Goal: Task Accomplishment & Management: Manage account settings

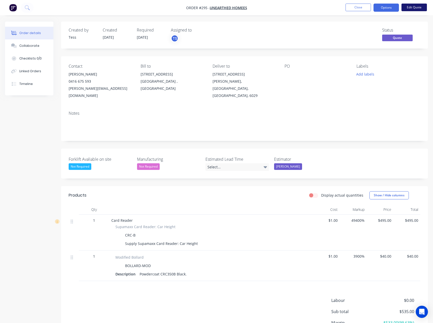
click at [414, 10] on button "Edit Quote" at bounding box center [414, 8] width 25 height 8
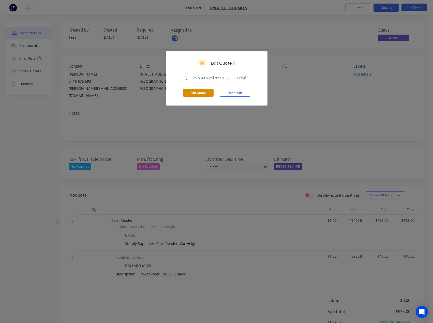
drag, startPoint x: 197, startPoint y: 94, endPoint x: 201, endPoint y: 91, distance: 4.4
click at [197, 93] on button "Edit Quote" at bounding box center [198, 93] width 31 height 8
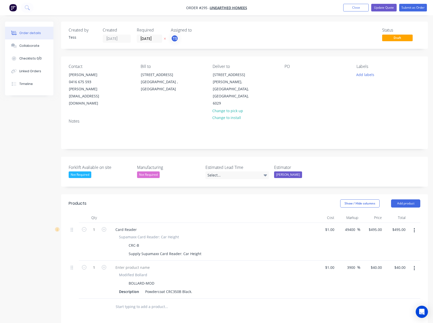
scroll to position [108, 0]
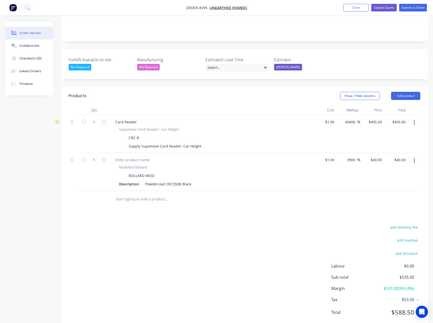
click at [134, 194] on input "text" at bounding box center [167, 199] width 102 height 10
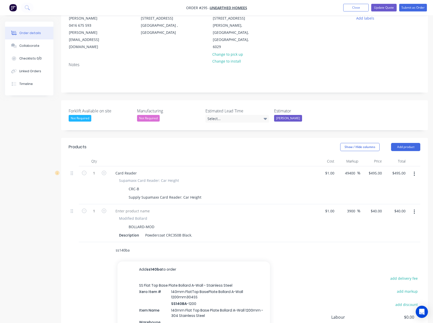
scroll to position [57, 0]
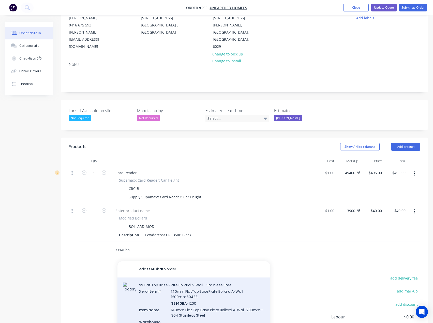
type input "ss140ba"
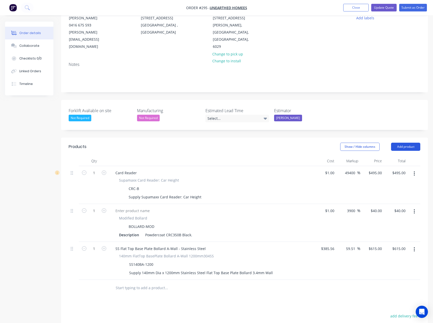
click at [413, 143] on button "Add product" at bounding box center [405, 147] width 29 height 8
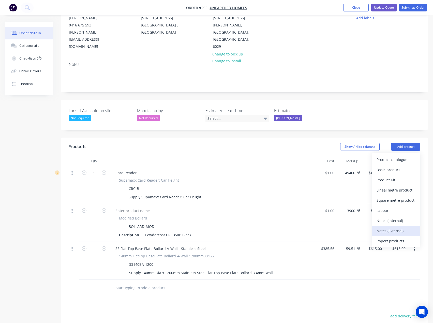
click at [384, 227] on div "Notes (External)" at bounding box center [396, 230] width 39 height 7
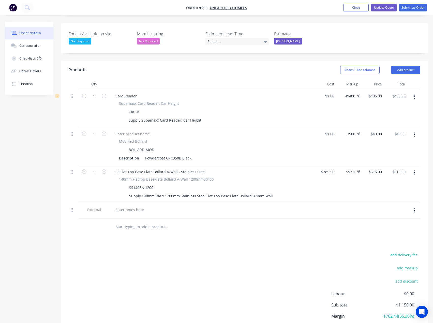
scroll to position [161, 0]
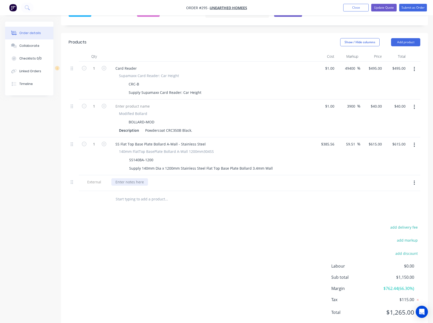
click at [135, 178] on div at bounding box center [129, 181] width 37 height 7
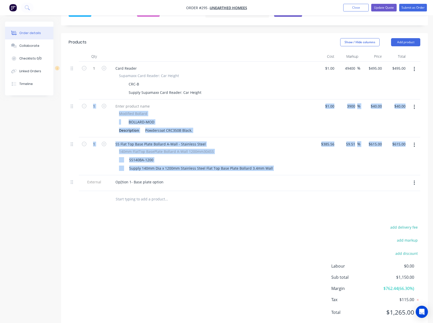
drag, startPoint x: 70, startPoint y: 167, endPoint x: 84, endPoint y: 167, distance: 13.5
click at [75, 114] on div "1 Card Reader Supamaxx Card Reader: Car Height CRC-B Supply Supamaxx Card Reade…" at bounding box center [245, 127] width 352 height 130
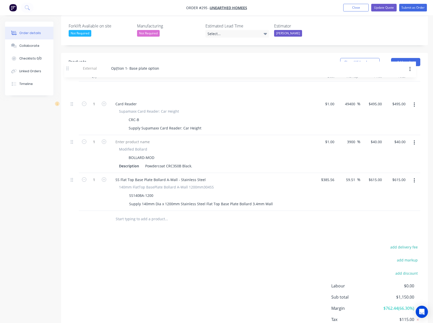
drag, startPoint x: 71, startPoint y: 152, endPoint x: 66, endPoint y: 53, distance: 99.7
click at [66, 53] on div "Products Show / Hide columns Add product Qty Cost Markup Price Total 1 Card Rea…" at bounding box center [244, 140] width 367 height 175
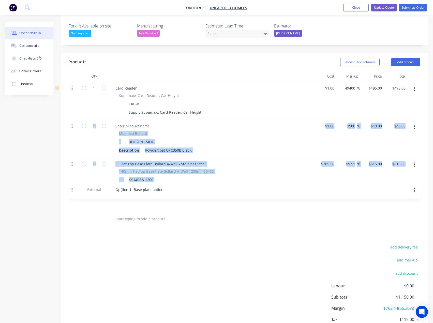
scroll to position [139, 0]
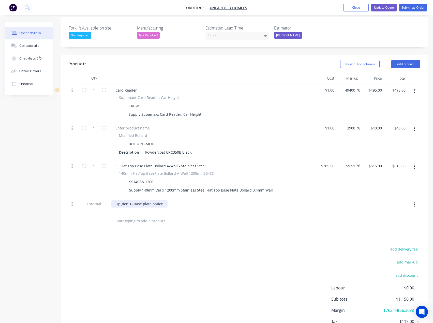
click at [121, 200] on div "Op[tion 1- Base plate option" at bounding box center [139, 203] width 56 height 7
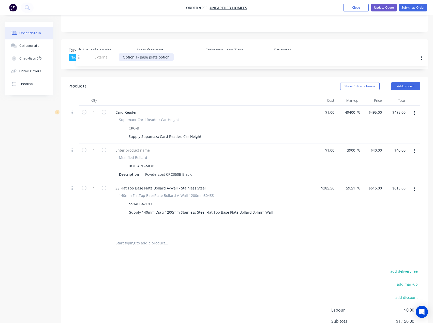
scroll to position [116, 0]
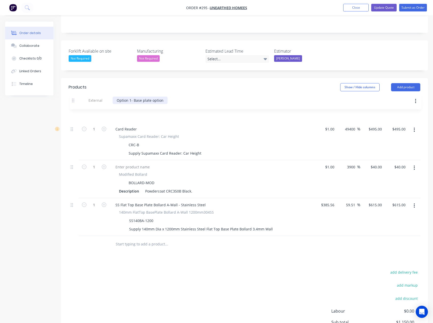
drag, startPoint x: 73, startPoint y: 191, endPoint x: 74, endPoint y: 100, distance: 91.1
click at [74, 107] on div "1 Card Reader Supamaxx Card Reader: Car Height CRC-B Supply Supamaxx Card Reade…" at bounding box center [245, 172] width 352 height 130
click at [137, 239] on input "text" at bounding box center [167, 244] width 102 height 10
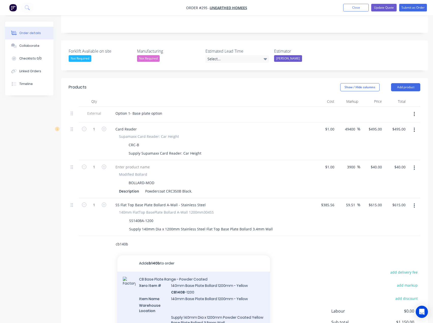
type input "cb140b"
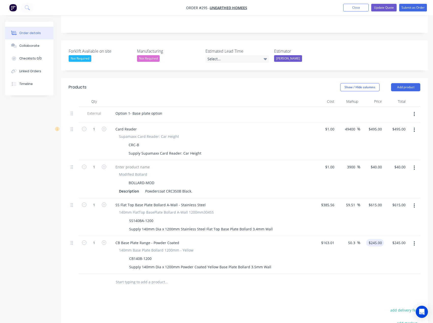
type input "245"
click at [376, 239] on input "245" at bounding box center [380, 242] width 9 height 7
type input "40"
type input "$245.00"
click at [377, 163] on input "40" at bounding box center [378, 166] width 14 height 7
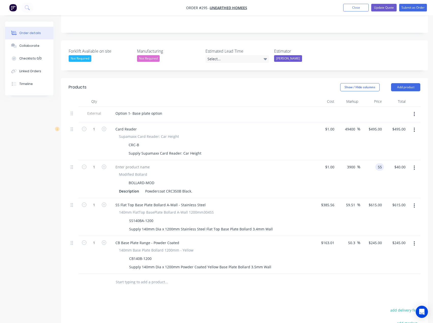
type input "55"
type input "5400"
type input "$55.00"
click at [300, 281] on div "Products Show / Hide columns Add product Qty Cost Markup Price Total External O…" at bounding box center [244, 245] width 367 height 335
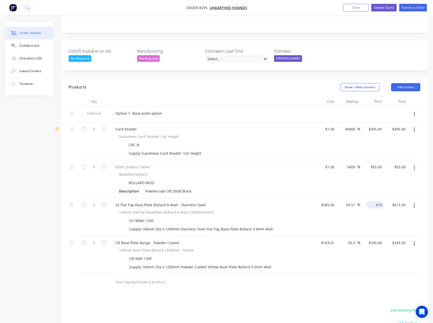
click at [376, 201] on input "615" at bounding box center [377, 204] width 16 height 7
type input "595"
type input "54.32"
type input "$595.00"
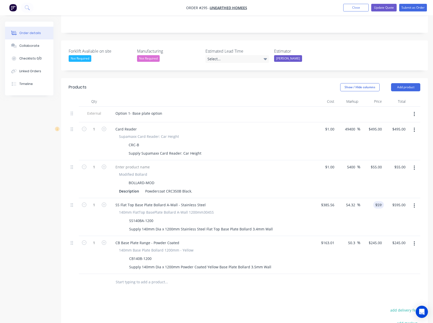
click at [192, 277] on input "text" at bounding box center [167, 282] width 102 height 10
click at [229, 55] on div "Select..." at bounding box center [238, 59] width 64 height 8
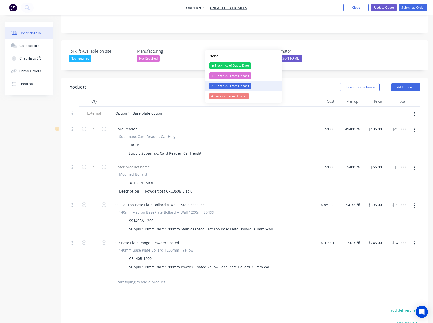
click at [228, 84] on div "2 - 4 Weeks - From Deposit" at bounding box center [230, 86] width 42 height 7
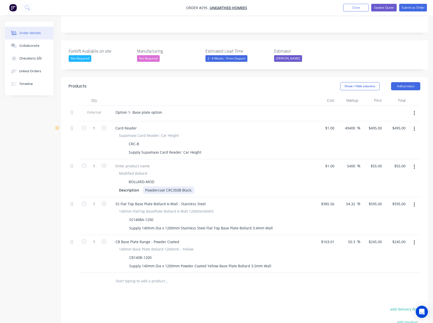
click at [167, 187] on div "Powdercoat CRC350B Black." at bounding box center [168, 190] width 51 height 7
click at [165, 187] on div "Powdercoat CRC350B Black." at bounding box center [168, 190] width 51 height 7
click at [150, 109] on div "Option 1- Base plate option" at bounding box center [138, 112] width 55 height 7
click at [157, 276] on input "text" at bounding box center [167, 281] width 102 height 10
click at [405, 77] on header "Products Show / Hide columns Add product" at bounding box center [244, 86] width 367 height 18
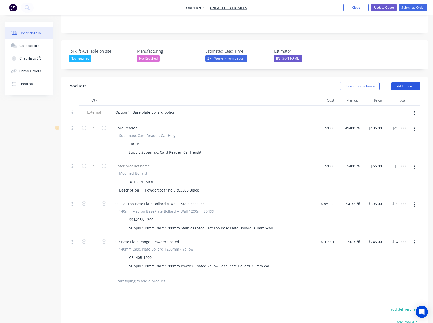
click at [405, 82] on button "Add product" at bounding box center [405, 86] width 29 height 8
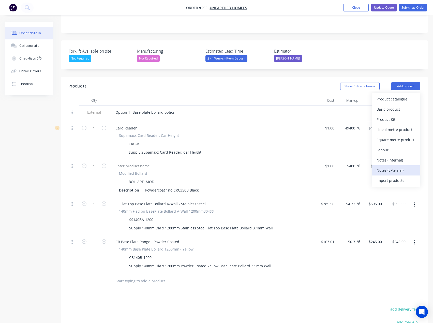
click at [389, 167] on div "Notes (External)" at bounding box center [396, 170] width 39 height 7
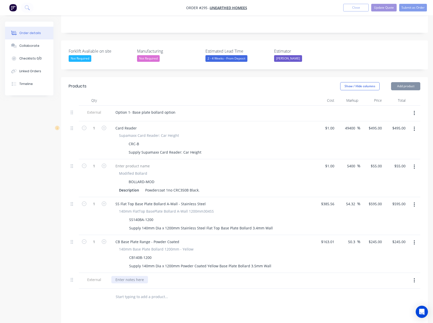
click at [133, 276] on div at bounding box center [129, 279] width 37 height 7
paste div
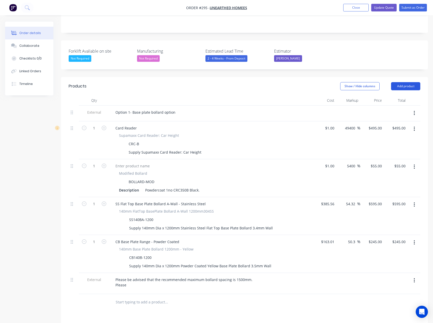
click at [396, 82] on button "Add product" at bounding box center [405, 86] width 29 height 8
click at [304, 95] on div at bounding box center [211, 100] width 204 height 10
click at [154, 109] on div "Option 1- Base plate bollard option" at bounding box center [145, 112] width 68 height 7
click at [176, 109] on div "Option 1- Base plate bollard option" at bounding box center [145, 112] width 68 height 7
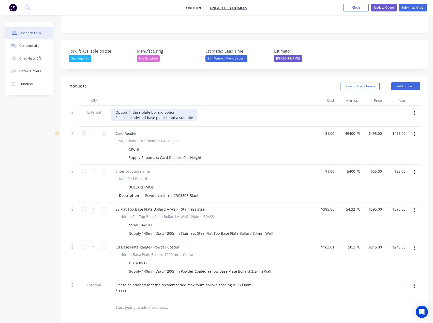
click at [163, 109] on div "Option 1- Base plate bollard option Please be advised base plate is not a suita…" at bounding box center [154, 115] width 86 height 13
click at [182, 109] on div "Option 1- Base plate bollard option Please be advised base plate bollards is no…" at bounding box center [161, 115] width 101 height 13
click at [209, 109] on div "Option 1- Base plate bollard option Please be advised base plate bollards are n…" at bounding box center [163, 115] width 104 height 13
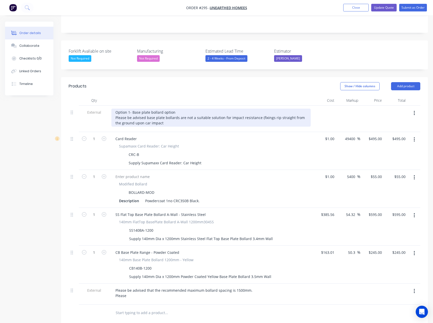
click at [161, 109] on div "Option 1- Base plate bollard option Please be advised base plate bollards are n…" at bounding box center [211, 118] width 200 height 18
click at [204, 109] on div "Option 1- Base plate bollard option Please be advised base plate bollards are n…" at bounding box center [211, 118] width 200 height 18
click at [174, 109] on div "Option 1- Base plate bollard option Please be advised base plate bollards are n…" at bounding box center [211, 118] width 200 height 18
click at [147, 110] on div "Option 1- Base plate bollard option Please be advised base plate bollards are n…" at bounding box center [211, 118] width 200 height 18
click at [158, 109] on div "Option 1- Base plate bollard option Please be advised base plate bollards are n…" at bounding box center [211, 118] width 200 height 18
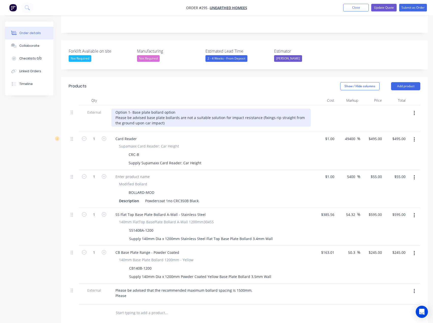
click at [162, 111] on div "Option 1- Base plate bollard option Please be advised base plate bollards are n…" at bounding box center [211, 118] width 200 height 18
click at [184, 109] on div "Option 1- Base plate bollard option Please be advised base plate bollards are n…" at bounding box center [211, 118] width 200 height 18
click at [270, 109] on div "Option 1- Base plate bollard option Please be advised base plate bollards are n…" at bounding box center [211, 118] width 200 height 18
drag, startPoint x: 264, startPoint y: 109, endPoint x: 233, endPoint y: 110, distance: 30.8
click at [233, 110] on div "Option 1- Base plate bollard option Please be advised base plate bollards are n…" at bounding box center [211, 118] width 200 height 18
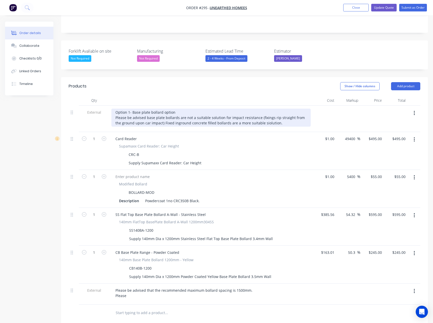
drag, startPoint x: 257, startPoint y: 110, endPoint x: 275, endPoint y: 108, distance: 18.2
click at [275, 109] on div "Option 1- Base plate bollard option Please be advised base plate bollards are n…" at bounding box center [211, 118] width 200 height 18
drag, startPoint x: 270, startPoint y: 109, endPoint x: 255, endPoint y: 109, distance: 15.0
click at [255, 109] on div "Option 1- Base plate bollard option Please be advised base plate bollards are n…" at bounding box center [211, 118] width 200 height 18
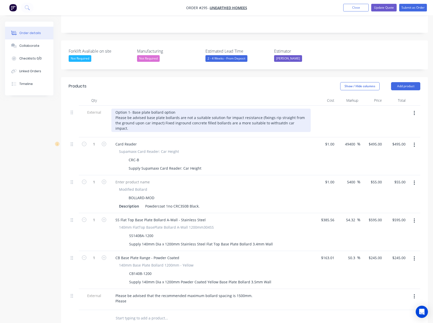
click at [282, 110] on div "Option 1- Base plate bollard option Please be advised base plate bollards are n…" at bounding box center [211, 120] width 200 height 23
click at [270, 109] on div "Option 1- Base plate bollard option Please be advised base plate bollards are n…" at bounding box center [211, 120] width 200 height 23
click at [276, 109] on div "Option 1- Base plate bollard option Please be advised base plate bollards are n…" at bounding box center [211, 120] width 200 height 23
click at [144, 110] on div "Option 1- Base plate bollard option Please be advised base plate bollards are n…" at bounding box center [211, 120] width 200 height 23
click at [150, 109] on div "Option 1- Base plate bollard option Please be advised base plate bollards are n…" at bounding box center [211, 120] width 200 height 23
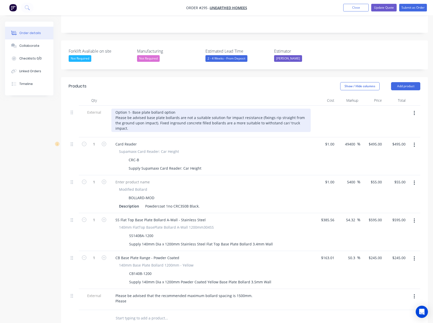
click at [172, 109] on div "Option 1- Base plate bollard option Please be advised base plate bollards are n…" at bounding box center [211, 120] width 200 height 23
click at [302, 110] on div "Option 1- Base plate bollard option Please be advised base plate bollards are n…" at bounding box center [211, 120] width 200 height 23
click at [248, 109] on div "Option 1- Base plate bollard option Please be advised base plate bollards are n…" at bounding box center [211, 120] width 200 height 23
click at [138, 114] on div "Option 1- Base plate bollard option Please be advised base plate bollards are n…" at bounding box center [211, 120] width 200 height 23
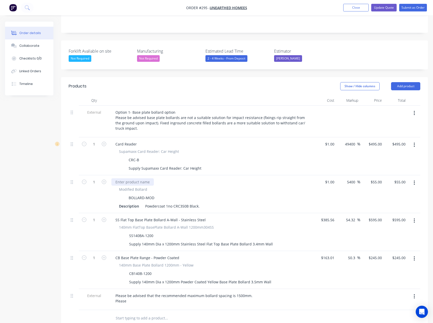
click at [138, 178] on div at bounding box center [132, 181] width 43 height 7
click at [221, 197] on div "Powdercoat Card Reader Bollard Modified Bollard BOLLARD-MOD Description Powderc…" at bounding box center [211, 194] width 204 height 38
click at [200, 203] on div "Powdercoat 1no CRC350B Black." at bounding box center [172, 206] width 59 height 7
click at [130, 165] on div "Supply Supamaxx Card Reader: Car Height" at bounding box center [165, 168] width 77 height 7
drag, startPoint x: 146, startPoint y: 154, endPoint x: 129, endPoint y: 155, distance: 16.8
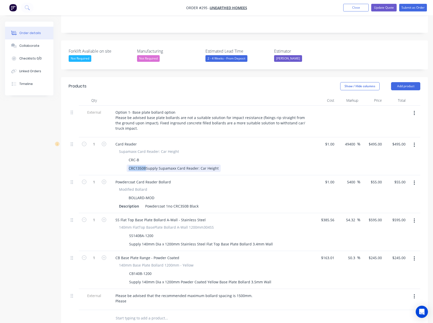
click at [129, 165] on div "CRC1350BSupply Supamaxx Card Reader: Car Height" at bounding box center [174, 168] width 94 height 7
click at [200, 165] on div "Supply Supamaxx Card Reader: Car Height" at bounding box center [165, 168] width 77 height 7
click at [213, 175] on div "Powdercoat Card Reader Bollard Modified Bollard BOLLARD-MOD Description Powderc…" at bounding box center [211, 194] width 204 height 38
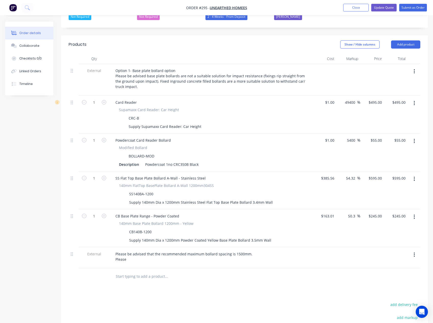
scroll to position [167, 0]
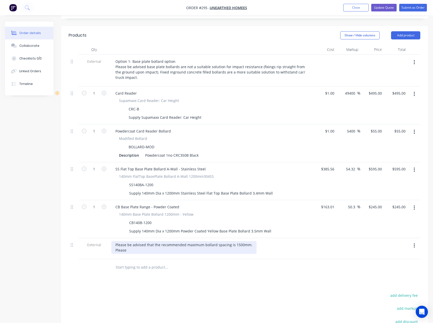
click at [134, 241] on div "Please be advised that the recommended maximum bollard spacing is 1500mm. Please" at bounding box center [183, 247] width 145 height 13
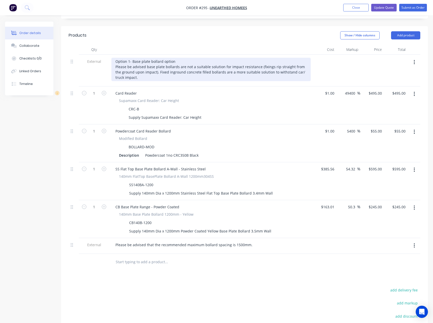
click at [130, 63] on div "Option 1- Base plate bollard option Please be advised base plate bollards are n…" at bounding box center [211, 69] width 200 height 23
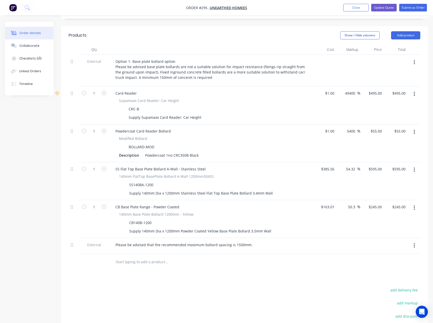
click at [143, 257] on input "text" at bounding box center [167, 262] width 102 height 10
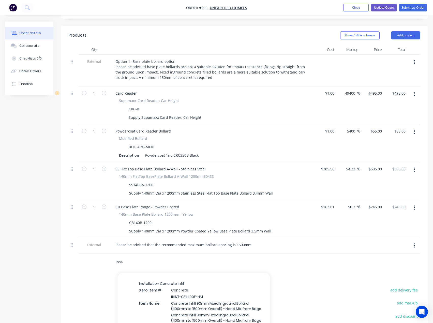
scroll to position [509, 0]
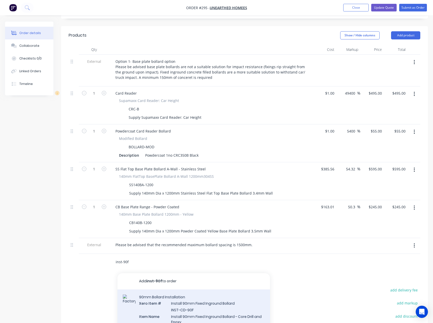
type input "inst-90f"
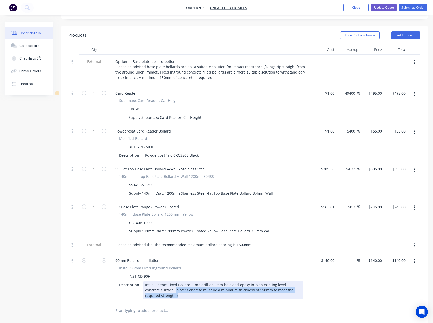
drag, startPoint x: 169, startPoint y: 282, endPoint x: 159, endPoint y: 277, distance: 11.3
click at [159, 281] on div "Install 90mm Fixed Bollard: Core drill a 92mm hole and epoxy into an existing l…" at bounding box center [223, 290] width 160 height 18
copy div "(Note: Concrete must be a minimum thickness of 150mm to meet the required stren…"
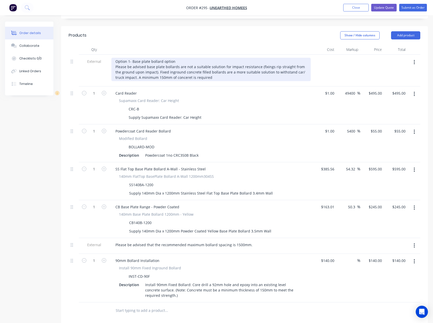
drag, startPoint x: 191, startPoint y: 65, endPoint x: 200, endPoint y: 66, distance: 8.9
click at [191, 65] on div "Option 1- Base plate bollard option Please be advised base plate bollards are n…" at bounding box center [211, 69] width 200 height 23
drag, startPoint x: 206, startPoint y: 64, endPoint x: 150, endPoint y: 62, distance: 56.8
click at [150, 62] on div "Option 1- Base plate bollard option Please be advised base plate bollards are n…" at bounding box center [211, 69] width 200 height 23
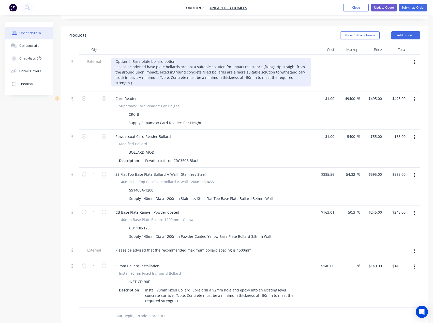
click at [150, 63] on div "Option 1- Base plate bollard option Please be advised base plate bollards are n…" at bounding box center [211, 72] width 200 height 29
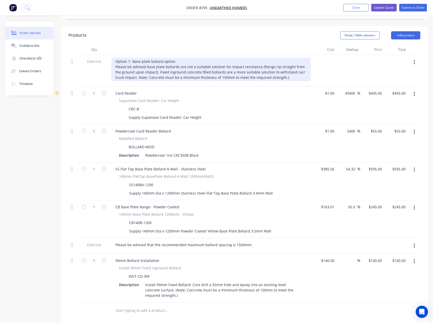
click at [280, 63] on div "Option 1- Base plate bollard option Please be advised base plate bollards are n…" at bounding box center [211, 69] width 200 height 23
click at [143, 58] on div "Option 1- Base plate bollard option Please be advised base plate bollards are n…" at bounding box center [211, 69] width 200 height 23
click at [152, 58] on div "Option 1- Base Plate bollard option Please be advised base plate bollards are n…" at bounding box center [211, 69] width 200 height 23
click at [164, 58] on div "Option 1- Base Plate Bollard option Please be advised base plate bollards are n…" at bounding box center [211, 69] width 200 height 23
click at [181, 58] on div "Option 1- Base Plate Bollard Option Please be advised base plate bollards are n…" at bounding box center [211, 69] width 200 height 23
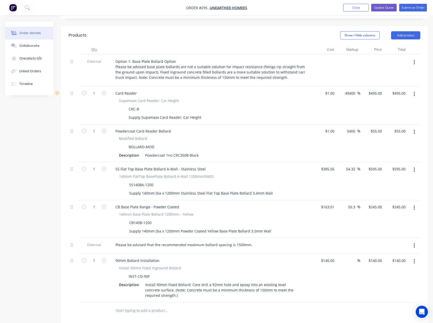
click at [414, 259] on icon "button" at bounding box center [414, 262] width 1 height 6
click at [390, 302] on div "Delete" at bounding box center [396, 305] width 39 height 7
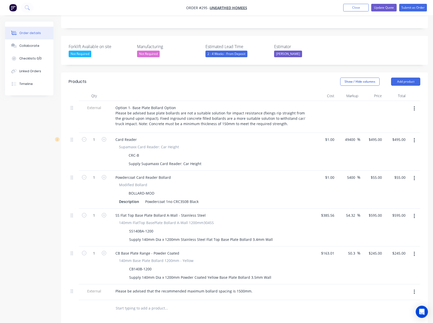
scroll to position [91, 0]
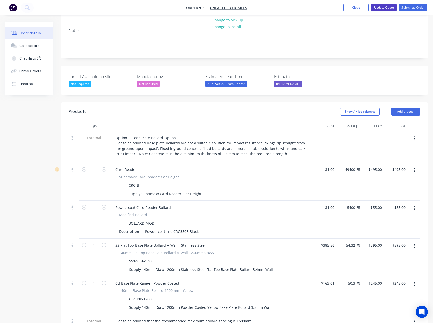
click at [381, 8] on button "Update Quote" at bounding box center [384, 8] width 25 height 8
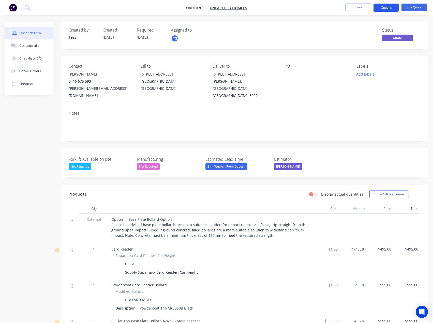
click at [394, 8] on button "Options" at bounding box center [386, 8] width 25 height 8
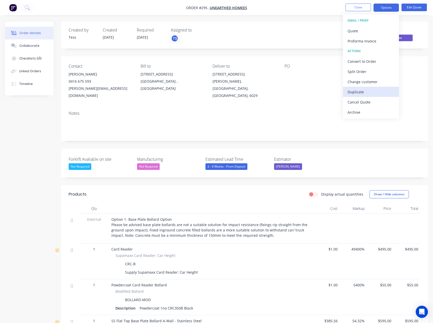
click at [362, 89] on div "Duplicate" at bounding box center [371, 91] width 47 height 7
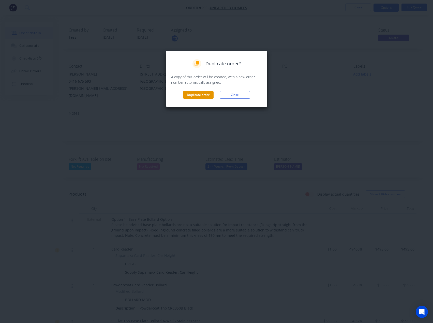
click at [207, 96] on button "Duplicate order" at bounding box center [198, 95] width 31 height 8
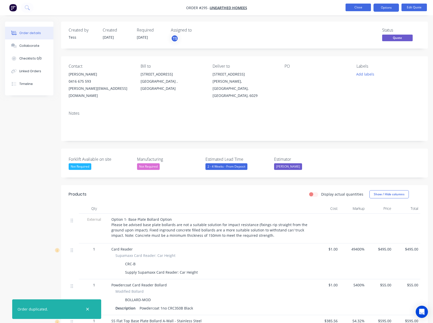
click at [361, 7] on button "Close" at bounding box center [358, 8] width 25 height 8
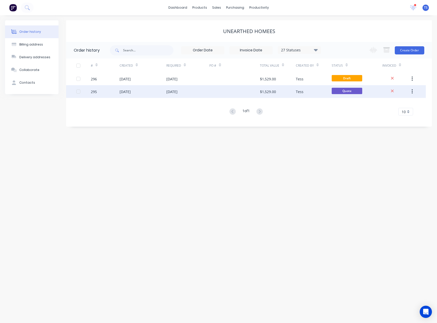
click at [178, 93] on div "[DATE]" at bounding box center [171, 91] width 11 height 5
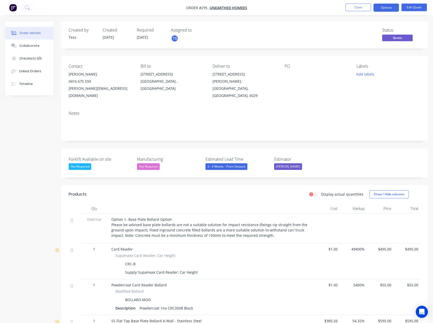
click at [302, 77] on div at bounding box center [317, 74] width 64 height 7
click at [292, 82] on div "PO" at bounding box center [317, 81] width 64 height 35
click at [413, 8] on button "Edit Quote" at bounding box center [414, 8] width 25 height 8
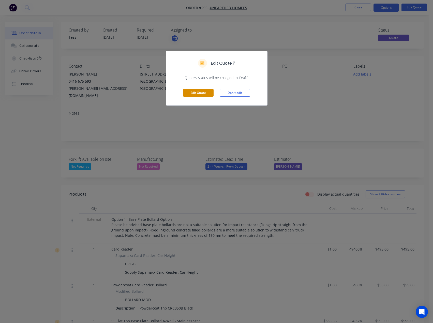
click at [197, 92] on button "Edit Quote" at bounding box center [198, 93] width 31 height 8
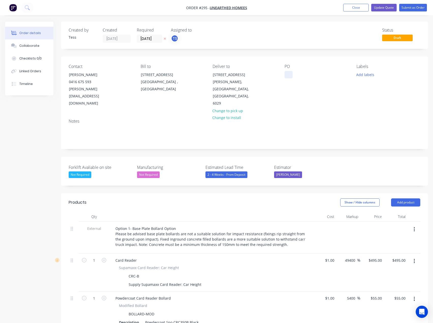
click at [288, 78] on div at bounding box center [289, 74] width 8 height 7
click at [309, 75] on div "Option 1- mBPB" at bounding box center [302, 74] width 35 height 7
click at [300, 84] on div "PO Option 1- BPB" at bounding box center [317, 85] width 64 height 43
click at [387, 8] on button "Update Quote" at bounding box center [384, 8] width 25 height 8
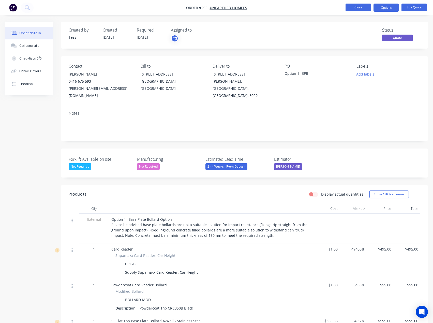
click at [362, 8] on button "Close" at bounding box center [358, 8] width 25 height 8
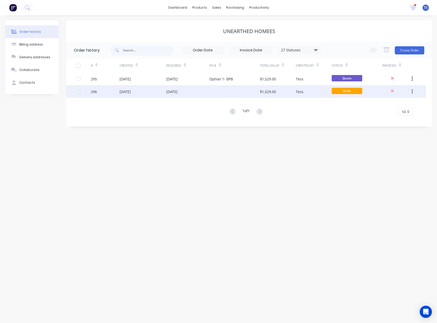
click at [203, 92] on div "[DATE]" at bounding box center [187, 91] width 43 height 13
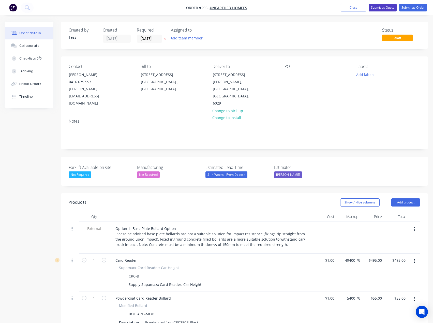
click at [386, 8] on button "Submit as Quote" at bounding box center [383, 8] width 28 height 8
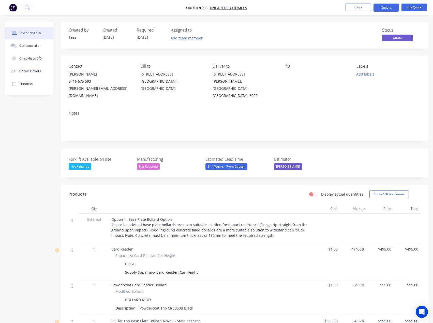
click at [290, 75] on div at bounding box center [317, 74] width 64 height 7
click at [422, 10] on button "Edit Quote" at bounding box center [414, 8] width 25 height 8
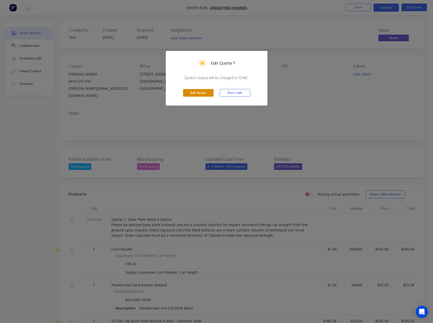
click at [196, 93] on button "Edit Quote" at bounding box center [198, 93] width 31 height 8
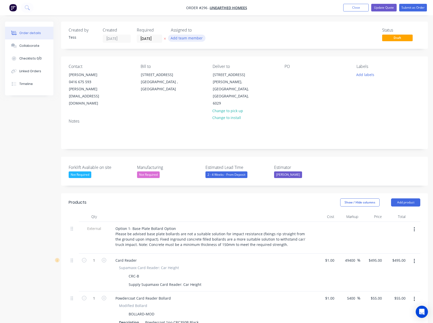
click at [191, 39] on button "Add team member" at bounding box center [186, 38] width 37 height 7
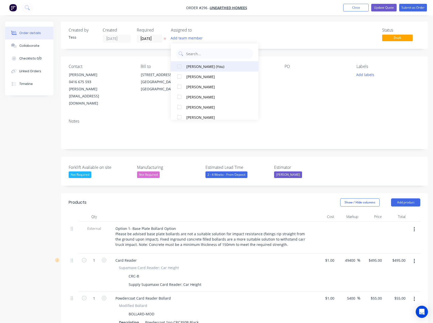
click at [192, 69] on div "[PERSON_NAME] (You)" at bounding box center [217, 66] width 60 height 5
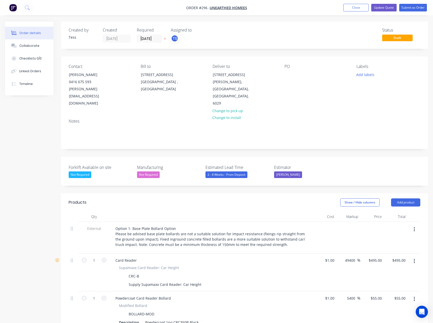
click at [213, 32] on div "Assigned to" at bounding box center [196, 30] width 51 height 5
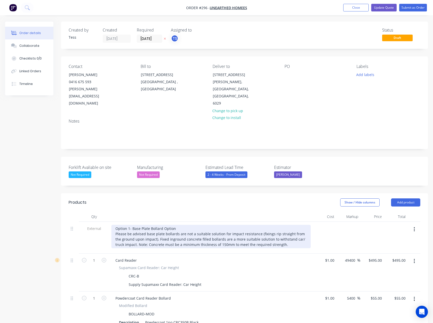
click at [129, 225] on div "Option 1- Base Plate Bollard Option Please be advised base plate bollards are n…" at bounding box center [211, 236] width 200 height 23
click at [150, 225] on div "Option 2- Base Plate Bollard Option Please be advised base plate bollards are n…" at bounding box center [211, 236] width 200 height 23
click at [186, 225] on div "Option 2- Fixed Inground Bollard Option Please be advised base plate bollards a…" at bounding box center [211, 236] width 200 height 23
click at [148, 225] on div "Option 2- Fixed Inground Bollard Please be advised base plate bollards are not …" at bounding box center [211, 236] width 200 height 23
click at [173, 225] on div "Option 2- Fixed Inground Bollard Please be advised base plate bollards are not …" at bounding box center [211, 236] width 200 height 23
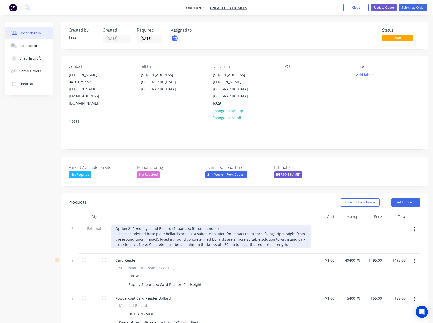
click at [144, 225] on div "Option 2- Fixed Inground Bollard (Supamaxx Recommended) Please be advised base …" at bounding box center [211, 236] width 200 height 23
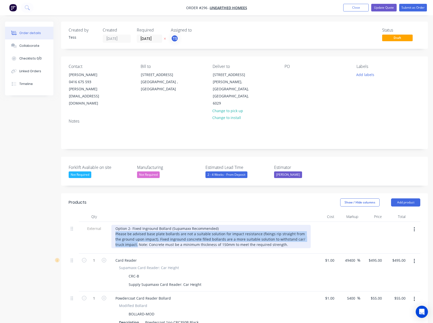
drag, startPoint x: 128, startPoint y: 231, endPoint x: 113, endPoint y: 221, distance: 18.0
click at [113, 225] on div "Option 2- Fixed Inground Bollard (Supamaxx Recommended) Please be advised base …" at bounding box center [211, 236] width 200 height 23
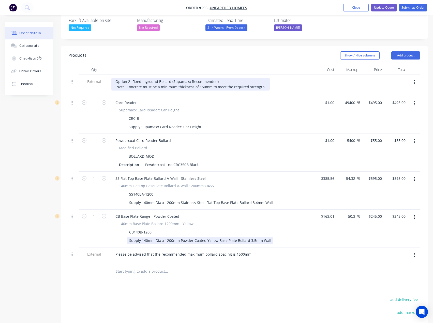
scroll to position [153, 0]
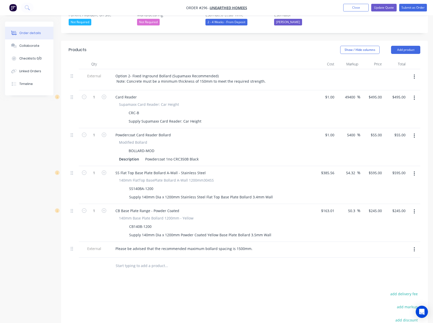
click at [131, 261] on input "text" at bounding box center [167, 266] width 102 height 10
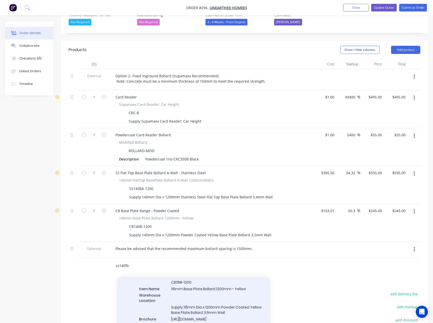
scroll to position [229, 0]
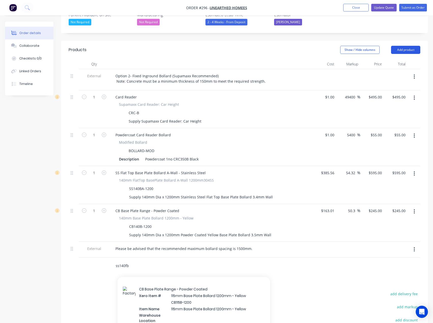
type input "ss140fb"
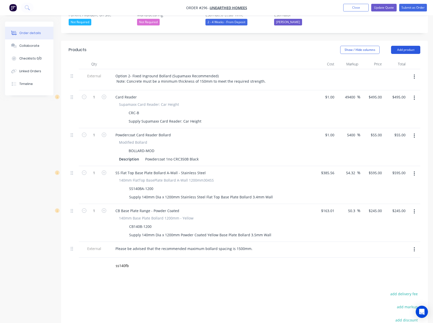
click at [403, 46] on button "Add product" at bounding box center [405, 50] width 29 height 8
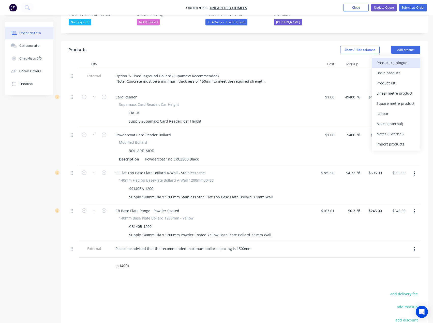
click at [395, 59] on div "Product catalogue" at bounding box center [396, 62] width 39 height 7
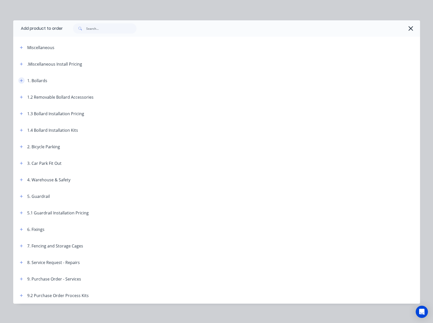
click at [20, 80] on icon "button" at bounding box center [21, 81] width 3 height 4
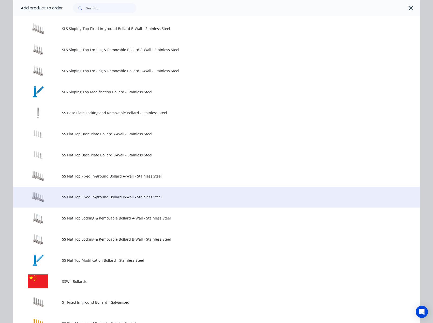
scroll to position [433, 0]
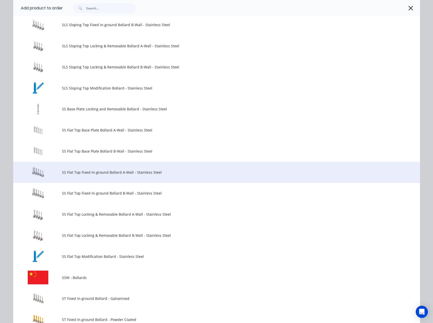
click at [84, 176] on td "SS Flat Top Fixed In-ground Bollard A-Wall - Stainless Steel" at bounding box center [241, 172] width 358 height 21
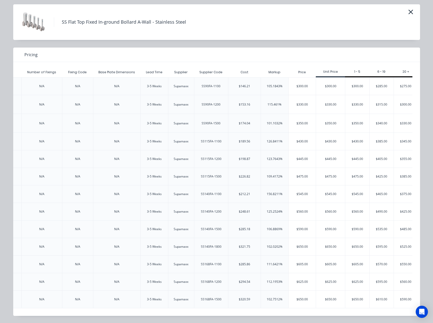
scroll to position [0, 836]
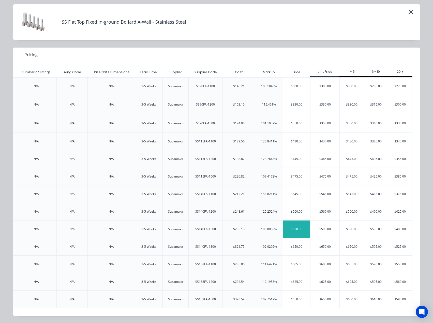
click at [298, 227] on div "$590.00" at bounding box center [296, 229] width 27 height 17
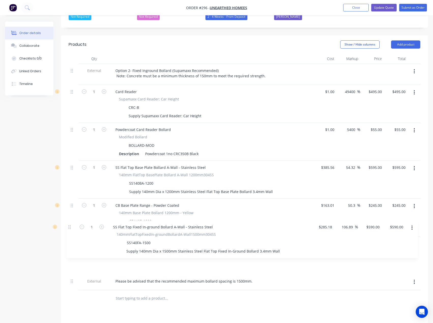
scroll to position [159, 0]
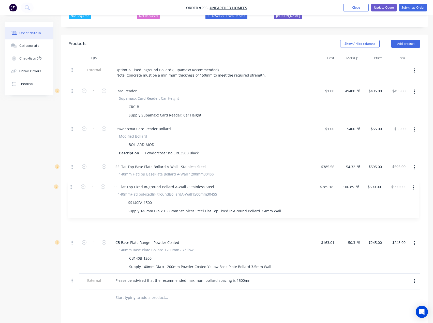
drag, startPoint x: 73, startPoint y: 251, endPoint x: 71, endPoint y: 186, distance: 65.2
click at [71, 186] on div "External Option 2- Fixed Inground Bollard (Supamaxx Recommended) Note: Concrete…" at bounding box center [245, 176] width 352 height 227
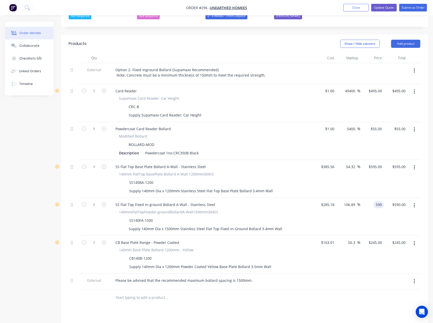
click at [377, 201] on input "590" at bounding box center [380, 204] width 9 height 7
type input "550"
type input "92.86"
type input "$550.00"
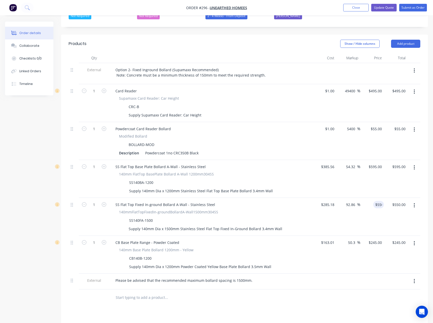
click at [270, 290] on div at bounding box center [200, 298] width 183 height 17
click at [132, 293] on input "text" at bounding box center [167, 298] width 102 height 10
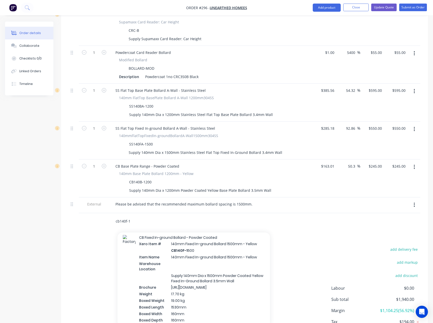
scroll to position [458, 0]
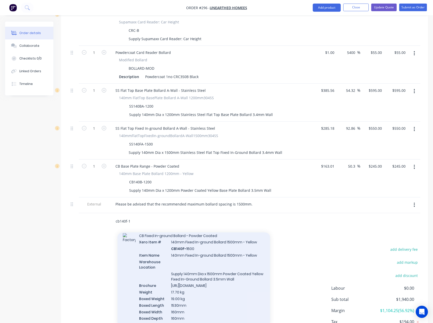
type input "cb140f-1"
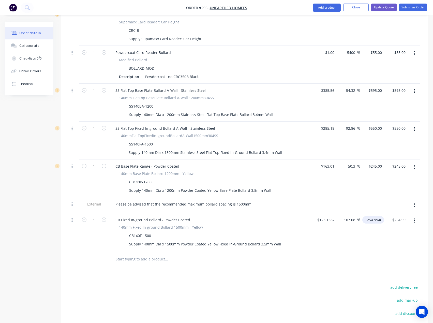
click at [372, 216] on input "254.9946" at bounding box center [375, 219] width 20 height 7
type input "250"
type input "103.02"
type input "$250.00"
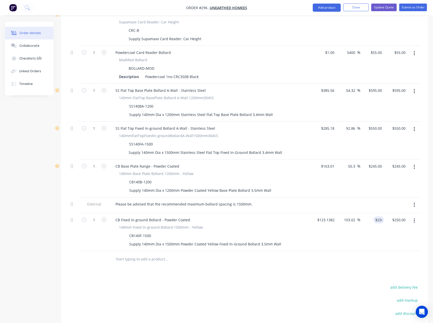
click at [277, 259] on div "Products Show / Hide columns Add product Qty Cost Markup Price Total External O…" at bounding box center [244, 174] width 367 height 432
click at [375, 216] on div "250 250" at bounding box center [379, 219] width 11 height 7
type input "230"
type input "86.78"
type input "$230.00"
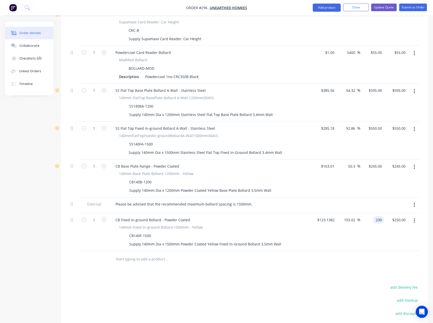
type input "$230.00"
click at [275, 257] on div "Products Show / Hide columns Add product Qty Cost Markup Price Total External O…" at bounding box center [244, 174] width 367 height 432
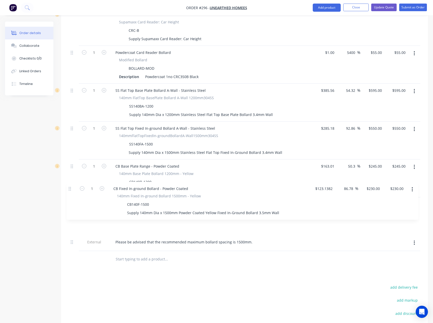
drag, startPoint x: 74, startPoint y: 207, endPoint x: 71, endPoint y: 189, distance: 19.0
click at [71, 189] on div "External Option 2- Fixed Inground Bollard (Supamaxx Recommended) Note: Concrete…" at bounding box center [245, 119] width 352 height 264
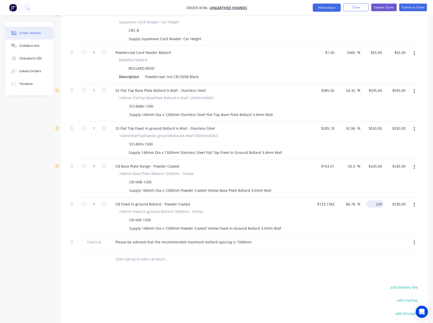
click at [379, 201] on input "230" at bounding box center [377, 204] width 16 height 7
type input "220"
type input "78.66"
type input "$220.00"
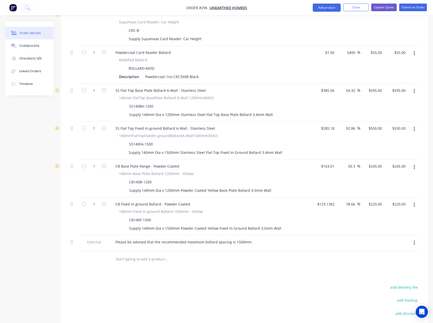
click at [301, 261] on div "Products Show / Hide columns Add product Qty Cost Markup Price Total External O…" at bounding box center [244, 174] width 367 height 432
click at [416, 163] on button "button" at bounding box center [415, 167] width 12 height 9
click at [385, 207] on div "Delete" at bounding box center [396, 210] width 39 height 7
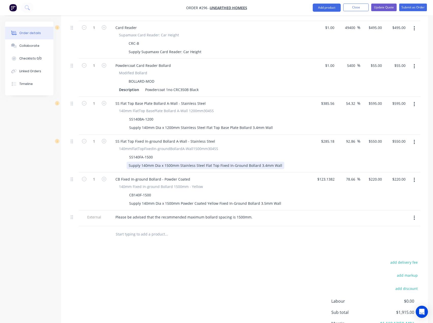
scroll to position [210, 0]
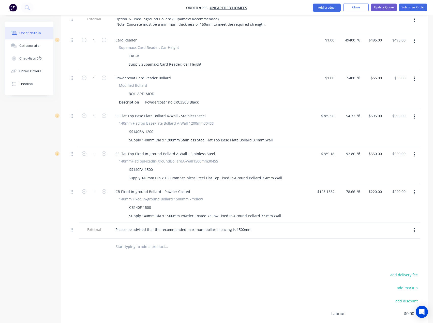
click at [416, 112] on button "button" at bounding box center [415, 116] width 12 height 9
click at [398, 157] on div "Delete" at bounding box center [396, 160] width 39 height 7
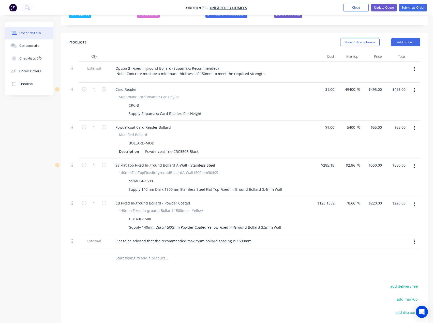
scroll to position [159, 0]
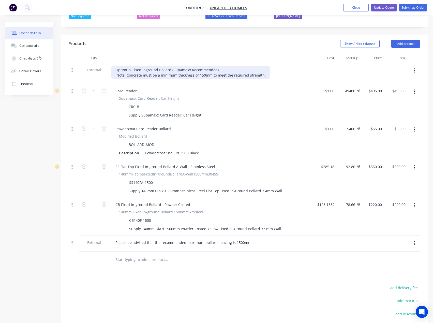
click at [236, 66] on div "Option 2- Fixed Inground Bollard (Supamaxx Recommended) Note: Concrete must be …" at bounding box center [190, 72] width 159 height 13
click at [255, 66] on div "Option 2- Fixed Inground Bollard (Supamaxx Recommended @1200 above/ 300 belwo g…" at bounding box center [195, 72] width 168 height 13
click at [266, 66] on div "Option 2- Fixed Inground Bollard (Supamaxx Recommended @1200 above/ 300 below g…" at bounding box center [195, 72] width 168 height 13
click at [272, 66] on div "Option 2- Fixed Inground Bollard (Supamaxx Recommended @1200 above/ 300 below g…" at bounding box center [195, 72] width 168 height 13
click at [262, 66] on div "Option 2- Fixed Inground Bollard (Supamaxx Recommended @1200 above/ 300 below g…" at bounding box center [195, 72] width 168 height 13
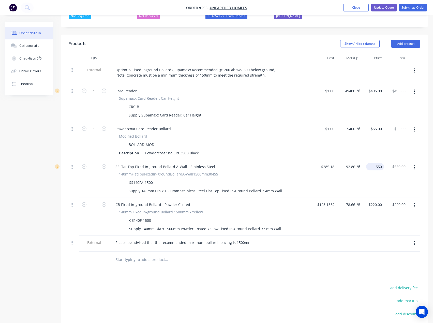
click at [373, 160] on div "550 $550.00" at bounding box center [373, 179] width 24 height 38
type input "540"
type input "89.35"
type input "$540.00"
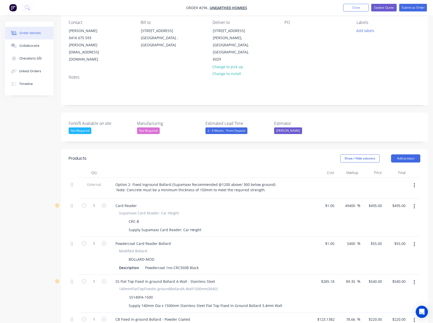
scroll to position [32, 0]
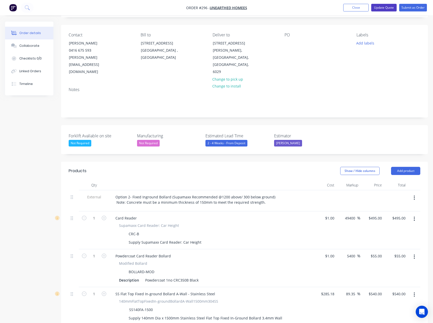
click at [383, 8] on button "Update Quote" at bounding box center [384, 8] width 25 height 8
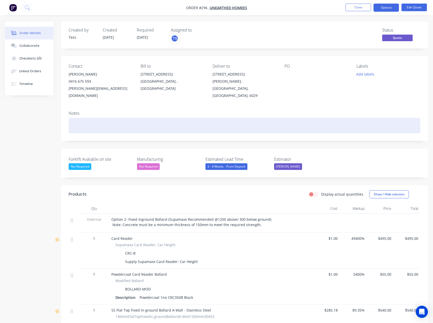
click at [120, 118] on div at bounding box center [245, 126] width 352 height 16
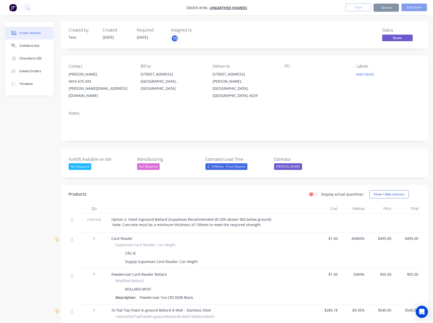
drag, startPoint x: 298, startPoint y: 74, endPoint x: 292, endPoint y: 74, distance: 6.6
click at [298, 74] on div at bounding box center [317, 74] width 64 height 7
click at [286, 74] on div at bounding box center [317, 74] width 64 height 7
click at [287, 70] on div "PO" at bounding box center [317, 81] width 64 height 35
click at [287, 75] on div at bounding box center [317, 74] width 64 height 7
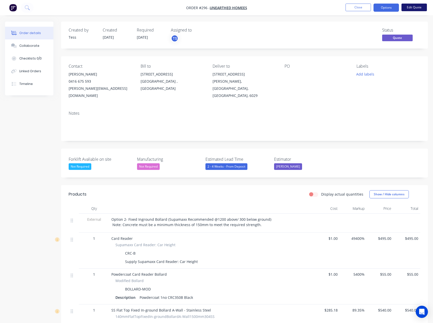
click at [410, 10] on li "Edit Quote" at bounding box center [414, 8] width 25 height 8
click at [411, 7] on button "Edit Quote" at bounding box center [414, 8] width 25 height 8
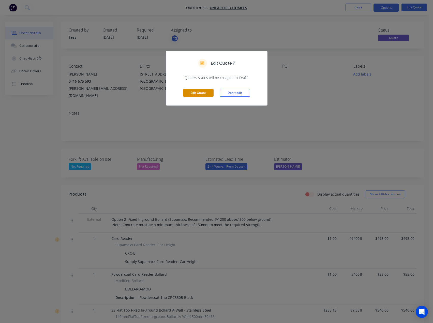
click at [205, 92] on button "Edit Quote" at bounding box center [198, 93] width 31 height 8
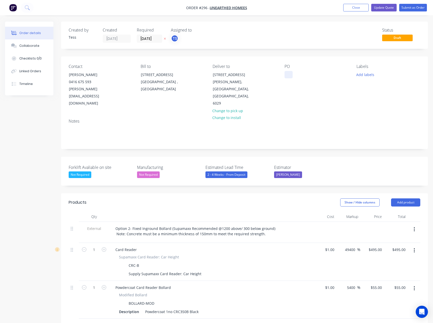
click at [293, 73] on div at bounding box center [289, 74] width 8 height 7
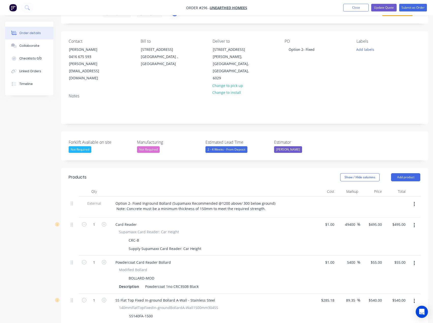
scroll to position [76, 0]
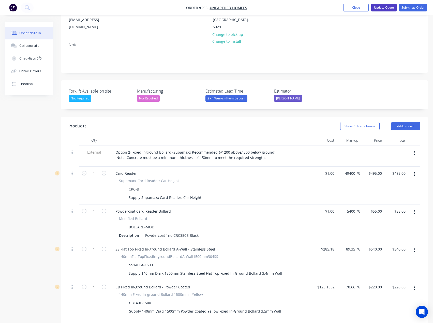
click at [381, 7] on button "Update Quote" at bounding box center [384, 8] width 25 height 8
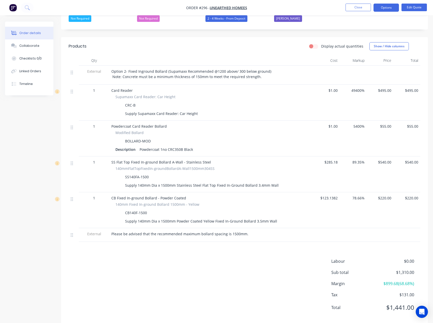
scroll to position [150, 0]
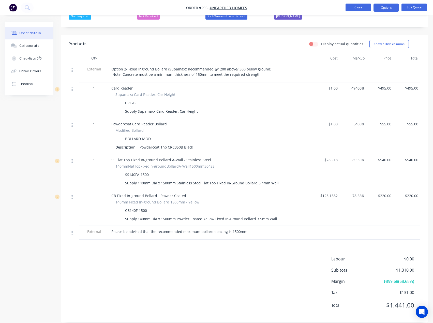
click at [361, 7] on button "Close" at bounding box center [358, 8] width 25 height 8
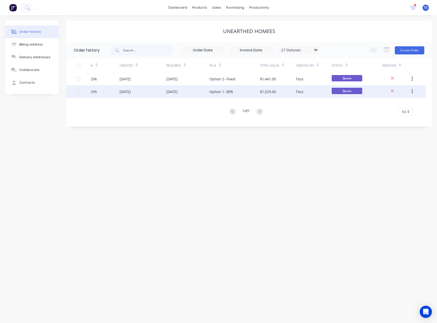
click at [216, 91] on div "Option 1- BPB" at bounding box center [221, 91] width 24 height 5
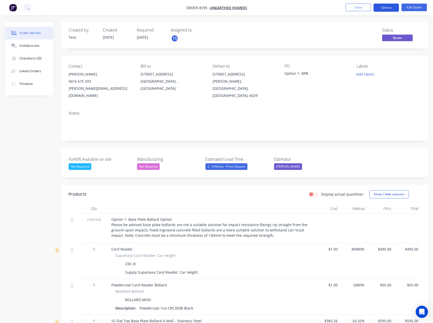
click at [394, 8] on button "Options" at bounding box center [386, 8] width 25 height 8
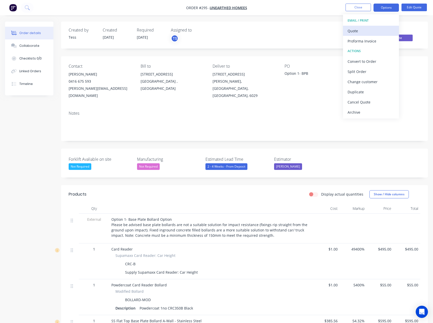
click at [366, 36] on button "Quote" at bounding box center [371, 31] width 56 height 10
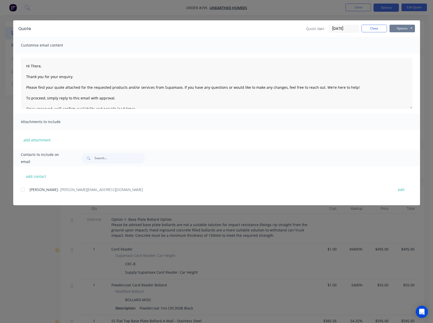
click at [409, 27] on button "Options" at bounding box center [402, 29] width 25 height 8
click at [402, 41] on button "Preview" at bounding box center [406, 37] width 33 height 8
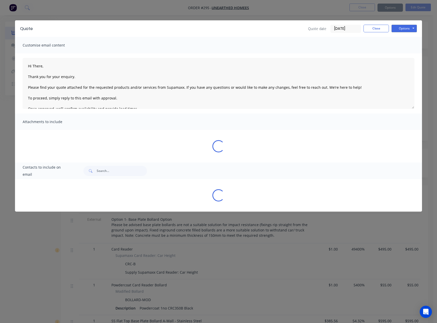
type textarea "Hi There, Thank you for your enquiry. Please find your quote attached for the r…"
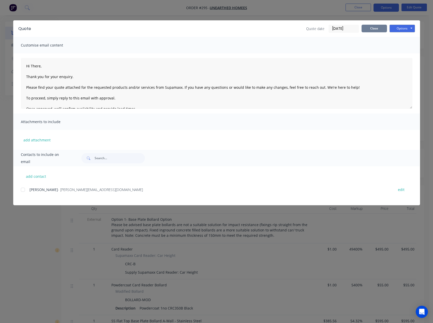
drag, startPoint x: 370, startPoint y: 28, endPoint x: 364, endPoint y: 16, distance: 13.2
click at [371, 28] on button "Close" at bounding box center [374, 29] width 25 height 8
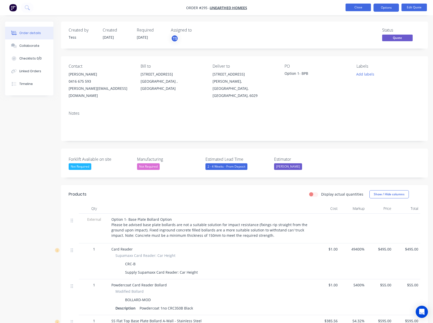
click at [360, 8] on button "Close" at bounding box center [358, 8] width 25 height 8
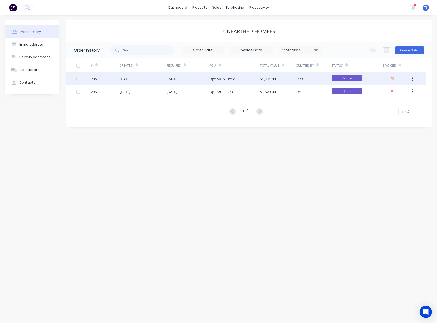
click at [264, 79] on div "$1,441.00" at bounding box center [268, 78] width 16 height 5
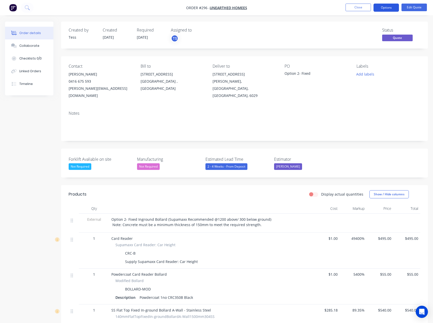
click at [387, 8] on button "Options" at bounding box center [386, 8] width 25 height 8
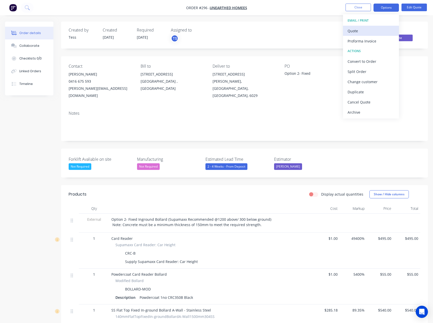
click at [373, 29] on div "Quote" at bounding box center [371, 30] width 47 height 7
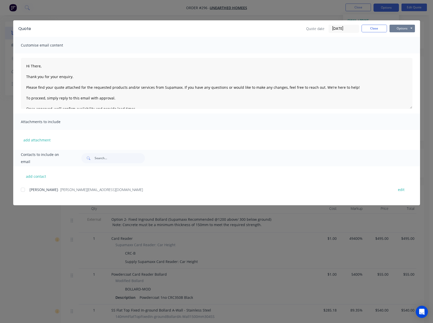
click at [408, 27] on button "Options" at bounding box center [402, 29] width 25 height 8
click at [403, 36] on button "Preview" at bounding box center [406, 37] width 33 height 8
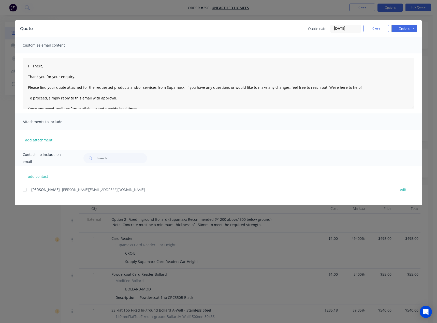
type textarea "Hi There, Thank you for your enquiry. Please find your quote attached for the r…"
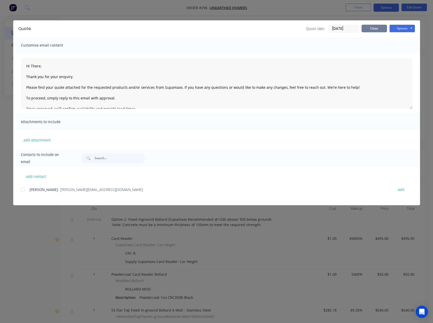
click at [377, 30] on button "Close" at bounding box center [374, 29] width 25 height 8
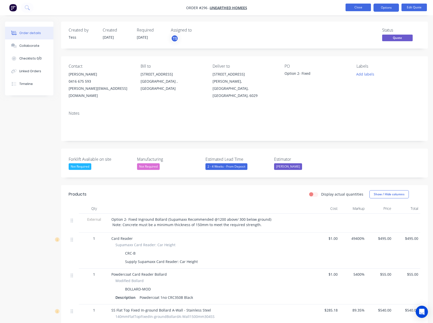
click at [360, 7] on button "Close" at bounding box center [358, 8] width 25 height 8
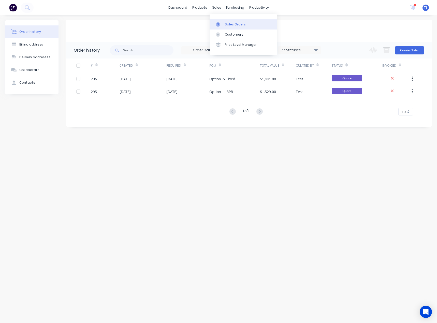
click at [228, 23] on div "Sales Orders" at bounding box center [235, 24] width 21 height 5
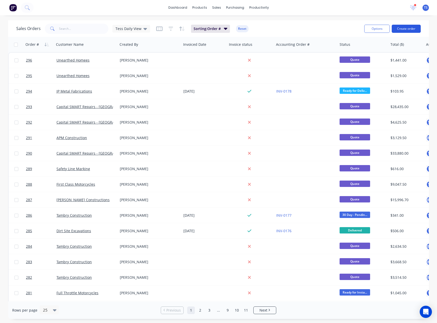
click at [401, 27] on button "Create order" at bounding box center [406, 29] width 29 height 8
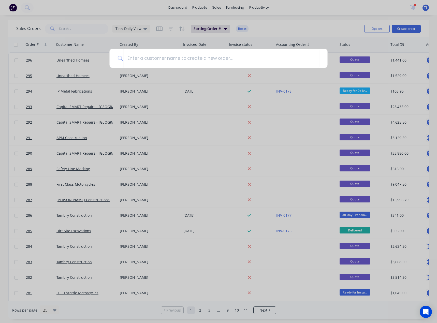
click at [217, 7] on div at bounding box center [218, 161] width 437 height 323
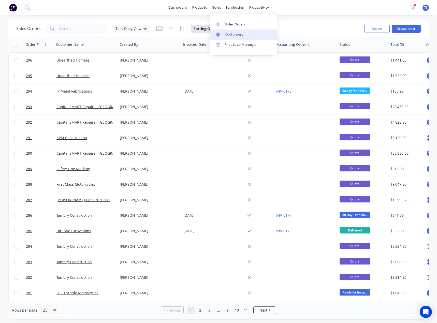
click at [223, 34] on div at bounding box center [220, 34] width 8 height 5
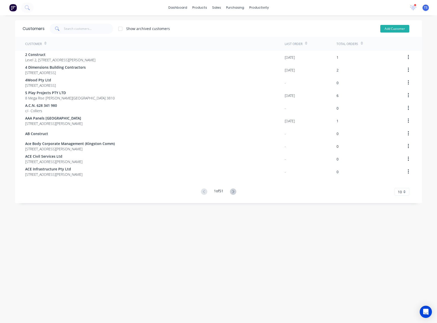
click at [395, 30] on button "Add Customer" at bounding box center [394, 29] width 29 height 8
select select "AU"
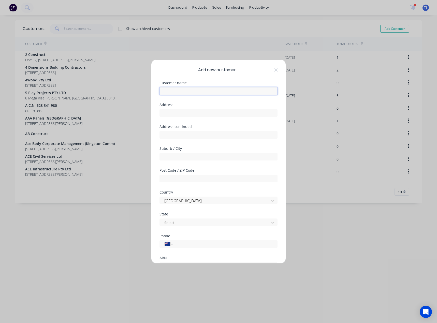
click at [185, 91] on input "text" at bounding box center [219, 91] width 118 height 8
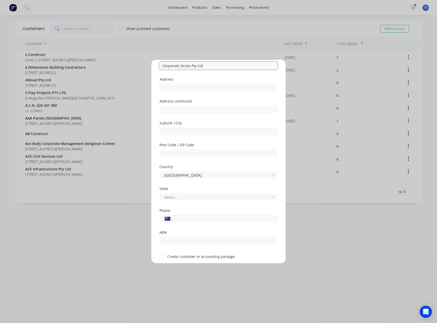
type input "Corporate Strata Pty Ltd"
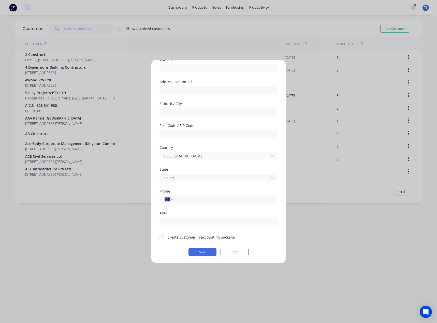
click at [162, 237] on div at bounding box center [162, 237] width 10 height 10
click at [199, 252] on button "Save" at bounding box center [203, 252] width 28 height 8
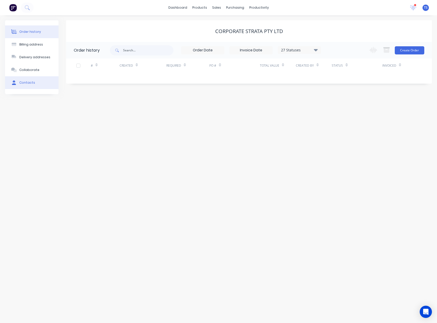
click at [23, 82] on div "Contacts" at bounding box center [27, 82] width 16 height 5
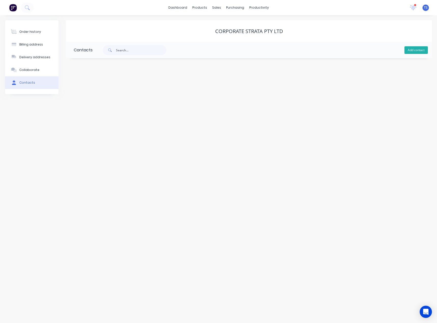
click at [408, 50] on button "Add contact" at bounding box center [416, 50] width 23 height 8
select select "AU"
click at [96, 86] on input "text" at bounding box center [115, 88] width 83 height 8
type input "[PERSON_NAME]"
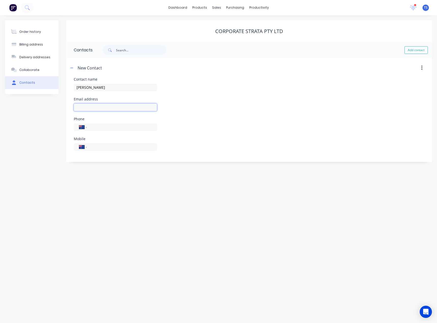
click at [78, 107] on input "text" at bounding box center [115, 108] width 83 height 8
click at [81, 107] on input "text" at bounding box center [115, 108] width 83 height 8
select select "AU"
click at [81, 107] on input "text" at bounding box center [115, 108] width 83 height 8
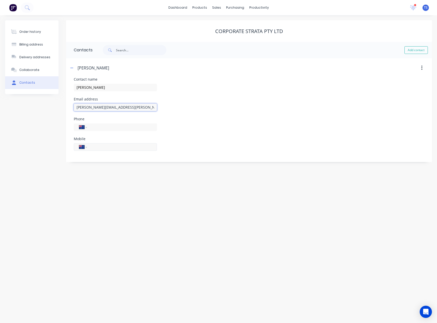
type input "[PERSON_NAME][EMAIL_ADDRESS][PERSON_NAME][DOMAIN_NAME]"
click at [94, 150] on input "tel" at bounding box center [121, 147] width 61 height 6
type input "0433 210 595"
click at [94, 88] on input "[PERSON_NAME]" at bounding box center [115, 88] width 83 height 8
type input "[PERSON_NAME]"
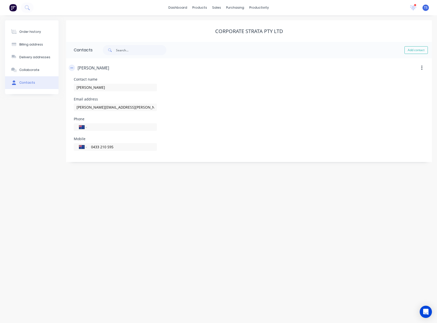
click at [73, 68] on icon "button" at bounding box center [71, 68] width 3 height 0
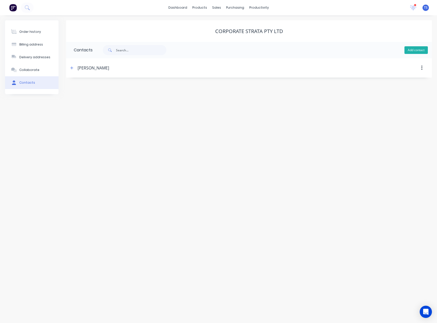
click at [423, 50] on button "Add contact" at bounding box center [416, 50] width 23 height 8
select select "AU"
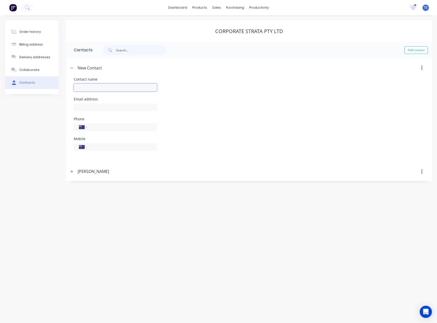
click at [98, 88] on input "text" at bounding box center [115, 88] width 83 height 8
type input "[PERSON_NAME]"
select select "AU"
click at [95, 108] on input "text" at bounding box center [115, 108] width 83 height 8
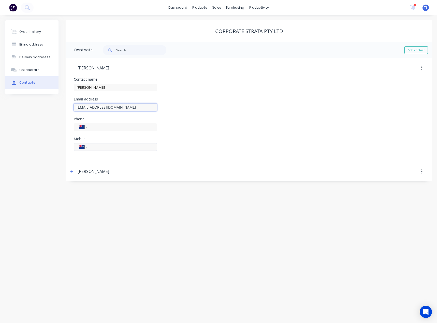
type input "[EMAIL_ADDRESS][DOMAIN_NAME]"
click at [102, 148] on input "tel" at bounding box center [121, 147] width 61 height 6
type input "0413 463 890"
click at [72, 68] on icon "button" at bounding box center [71, 68] width 3 height 4
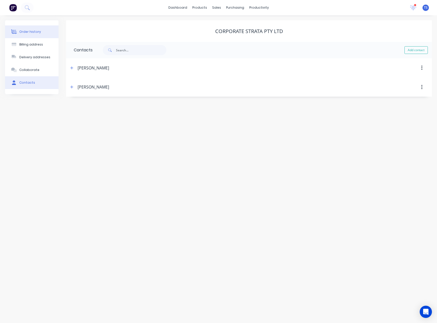
click at [20, 31] on div "Order history" at bounding box center [30, 32] width 22 height 5
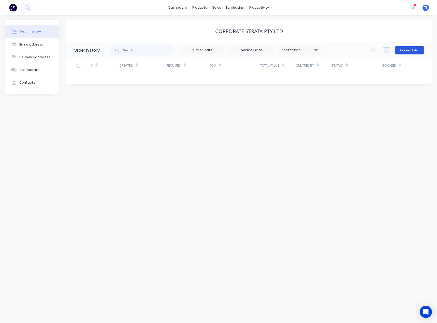
click at [408, 50] on button "Create Order" at bounding box center [410, 50] width 30 height 8
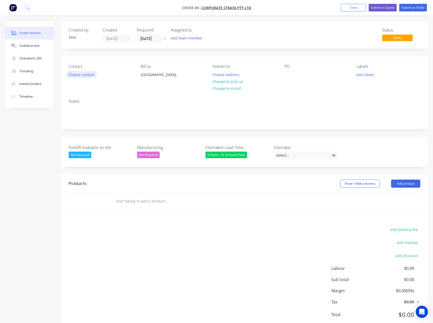
click at [88, 77] on button "Choose contact" at bounding box center [81, 74] width 31 height 7
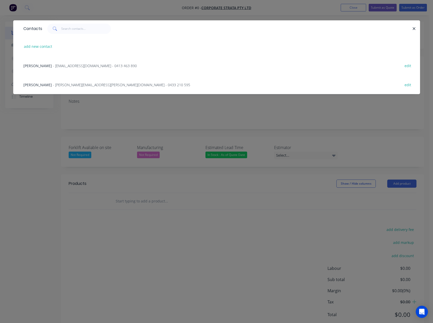
click at [56, 66] on span "- [EMAIL_ADDRESS][DOMAIN_NAME] - 0413 463 890" at bounding box center [95, 65] width 84 height 5
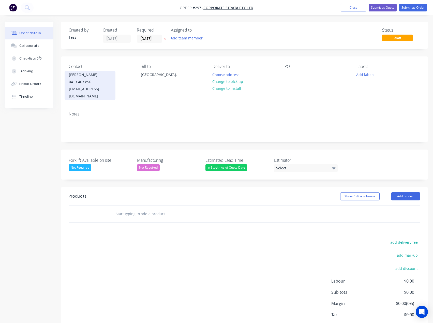
click at [81, 76] on div "[PERSON_NAME]" at bounding box center [90, 74] width 42 height 7
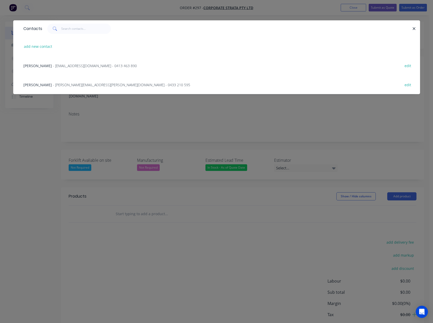
click at [53, 84] on span "- [PERSON_NAME][EMAIL_ADDRESS][PERSON_NAME][DOMAIN_NAME] - 0433 210 595" at bounding box center [121, 84] width 137 height 5
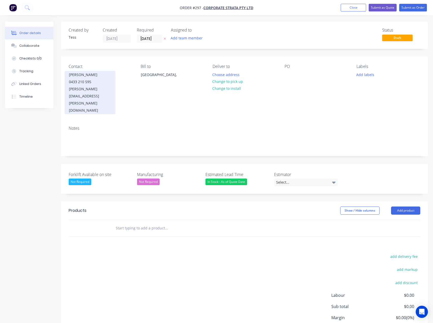
click at [88, 87] on div "[PERSON_NAME][EMAIL_ADDRESS][PERSON_NAME][DOMAIN_NAME]" at bounding box center [90, 100] width 42 height 29
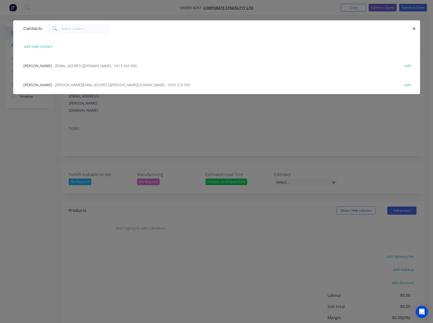
click at [53, 65] on span "- [EMAIL_ADDRESS][DOMAIN_NAME] - 0413 463 890" at bounding box center [95, 65] width 84 height 5
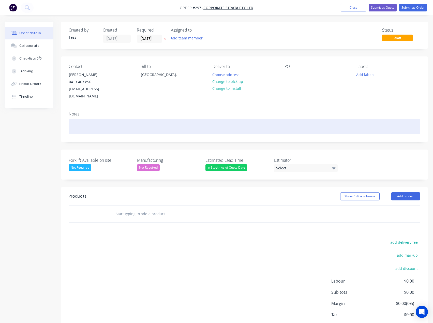
click at [97, 119] on div at bounding box center [245, 127] width 352 height 16
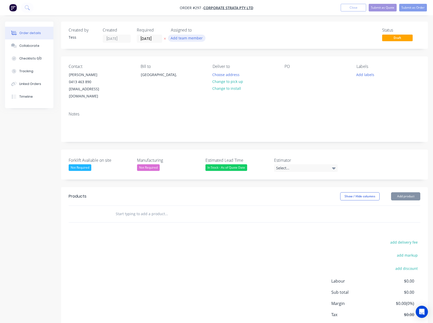
click at [181, 37] on button "Add team member" at bounding box center [186, 38] width 37 height 7
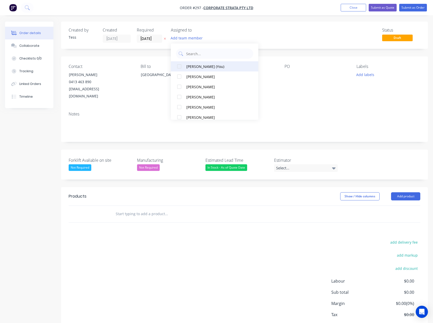
click at [188, 67] on div "[PERSON_NAME] (You)" at bounding box center [217, 66] width 60 height 5
click at [225, 32] on div "Status Draft" at bounding box center [321, 35] width 199 height 15
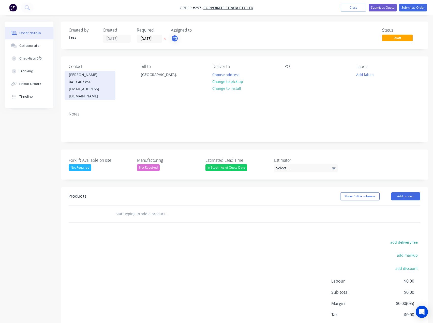
click at [88, 84] on div "0413 463 890" at bounding box center [90, 81] width 42 height 7
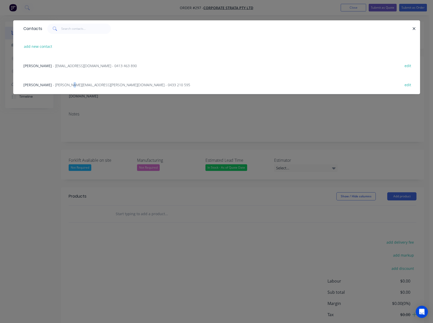
click at [58, 86] on span "- [PERSON_NAME][EMAIL_ADDRESS][PERSON_NAME][DOMAIN_NAME] - 0433 210 595" at bounding box center [121, 84] width 137 height 5
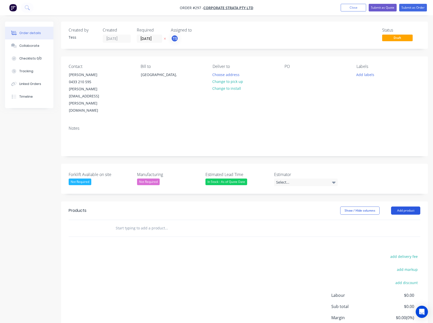
click at [404, 207] on button "Add product" at bounding box center [405, 211] width 29 height 8
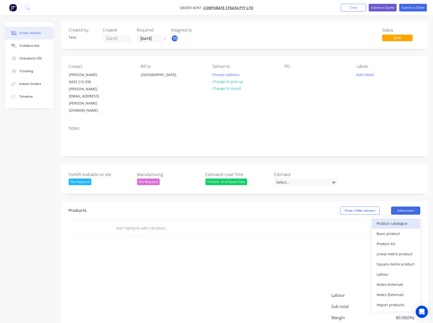
click at [391, 220] on div "Product catalogue" at bounding box center [396, 223] width 39 height 7
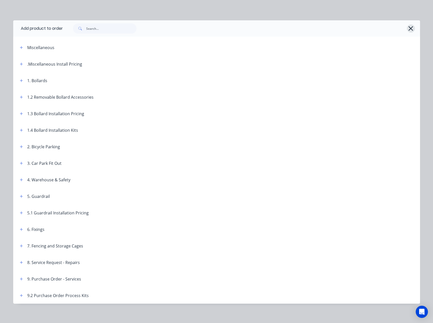
click at [408, 27] on icon "button" at bounding box center [410, 28] width 5 height 7
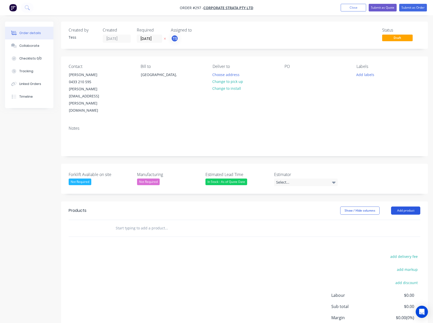
click at [415, 207] on button "Add product" at bounding box center [405, 211] width 29 height 8
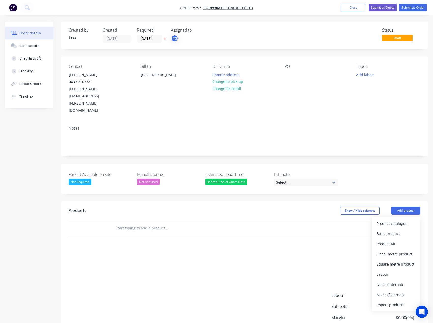
click at [392, 291] on div "Notes (External)" at bounding box center [396, 294] width 39 height 7
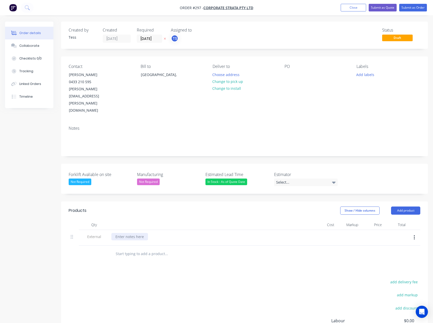
click at [140, 233] on div at bounding box center [129, 236] width 37 height 7
click at [149, 233] on div "__Fire Hyrant Bolard__" at bounding box center [133, 236] width 45 height 7
click at [144, 233] on div "__Fire Hyrant Bolard__" at bounding box center [133, 236] width 45 height 7
click at [149, 233] on div "__Fire Hyrant Bollard__" at bounding box center [134, 236] width 46 height 7
click at [150, 249] on input "text" at bounding box center [167, 254] width 102 height 10
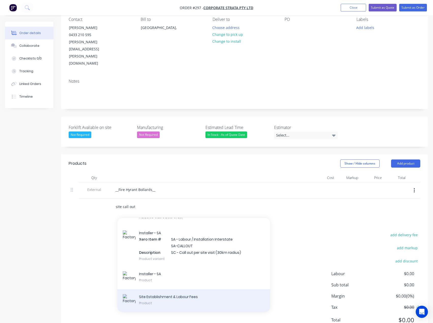
scroll to position [48, 0]
type input "site call out"
click at [192, 289] on div "Site Establishment & Labour Fees Product" at bounding box center [194, 300] width 153 height 23
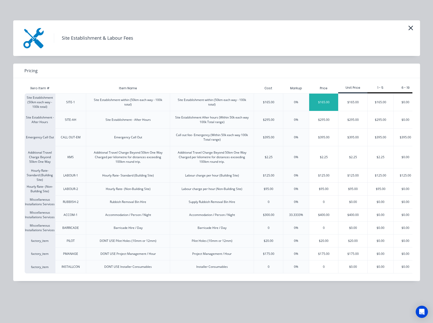
click at [331, 103] on div "$165.00" at bounding box center [323, 102] width 29 height 17
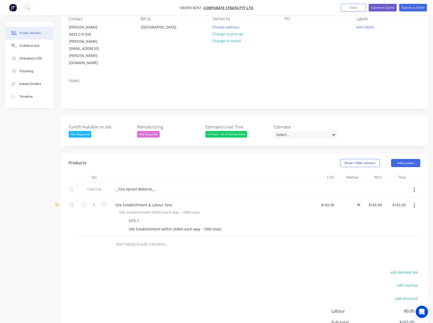
click at [133, 239] on input "text" at bounding box center [167, 244] width 102 height 10
type input "cb115f-1500"
drag, startPoint x: 137, startPoint y: 221, endPoint x: 112, endPoint y: 224, distance: 25.4
click at [112, 239] on div "cb115f-1500" at bounding box center [187, 244] width 153 height 10
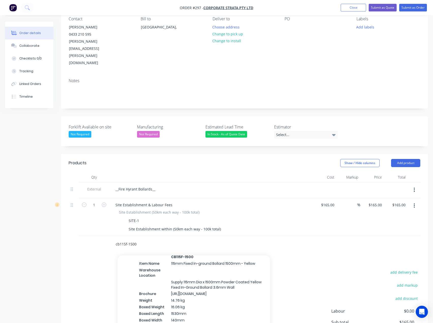
scroll to position [15, 0]
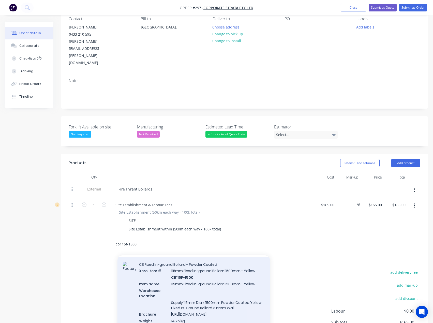
type input "cb115f-1500"
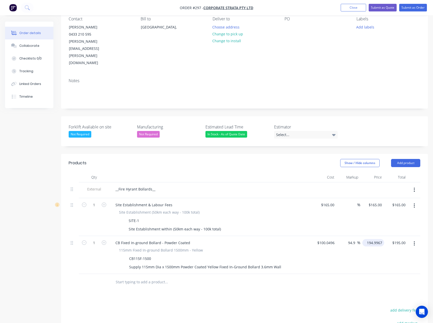
click at [373, 239] on input "194.9967" at bounding box center [375, 242] width 20 height 7
type input "125"
type input "100.0496"
type input "24.94"
type input "$125.00"
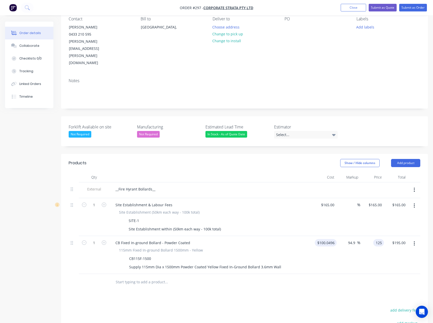
type input "$125.00"
click at [329, 239] on input "100.0496" at bounding box center [327, 242] width 20 height 7
type input "$1.00"
type input "1.2494"
type input "$1.25"
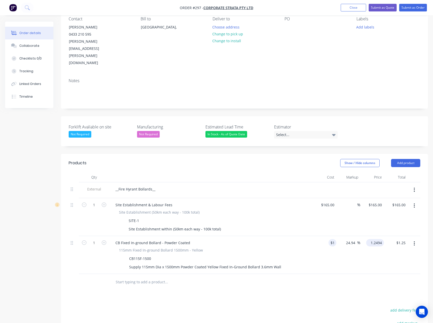
click at [378, 239] on input "1.2494" at bounding box center [377, 242] width 16 height 7
type input "125"
type input "12400"
type input "$125.00"
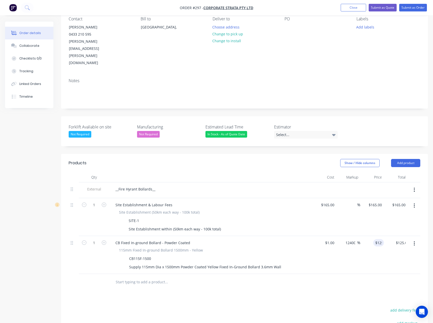
click at [323, 273] on div "Products Show / Hide columns Add product Qty Cost Markup Price Total External _…" at bounding box center [244, 283] width 367 height 259
click at [141, 277] on input "text" at bounding box center [167, 282] width 102 height 10
type input "inst-f"
click at [400, 159] on button "Add product" at bounding box center [405, 163] width 29 height 8
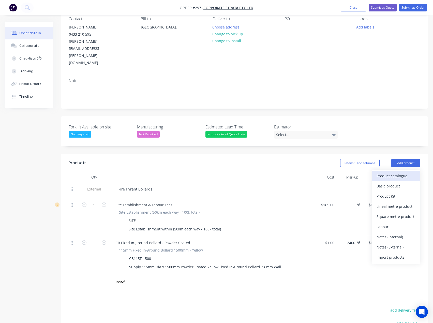
click at [395, 172] on div "Product catalogue" at bounding box center [396, 175] width 39 height 7
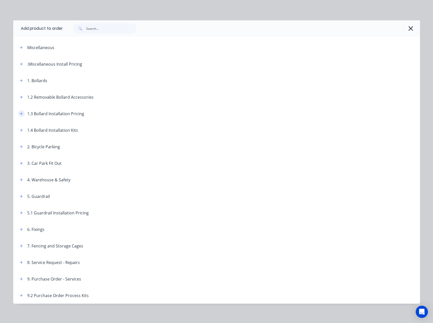
click at [20, 113] on icon "button" at bounding box center [21, 114] width 3 height 4
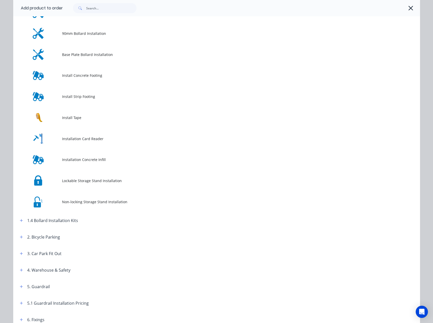
scroll to position [196, 0]
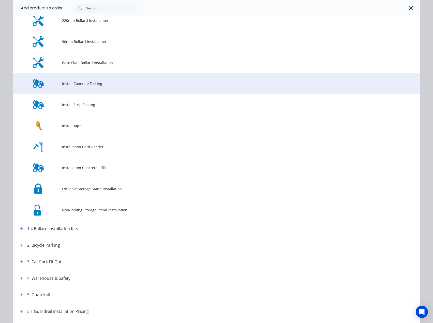
click at [76, 89] on td "Install Concrete Footing" at bounding box center [241, 83] width 358 height 21
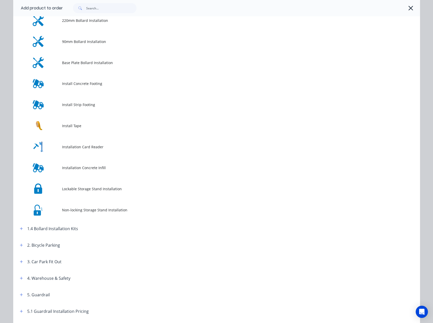
scroll to position [0, 0]
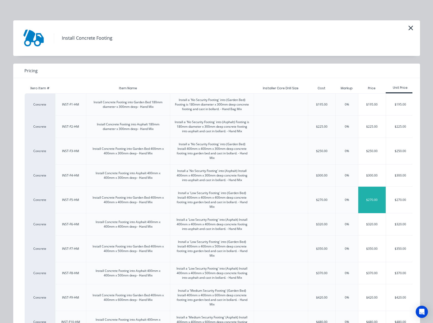
click at [371, 201] on div "$270.00" at bounding box center [372, 200] width 27 height 26
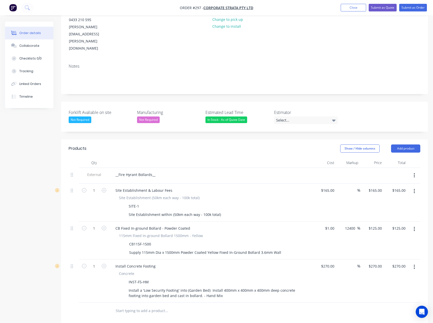
scroll to position [124, 0]
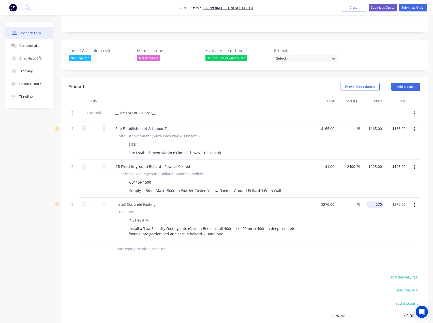
click at [379, 201] on input "270" at bounding box center [377, 204] width 16 height 7
type input "250"
type input "-7.41"
type input "$250.00"
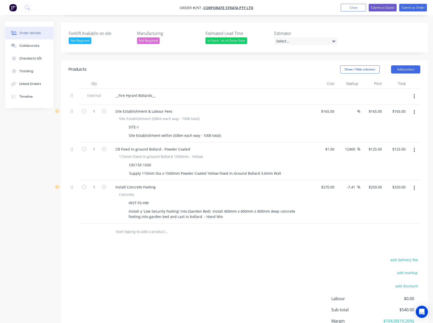
scroll to position [167, 0]
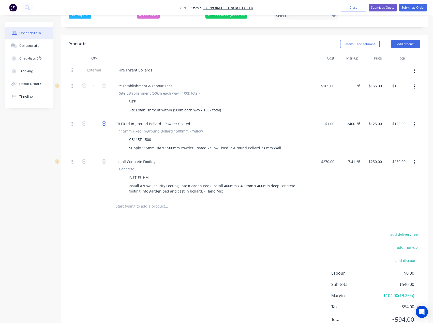
click at [102, 121] on icon "button" at bounding box center [104, 123] width 5 height 5
type input "2"
type input "250"
type input "$250.00"
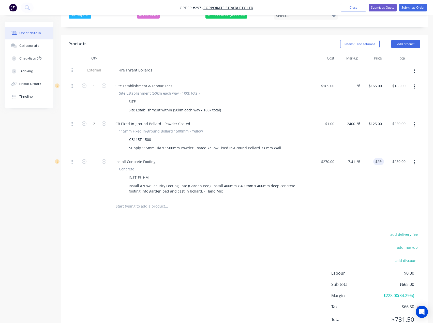
click at [102, 159] on button "button" at bounding box center [104, 161] width 7 height 5
type input "2"
type input "$500.00"
click at [129, 201] on input "text" at bounding box center [167, 206] width 102 height 10
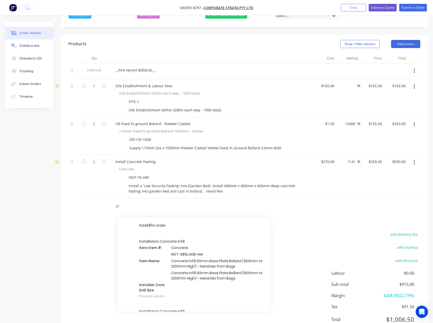
type input "c"
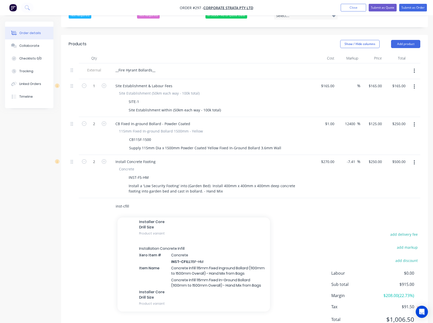
scroll to position [204, 0]
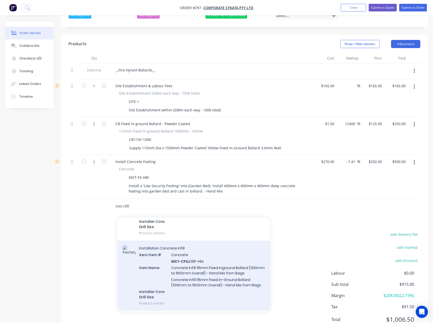
type input "inst-cfill"
click at [186, 251] on div "Installation Concrete Infill Xero Item # Concrete INST-CFILL 115F-HM Item Name …" at bounding box center [194, 276] width 153 height 70
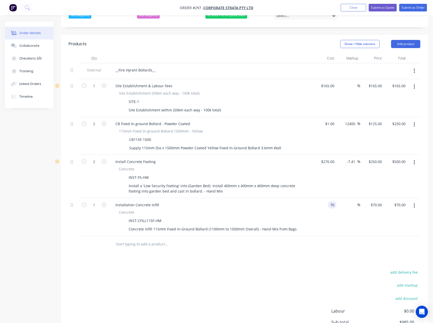
click at [330, 201] on input "70" at bounding box center [333, 204] width 7 height 7
type input "$1.00"
type input "1"
type input "$1.00"
click at [372, 198] on div "1 1" at bounding box center [373, 217] width 24 height 38
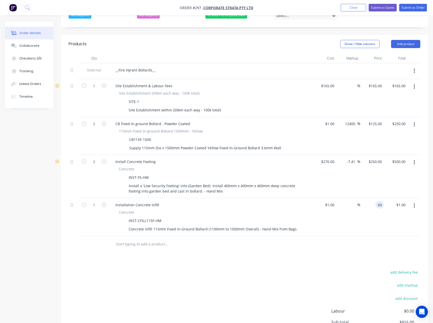
type input "60"
type input "5900"
type input "$60.00"
click at [234, 239] on div "Products Show / Hide columns Add product Qty Cost Markup Price Total External _…" at bounding box center [244, 205] width 367 height 340
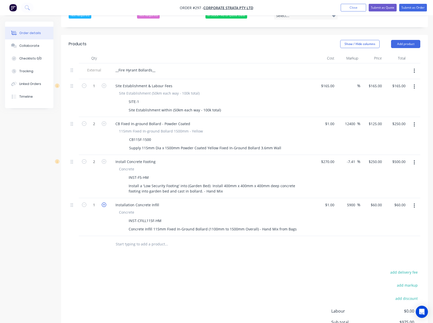
click at [106, 203] on icon "button" at bounding box center [104, 205] width 5 height 5
type input "2"
type input "$120.00"
click at [131, 66] on div "__Fire Hyrant Bollards__" at bounding box center [135, 69] width 48 height 7
click at [158, 66] on div "__Fire Hydrant Bollards__" at bounding box center [136, 69] width 50 height 7
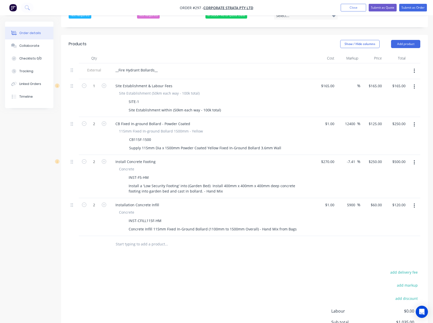
click at [214, 237] on div "Products Show / Hide columns Add product Qty Cost Markup Price Total External _…" at bounding box center [244, 205] width 367 height 340
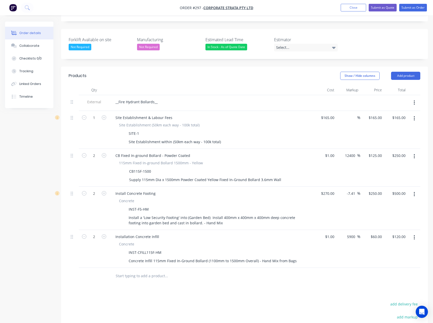
scroll to position [103, 0]
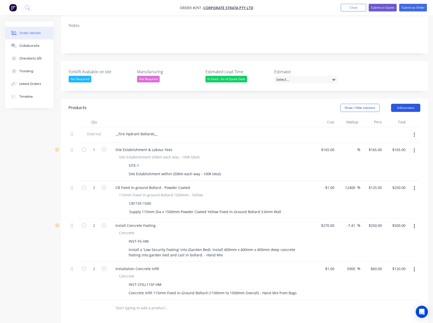
click at [399, 104] on button "Add product" at bounding box center [405, 108] width 29 height 8
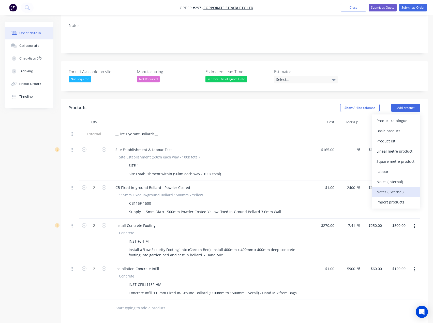
click at [391, 188] on div "Notes (External)" at bounding box center [396, 191] width 39 height 7
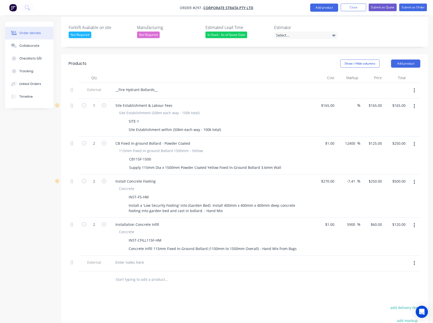
scroll to position [220, 0]
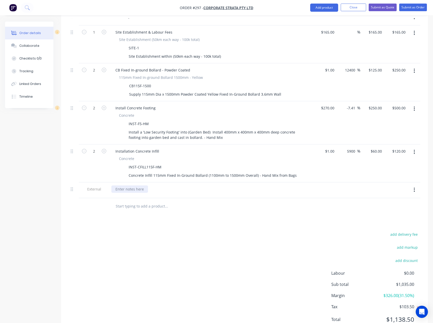
click at [134, 186] on div at bounding box center [129, 189] width 37 height 7
paste div
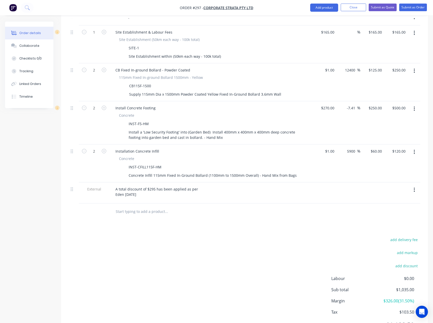
click at [162, 236] on div "add delivery fee add markup add discount Labour $0.00 Sub total $1,035.00 Margi…" at bounding box center [245, 285] width 352 height 98
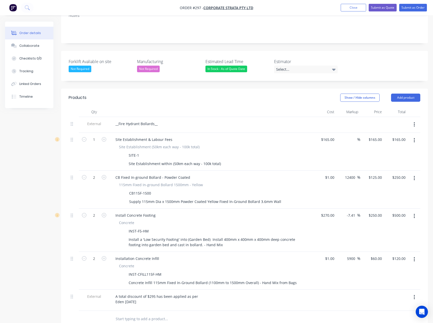
scroll to position [119, 0]
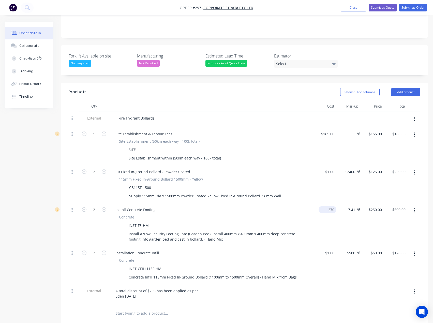
click at [331, 206] on input "270" at bounding box center [329, 209] width 16 height 7
type input "$1.00"
type input "0.9259"
type input "$1.85"
click at [374, 206] on input "0.9259" at bounding box center [377, 209] width 16 height 7
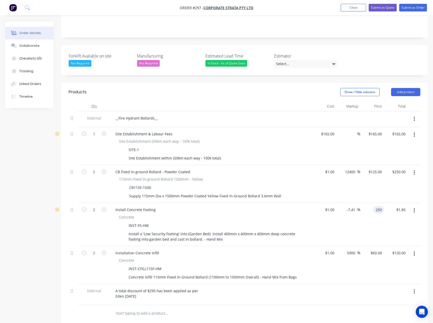
type input "250"
type input "24900"
type input "$250.00"
type input "$500.00"
click at [318, 305] on div at bounding box center [245, 313] width 352 height 17
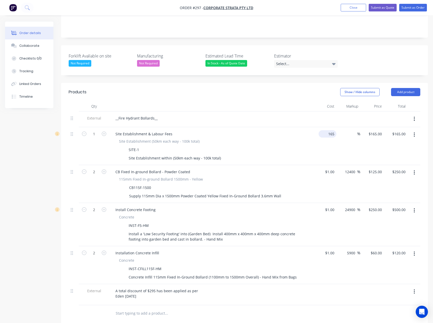
click at [332, 130] on input "165" at bounding box center [329, 133] width 16 height 7
type input "$1.00"
type input "1"
type input "$1.00"
click at [380, 130] on input "1" at bounding box center [381, 133] width 6 height 7
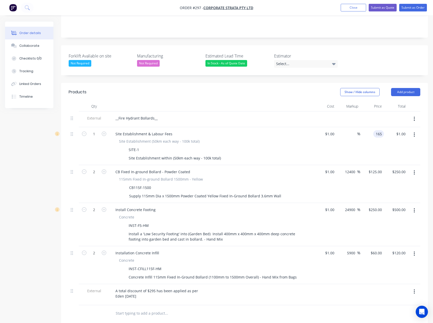
type input "165"
type input "16400"
type input "$165.00"
click at [275, 306] on div "Products Show / Hide columns Add product Qty Cost Markup Price Total External _…" at bounding box center [244, 263] width 367 height 361
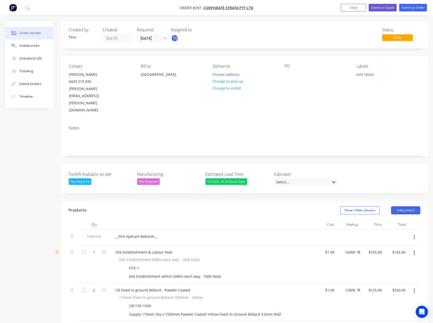
scroll to position [0, 0]
click at [225, 88] on button "Change to install" at bounding box center [227, 88] width 34 height 7
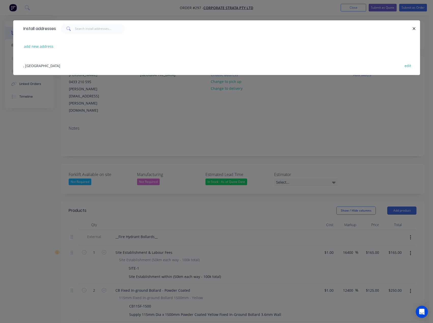
click at [30, 66] on div ", [GEOGRAPHIC_DATA] edit" at bounding box center [217, 65] width 392 height 19
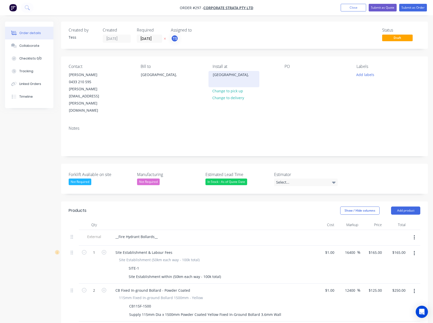
click at [231, 78] on div "[GEOGRAPHIC_DATA]," at bounding box center [234, 74] width 42 height 7
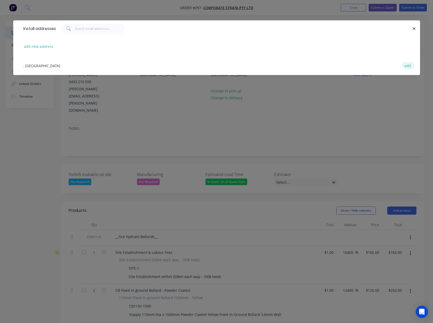
click at [406, 66] on button "edit" at bounding box center [408, 65] width 12 height 7
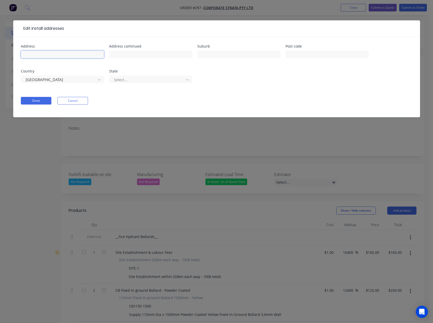
click at [50, 55] on input "text" at bounding box center [62, 55] width 83 height 8
type input "[STREET_ADDRESS]"
click at [212, 51] on input "text" at bounding box center [238, 55] width 83 height 8
type input "Rosebud"
click at [306, 47] on div "Post code" at bounding box center [327, 47] width 83 height 4
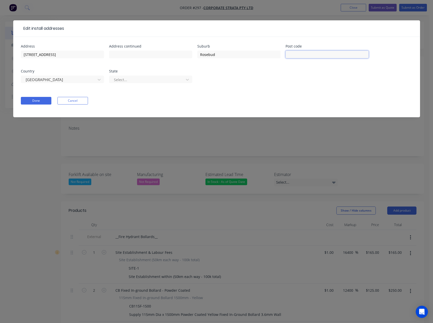
click at [305, 54] on input "text" at bounding box center [327, 55] width 83 height 8
type input "3939"
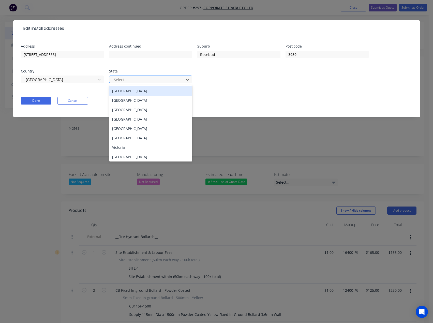
click at [146, 82] on div at bounding box center [148, 80] width 68 height 6
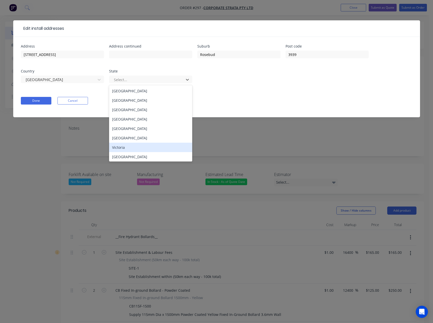
click at [124, 147] on div "Victoria" at bounding box center [150, 147] width 83 height 9
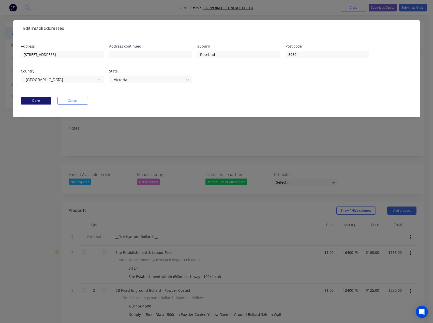
click at [35, 100] on button "Done" at bounding box center [36, 101] width 31 height 8
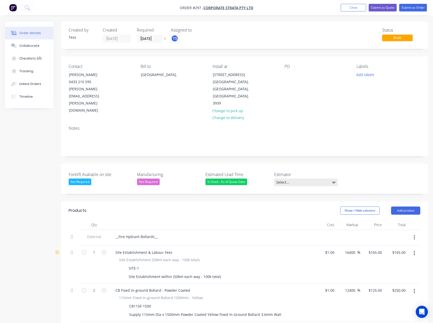
click at [297, 179] on div "Select..." at bounding box center [306, 183] width 64 height 8
click at [292, 192] on div "[PERSON_NAME]" at bounding box center [292, 192] width 28 height 7
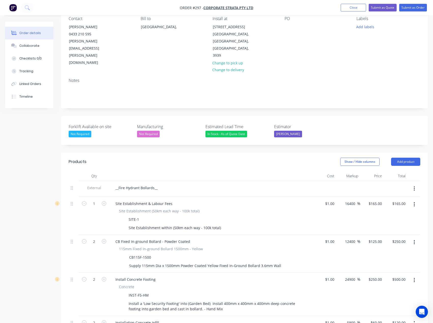
scroll to position [51, 0]
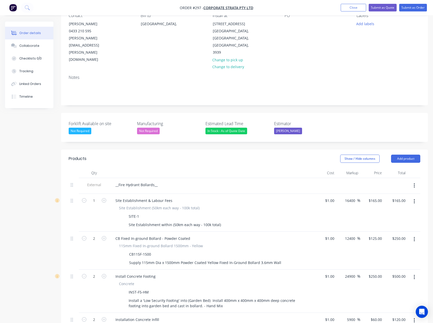
click at [147, 128] on div "Not Required" at bounding box center [148, 131] width 23 height 7
click at [146, 130] on div "button" at bounding box center [143, 131] width 10 height 10
click at [160, 128] on div "Select..." at bounding box center [169, 132] width 64 height 8
click at [157, 128] on div "Select..." at bounding box center [169, 132] width 64 height 8
click at [151, 133] on div "Not Required" at bounding box center [160, 132] width 23 height 7
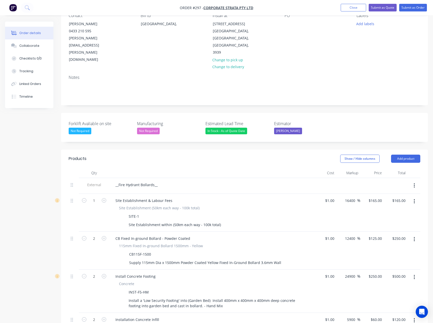
click at [180, 113] on div "Forklift Avaliable on site Not Required Manufacturing Not Required Estimated Le…" at bounding box center [244, 127] width 367 height 29
click at [150, 128] on div "Not Required" at bounding box center [148, 131] width 23 height 7
click at [167, 128] on div "Not Required" at bounding box center [169, 131] width 64 height 7
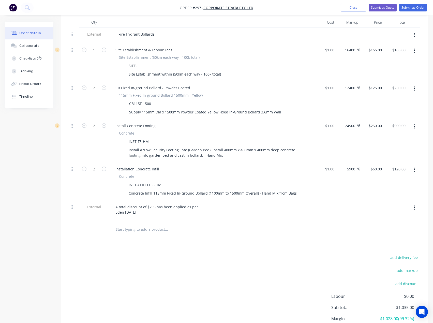
scroll to position [225, 0]
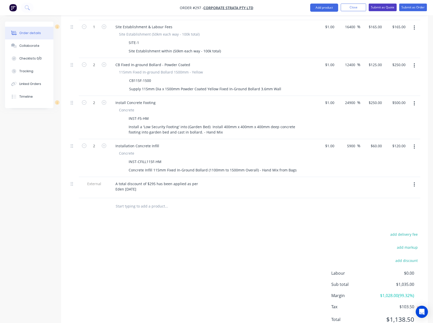
click at [380, 8] on button "Submit as Quote" at bounding box center [383, 8] width 28 height 8
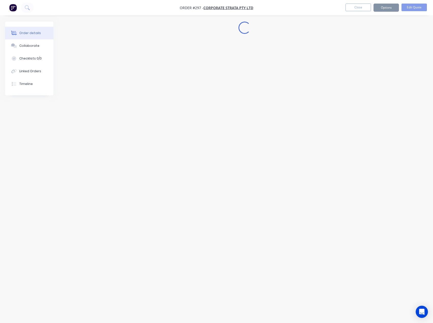
scroll to position [0, 0]
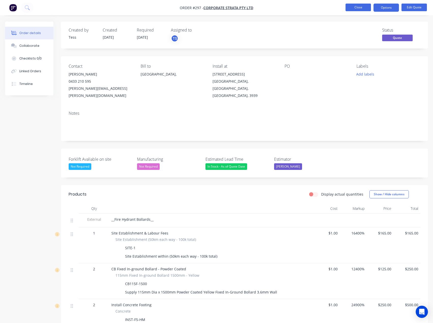
click at [363, 8] on button "Close" at bounding box center [358, 8] width 25 height 8
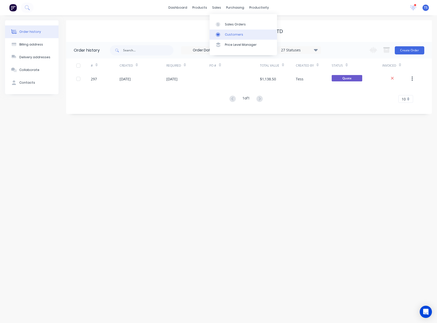
click at [223, 34] on div at bounding box center [220, 34] width 8 height 5
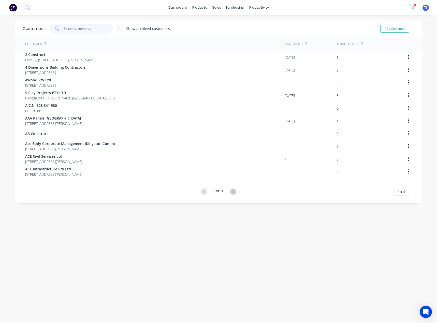
click at [83, 28] on input "text" at bounding box center [89, 29] width 50 height 10
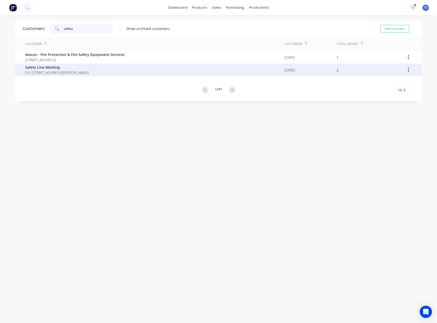
type input "safety"
click at [59, 66] on span "Safety Line Marking" at bounding box center [57, 67] width 64 height 5
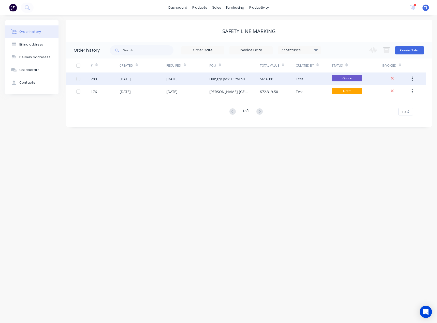
click at [192, 78] on div "[DATE]" at bounding box center [187, 79] width 43 height 13
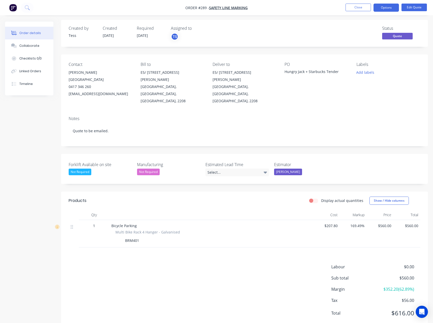
scroll to position [3, 0]
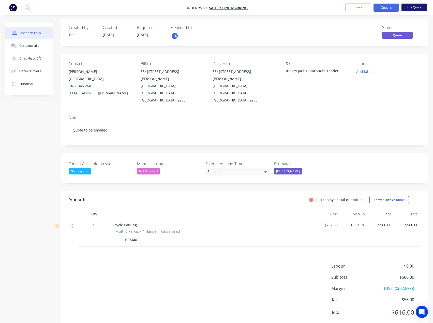
click at [413, 6] on button "Edit Quote" at bounding box center [414, 8] width 25 height 8
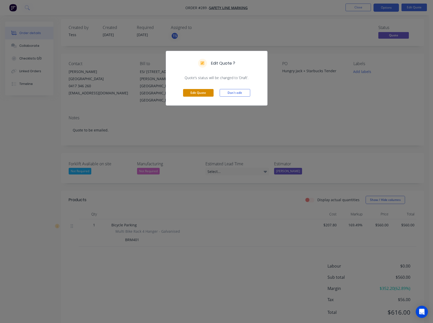
click at [193, 95] on button "Edit Quote" at bounding box center [198, 93] width 31 height 8
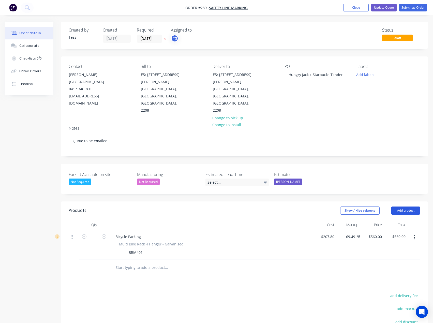
click at [403, 207] on button "Add product" at bounding box center [405, 211] width 29 height 8
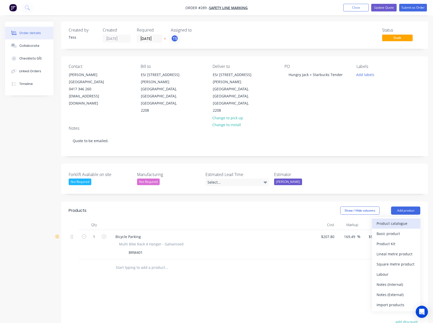
click at [389, 220] on div "Product catalogue" at bounding box center [396, 223] width 39 height 7
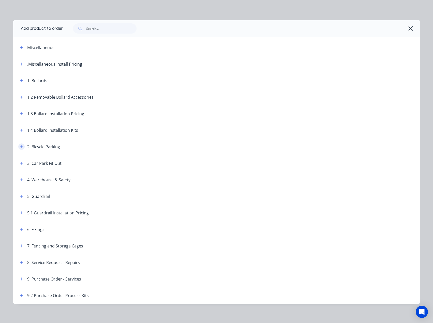
click at [21, 147] on icon "button" at bounding box center [21, 147] width 3 height 4
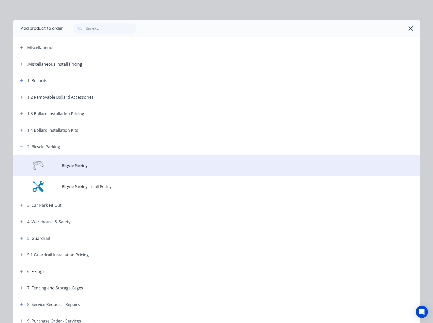
click at [89, 167] on span "Bicycle Parking" at bounding box center [205, 165] width 287 height 5
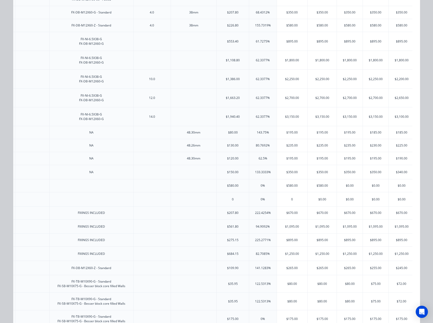
scroll to position [0, 786]
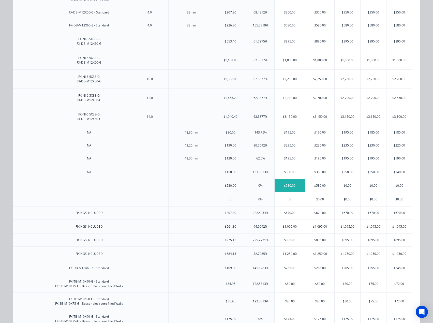
click at [280, 192] on div "$580.00" at bounding box center [290, 185] width 31 height 13
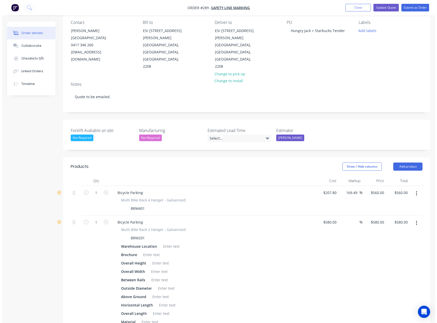
scroll to position [0, 0]
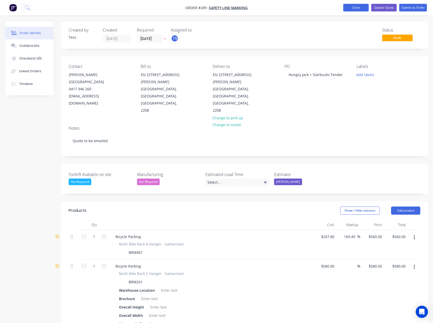
click at [357, 7] on button "Close" at bounding box center [356, 8] width 25 height 8
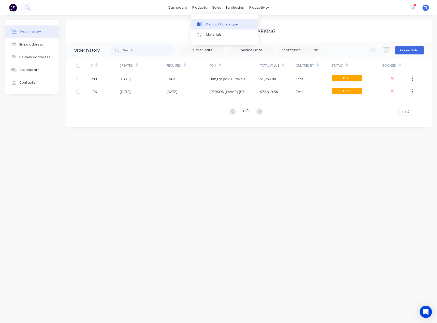
click at [208, 23] on div "Product Catalogue" at bounding box center [222, 24] width 32 height 5
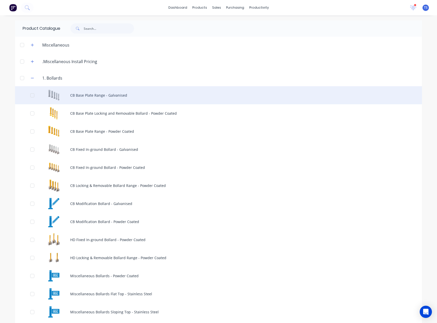
click at [103, 95] on div "CB Base Plate Range - Galvanised" at bounding box center [218, 95] width 407 height 18
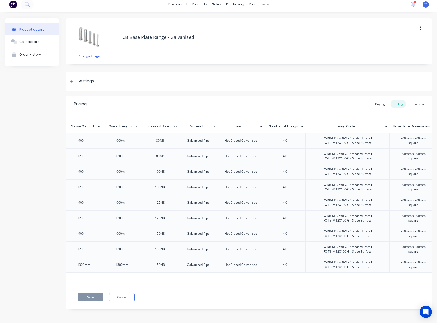
scroll to position [0, 687]
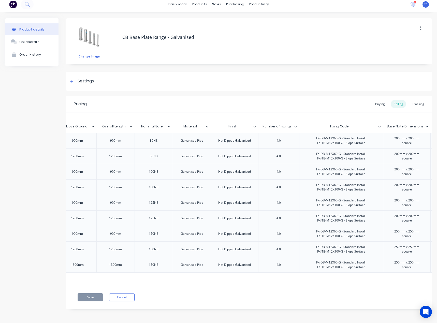
click at [254, 125] on icon at bounding box center [254, 126] width 3 height 3
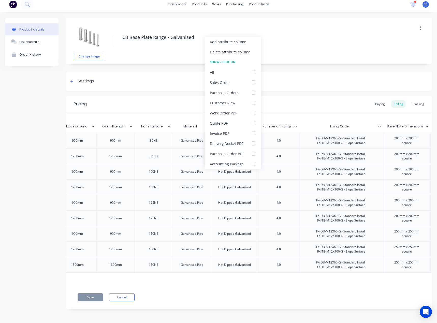
click at [259, 112] on div "Xero Item # Item Name Warehouse Location Brochure Weight Boxed Weight Boxed Len…" at bounding box center [249, 198] width 366 height 173
type textarea "x"
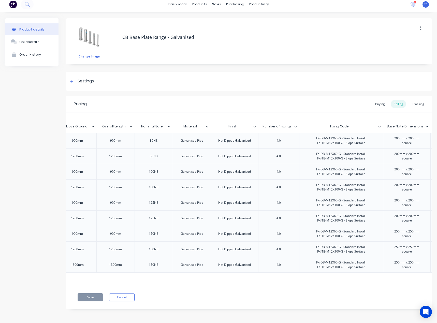
scroll to position [0, 0]
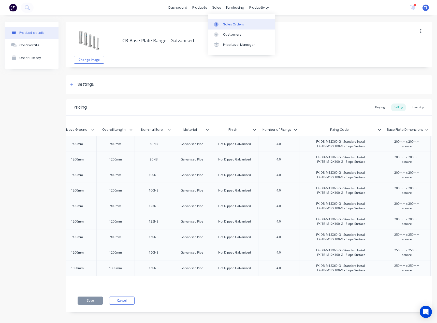
click at [223, 25] on link "Sales Orders" at bounding box center [241, 24] width 67 height 10
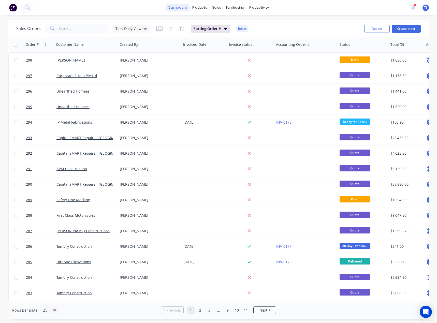
click at [186, 7] on link "dashboard" at bounding box center [178, 8] width 24 height 8
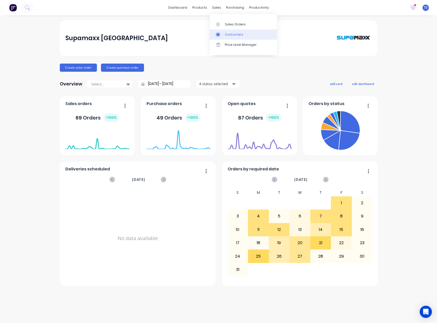
click at [225, 34] on div "Customers" at bounding box center [234, 34] width 18 height 5
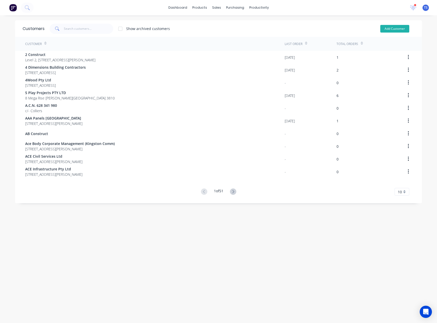
click at [392, 28] on button "Add Customer" at bounding box center [394, 29] width 29 height 8
select select "AU"
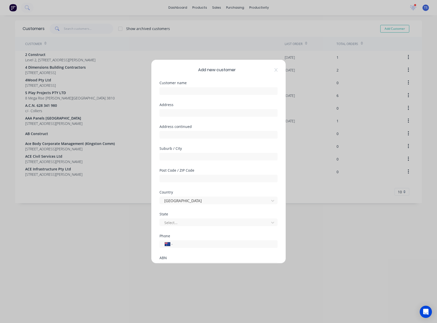
click at [269, 71] on div "Add new customer" at bounding box center [219, 70] width 118 height 6
click at [275, 70] on icon at bounding box center [276, 70] width 3 height 4
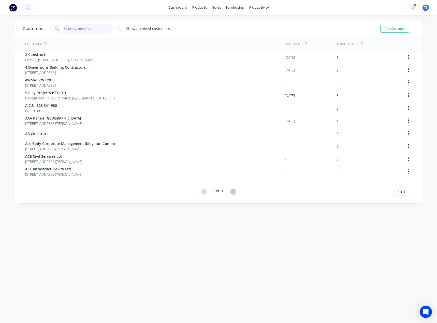
click at [65, 28] on input "text" at bounding box center [89, 29] width 50 height 10
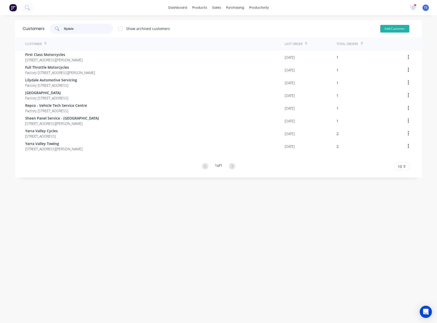
type input "lilydale"
click at [398, 27] on button "Add Customer" at bounding box center [394, 29] width 29 height 8
select select "AU"
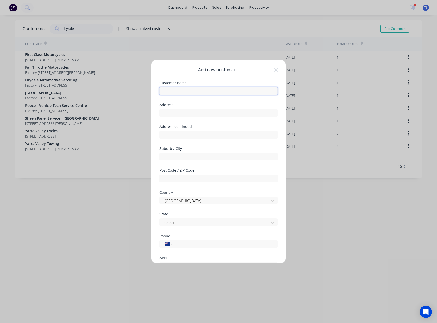
click at [178, 91] on input "text" at bounding box center [219, 91] width 118 height 8
type input "Lilydale Brake & Clutch"
click at [184, 114] on input "text" at bounding box center [219, 113] width 118 height 8
type input "[STREET_ADDRESS][PERSON_NAME]"
click at [174, 158] on input "text" at bounding box center [219, 157] width 118 height 8
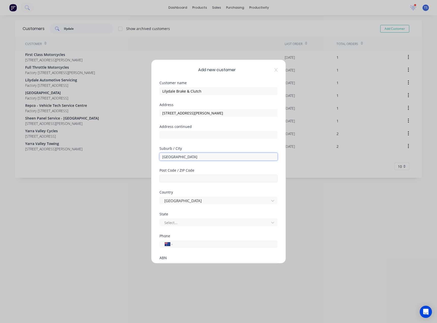
type input "[GEOGRAPHIC_DATA]"
click at [168, 178] on input "text" at bounding box center [219, 179] width 118 height 8
type input "3140"
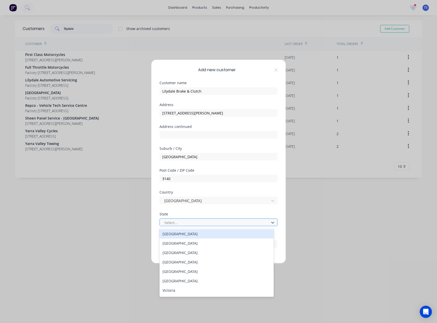
click at [178, 223] on div at bounding box center [215, 223] width 103 height 6
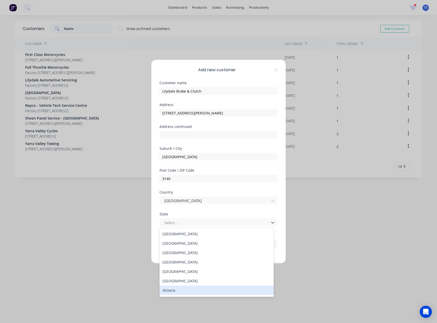
click at [167, 292] on div "Victoria" at bounding box center [217, 290] width 114 height 9
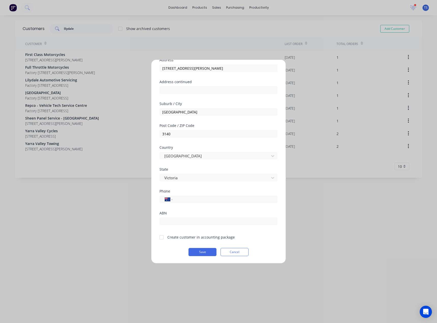
click at [162, 237] on div at bounding box center [162, 237] width 10 height 10
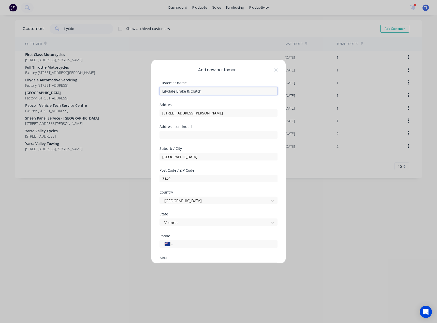
click at [203, 89] on input "Lilydale Brake & Clutch" at bounding box center [219, 91] width 118 height 8
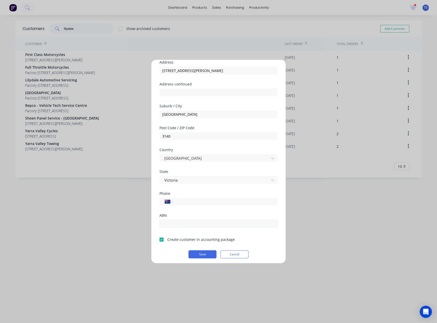
scroll to position [45, 0]
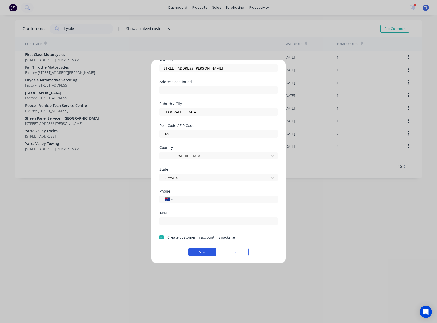
click at [199, 254] on button "Save" at bounding box center [203, 252] width 28 height 8
click at [204, 251] on button "Save" at bounding box center [203, 252] width 28 height 8
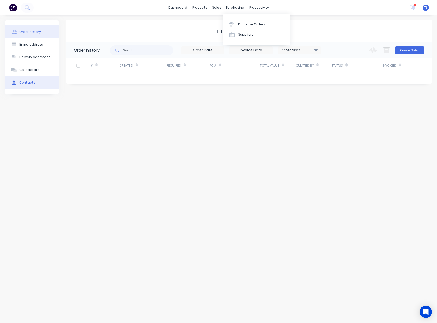
click at [24, 84] on div "Contacts" at bounding box center [27, 82] width 16 height 5
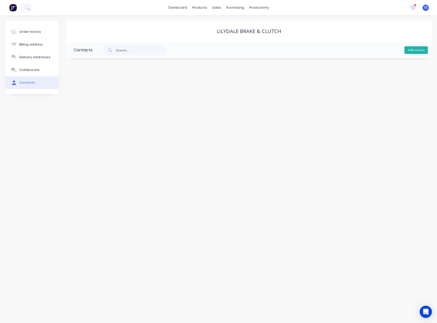
click at [413, 49] on button "Add contact" at bounding box center [416, 50] width 23 height 8
select select "AU"
click at [118, 86] on input "text" at bounding box center [115, 88] width 83 height 8
type input "[PERSON_NAME]"
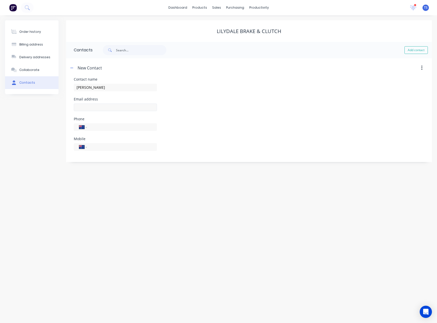
select select "AU"
click at [87, 108] on input "text" at bounding box center [115, 108] width 83 height 8
type input "[EMAIL_ADDRESS][DOMAIN_NAME]"
click at [93, 149] on input "tel" at bounding box center [121, 147] width 61 height 6
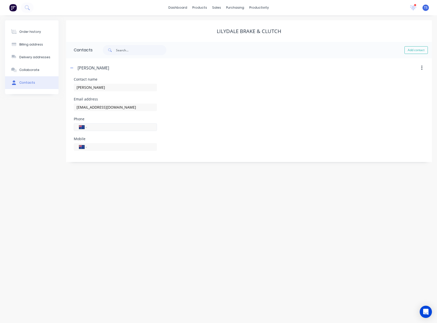
click at [100, 126] on input "tel" at bounding box center [121, 127] width 61 height 6
click at [99, 127] on input "97350788" at bounding box center [121, 127] width 61 height 6
click at [111, 126] on input "97350788" at bounding box center [121, 127] width 61 height 6
drag, startPoint x: 103, startPoint y: 148, endPoint x: 109, endPoint y: 140, distance: 9.7
click at [103, 148] on input "tel" at bounding box center [121, 151] width 61 height 6
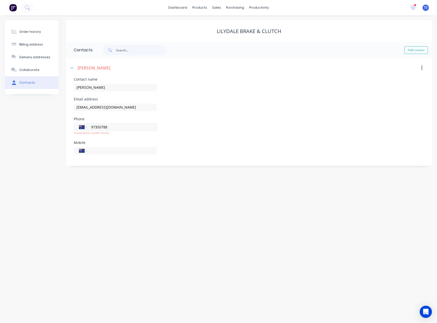
click at [91, 128] on input "97350788" at bounding box center [121, 127] width 61 height 6
type input "[PHONE_NUMBER]"
click at [100, 149] on input "tel" at bounding box center [121, 151] width 61 height 6
click at [70, 67] on icon "button" at bounding box center [71, 68] width 3 height 4
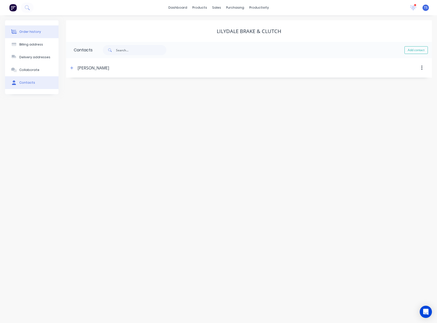
click at [27, 33] on div "Order history" at bounding box center [30, 32] width 22 height 5
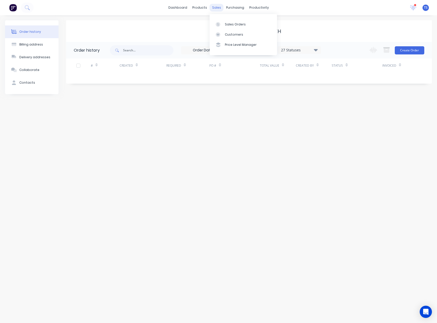
click at [218, 8] on div "sales" at bounding box center [217, 8] width 14 height 8
click at [224, 22] on link "Sales Orders" at bounding box center [243, 24] width 67 height 10
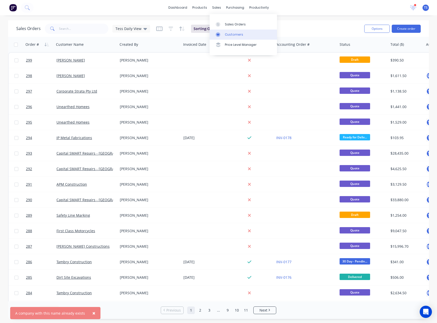
click at [224, 35] on link "Customers" at bounding box center [243, 35] width 67 height 10
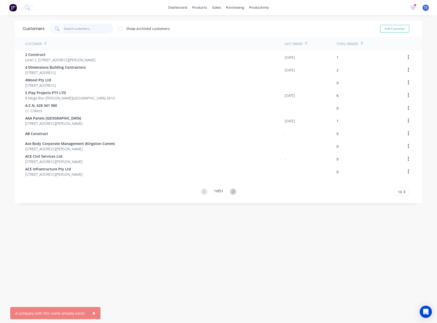
click at [72, 30] on input "text" at bounding box center [89, 29] width 50 height 10
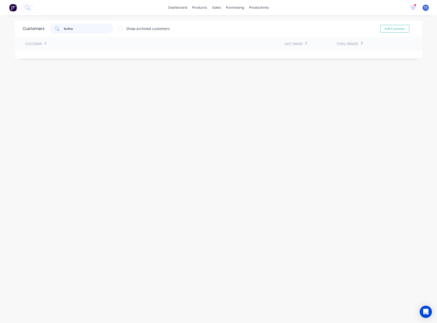
type input "builtw"
drag, startPoint x: 73, startPoint y: 30, endPoint x: 52, endPoint y: 30, distance: 21.1
click at [52, 30] on div "builtw" at bounding box center [82, 29] width 64 height 10
click at [394, 29] on button "Add Customer" at bounding box center [394, 29] width 29 height 8
select select "AU"
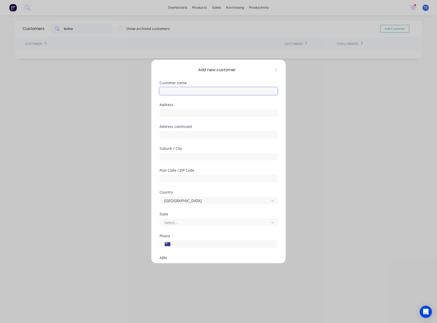
click at [166, 93] on input "text" at bounding box center [219, 91] width 118 height 8
paste input "Builtwise Constructions Pty Ltd"
type input "Builtwise Constructions Pty Ltd"
click at [169, 111] on input "text" at bounding box center [219, 113] width 118 height 8
paste input "[STREET_ADDRESS][PERSON_NAME]"
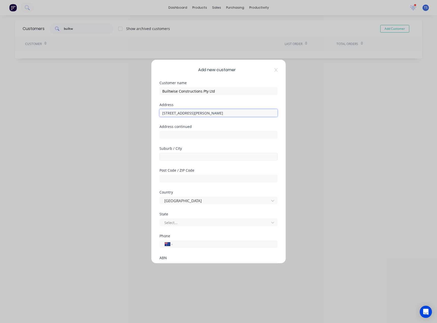
type input "[STREET_ADDRESS][PERSON_NAME]"
click at [180, 157] on input "text" at bounding box center [219, 157] width 118 height 8
type input "[GEOGRAPHIC_DATA]"
click at [180, 178] on input "text" at bounding box center [219, 179] width 118 height 8
type input "3149"
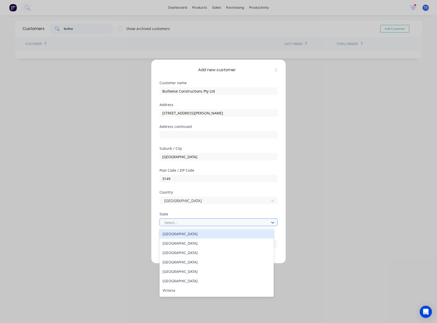
click at [177, 222] on div at bounding box center [215, 223] width 103 height 6
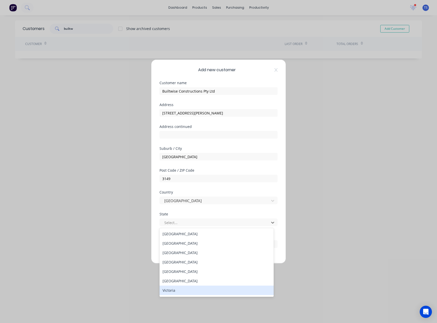
click at [175, 288] on div "Victoria" at bounding box center [217, 290] width 114 height 9
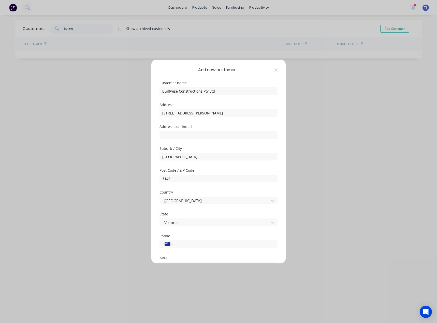
scroll to position [45, 0]
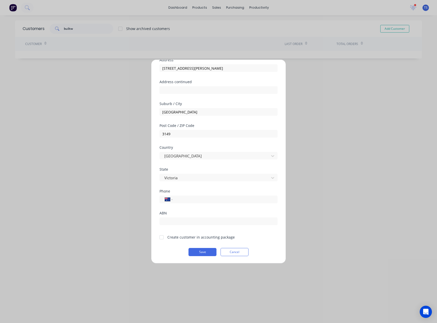
click at [161, 238] on div at bounding box center [162, 237] width 10 height 10
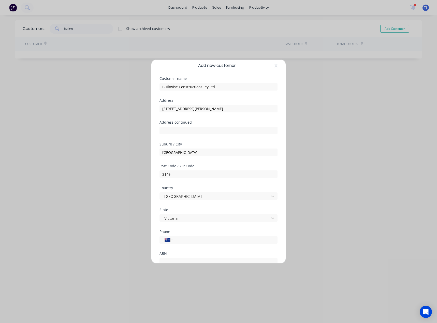
scroll to position [0, 0]
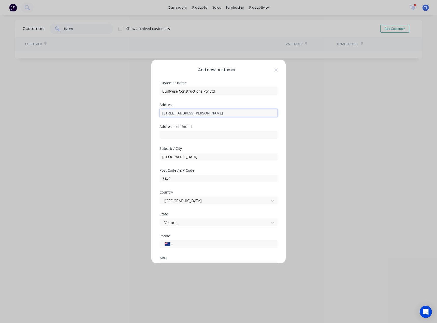
drag, startPoint x: 253, startPoint y: 113, endPoint x: 203, endPoint y: 115, distance: 49.7
click at [203, 115] on input "[STREET_ADDRESS][PERSON_NAME]" at bounding box center [219, 113] width 118 height 8
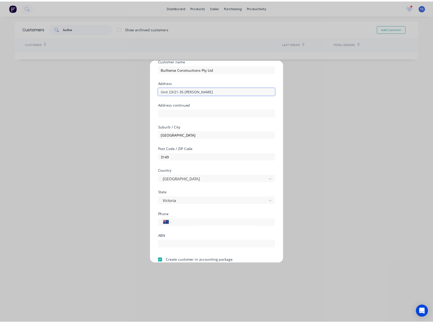
scroll to position [45, 0]
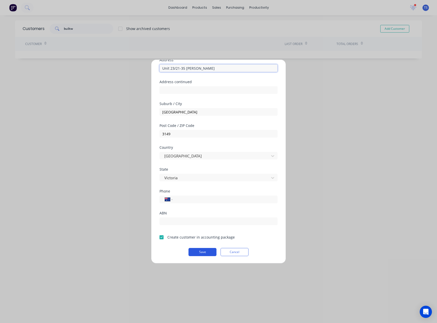
type input "Unit 23/21-35 [PERSON_NAME]"
click at [198, 253] on button "Save" at bounding box center [203, 252] width 28 height 8
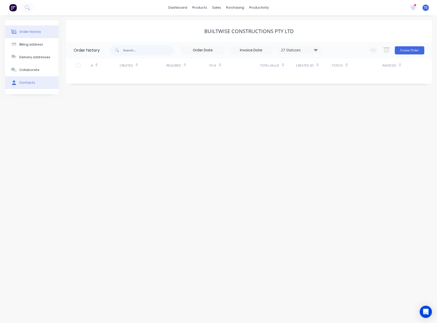
click at [27, 82] on div "Contacts" at bounding box center [27, 82] width 16 height 5
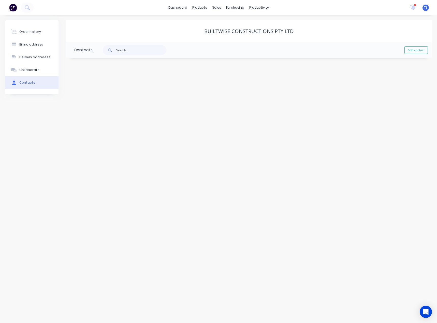
drag, startPoint x: 422, startPoint y: 51, endPoint x: 395, endPoint y: 50, distance: 27.0
click at [422, 51] on button "Add contact" at bounding box center [416, 50] width 23 height 8
select select "AU"
click at [79, 86] on input "text" at bounding box center [115, 88] width 83 height 8
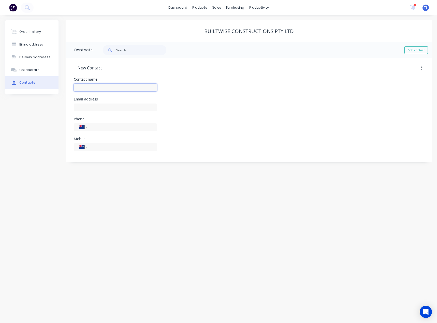
paste input "[PERSON_NAME]"
type input "[PERSON_NAME]"
select select "AU"
click at [87, 107] on input "text" at bounding box center [115, 108] width 83 height 8
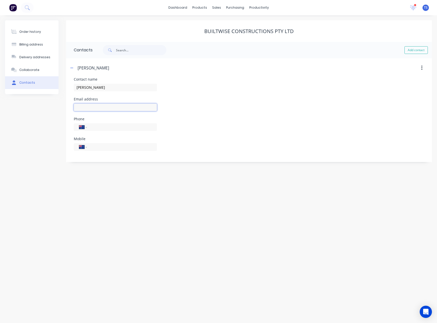
click at [92, 107] on input "text" at bounding box center [115, 108] width 83 height 8
paste input "[EMAIL_ADDRESS][DOMAIN_NAME]"
type input "[EMAIL_ADDRESS][DOMAIN_NAME]"
click at [94, 149] on input "tel" at bounding box center [121, 147] width 61 height 6
type input "0422 932 160"
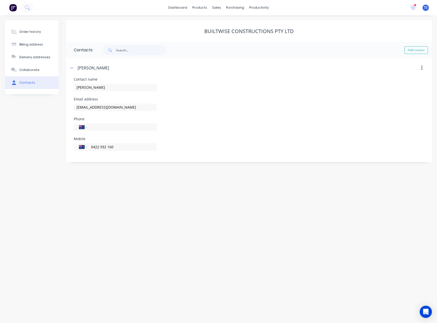
click at [122, 222] on div "Order history Billing address Delivery addresses Collaborate Contacts Builtwise…" at bounding box center [218, 169] width 437 height 308
click at [70, 66] on button "button" at bounding box center [72, 68] width 6 height 6
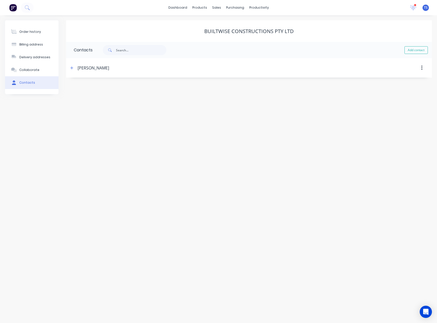
click at [32, 33] on div "Order history" at bounding box center [30, 32] width 22 height 5
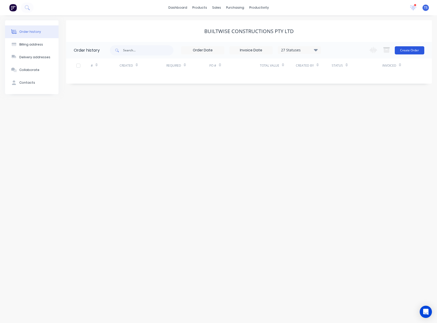
click at [405, 50] on button "Create Order" at bounding box center [410, 50] width 30 height 8
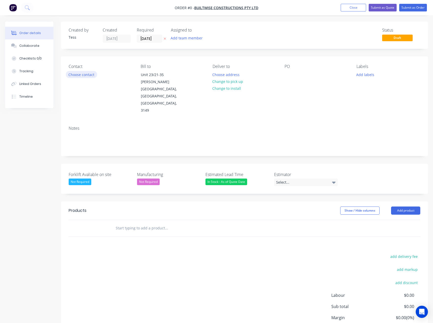
click at [81, 75] on button "Choose contact" at bounding box center [81, 74] width 31 height 7
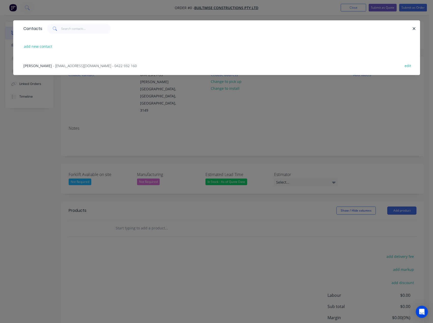
click at [63, 65] on span "- [EMAIL_ADDRESS][DOMAIN_NAME] - 0422 932 160" at bounding box center [95, 65] width 84 height 5
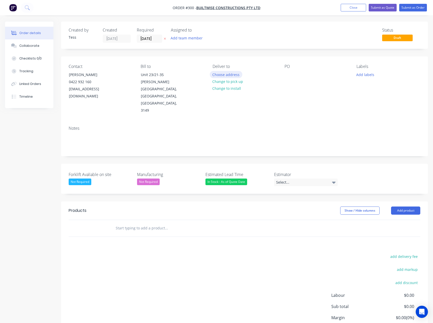
click at [225, 75] on button "Choose address" at bounding box center [226, 74] width 33 height 7
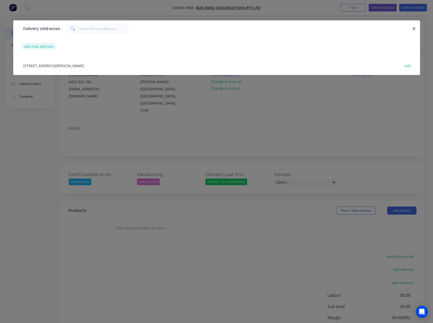
click at [39, 46] on button "add new address" at bounding box center [38, 46] width 35 height 7
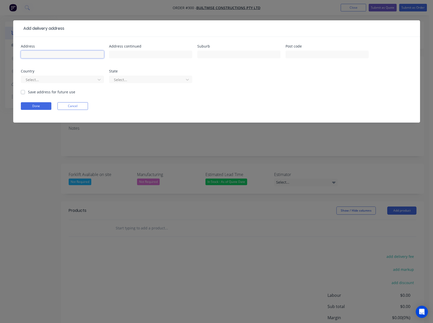
click at [51, 55] on input "text" at bounding box center [62, 55] width 83 height 8
paste input "[STREET_ADDRESS]"
type input "[STREET_ADDRESS]"
click at [212, 52] on input "text" at bounding box center [238, 55] width 83 height 8
click at [209, 56] on input "Pakwenham" at bounding box center [238, 55] width 83 height 8
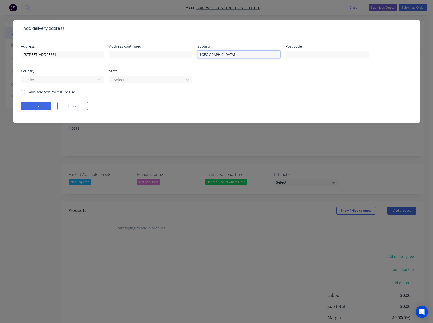
type input "[GEOGRAPHIC_DATA]"
click at [302, 51] on input "text" at bounding box center [327, 55] width 83 height 8
type input "3810"
drag, startPoint x: 80, startPoint y: 54, endPoint x: 56, endPoint y: 55, distance: 24.2
click at [56, 55] on input "[STREET_ADDRESS]" at bounding box center [62, 55] width 83 height 8
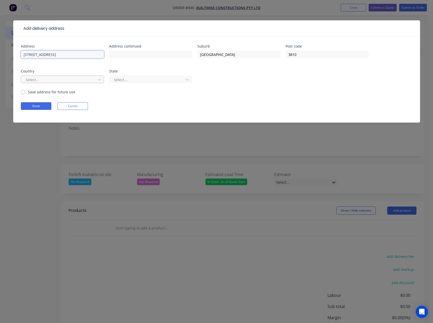
type input "[STREET_ADDRESS]"
click at [43, 79] on div at bounding box center [59, 80] width 68 height 6
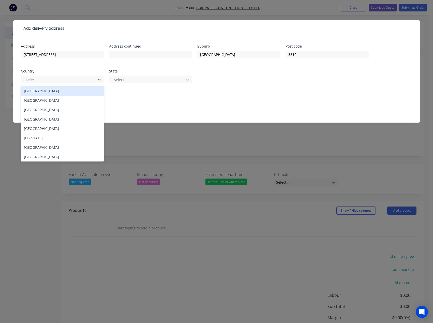
click at [35, 92] on div "[GEOGRAPHIC_DATA]" at bounding box center [62, 90] width 83 height 9
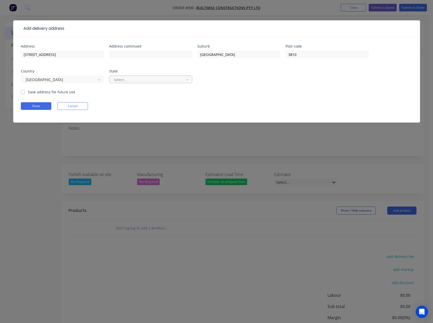
click at [145, 79] on div at bounding box center [148, 80] width 68 height 6
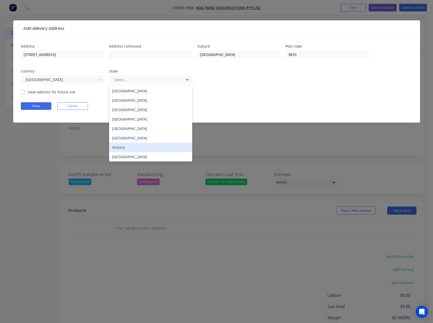
click at [119, 150] on div "Victoria" at bounding box center [150, 147] width 83 height 9
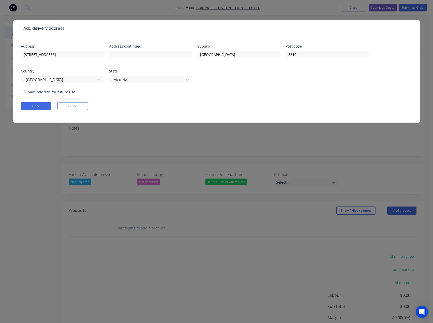
click at [28, 92] on label "Save address for future use" at bounding box center [51, 91] width 47 height 5
click at [23, 92] on input "Save address for future use" at bounding box center [23, 91] width 4 height 5
checkbox input "true"
click at [33, 107] on button "Done" at bounding box center [36, 106] width 31 height 8
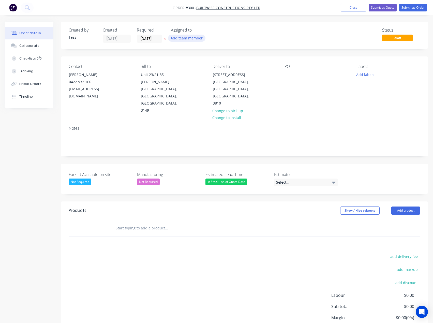
click at [182, 39] on button "Add team member" at bounding box center [186, 38] width 37 height 7
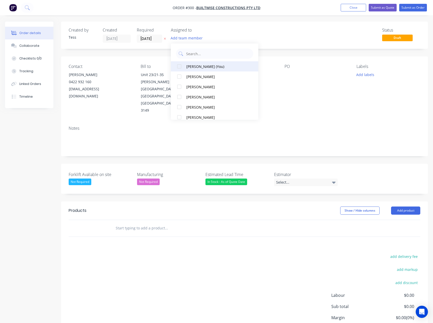
click at [187, 66] on div "[PERSON_NAME] (You)" at bounding box center [217, 66] width 60 height 5
click at [234, 33] on div "Status Draft" at bounding box center [321, 35] width 199 height 15
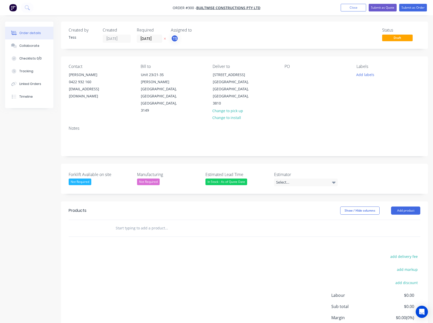
click at [138, 223] on input "text" at bounding box center [167, 228] width 102 height 10
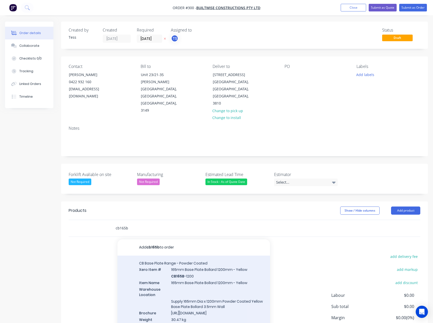
type input "cb165b"
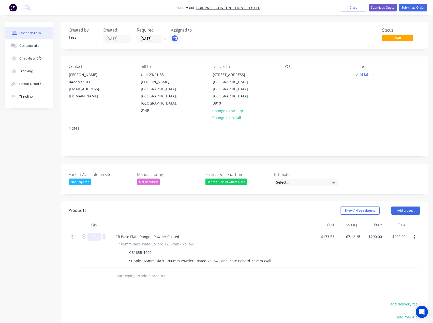
click at [92, 233] on input "1" at bounding box center [94, 237] width 13 height 8
type input "22"
type input "$6,380.00"
click at [142, 269] on div "Products Show / Hide columns Add product Qty Cost Markup Price Total 22 CB Base…" at bounding box center [244, 304] width 367 height 205
click at [125, 271] on input "text" at bounding box center [167, 276] width 102 height 10
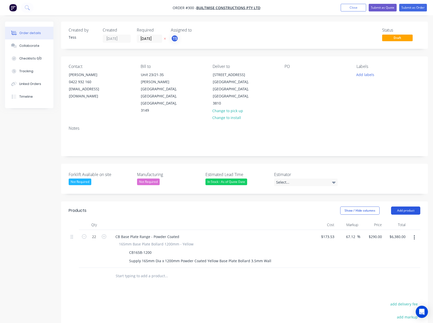
click at [393, 207] on button "Add product" at bounding box center [405, 211] width 29 height 8
click at [396, 207] on button "Add product" at bounding box center [405, 211] width 29 height 8
click at [398, 207] on button "Add product" at bounding box center [405, 211] width 29 height 8
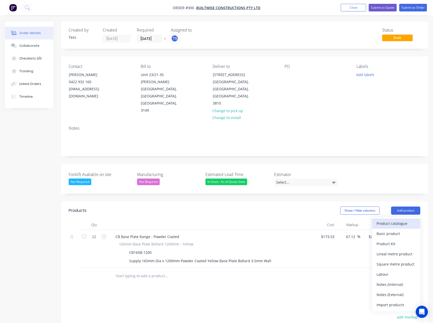
click at [394, 220] on div "Product catalogue" at bounding box center [396, 223] width 39 height 7
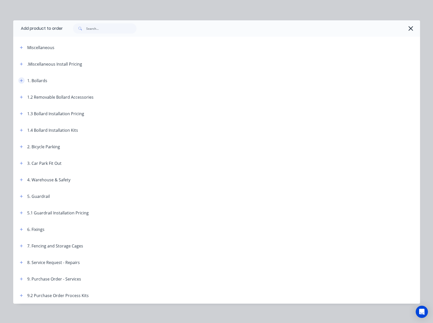
click at [20, 80] on icon "button" at bounding box center [21, 81] width 3 height 4
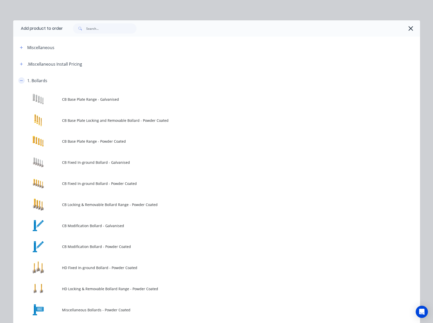
click at [20, 80] on icon "button" at bounding box center [21, 81] width 3 height 4
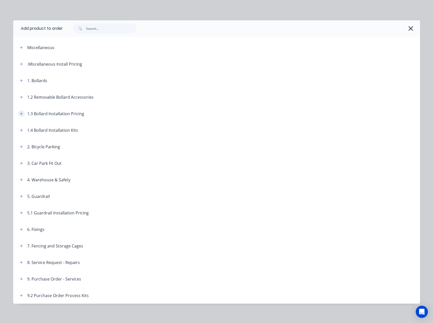
click at [20, 114] on icon "button" at bounding box center [21, 113] width 3 height 3
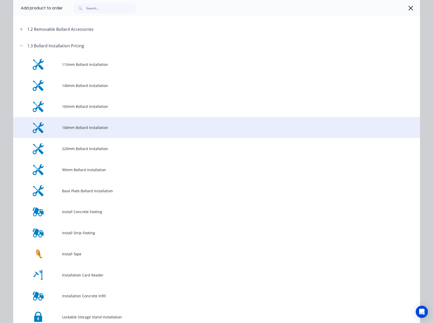
scroll to position [76, 0]
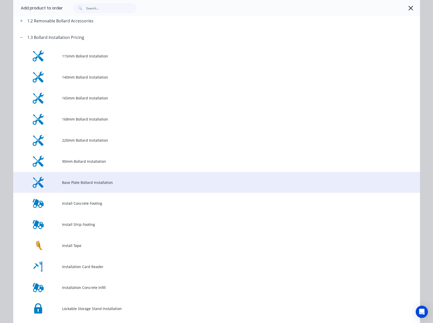
click at [74, 185] on span "Base Plate Bollard Installation" at bounding box center [205, 182] width 287 height 5
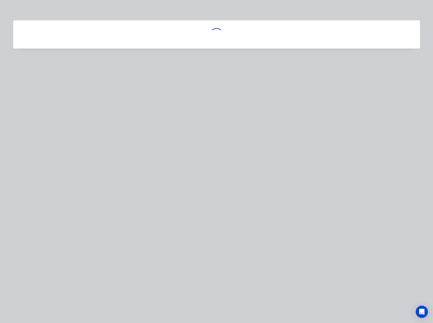
scroll to position [0, 0]
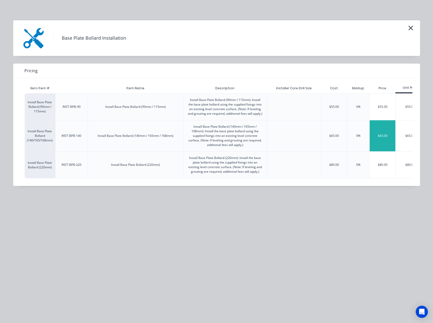
click at [381, 132] on div "$65.00" at bounding box center [383, 135] width 26 height 31
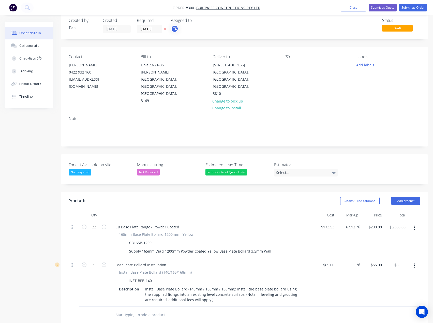
scroll to position [76, 0]
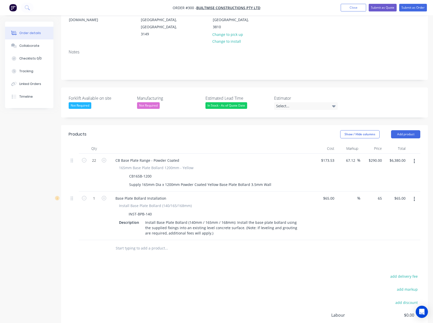
click at [375, 192] on div "65 $65.00" at bounding box center [373, 216] width 24 height 49
click at [381, 195] on input "65" at bounding box center [381, 198] width 7 height 7
type input "55"
type input "-15.38"
type input "$55.00"
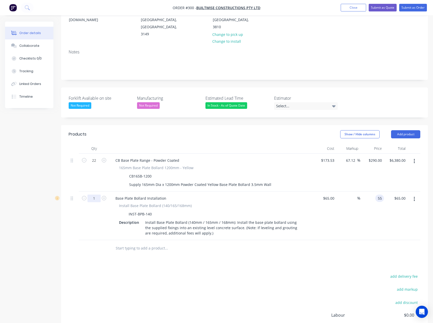
type input "$55.00"
click at [95, 164] on input "1" at bounding box center [94, 161] width 13 height 8
type input "22"
type input "$1,210.00"
click at [77, 275] on div "add delivery fee add markup add discount Labour $0.00 Sub total $6,435.00 Margi…" at bounding box center [245, 322] width 352 height 98
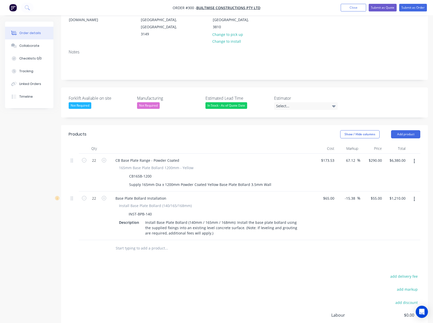
click at [415, 197] on icon "button" at bounding box center [414, 199] width 1 height 5
click at [381, 239] on div "Delete" at bounding box center [396, 242] width 39 height 7
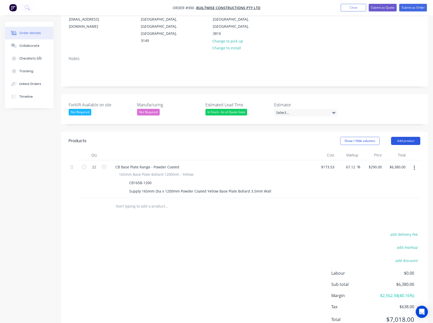
click at [408, 137] on button "Add product" at bounding box center [405, 141] width 29 height 8
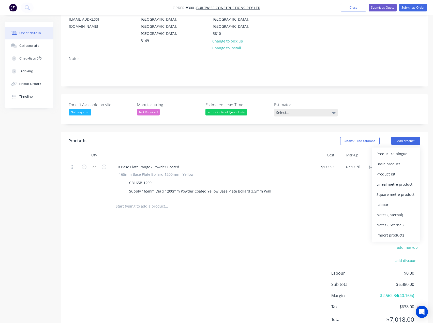
click at [299, 109] on div "Select..." at bounding box center [306, 113] width 64 height 8
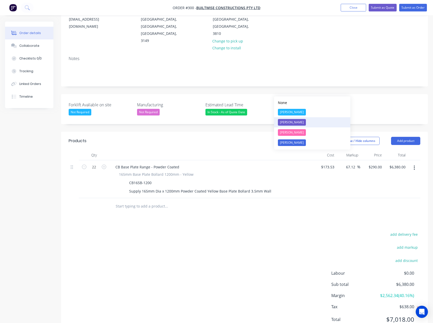
click at [287, 122] on div "[PERSON_NAME]" at bounding box center [292, 122] width 28 height 7
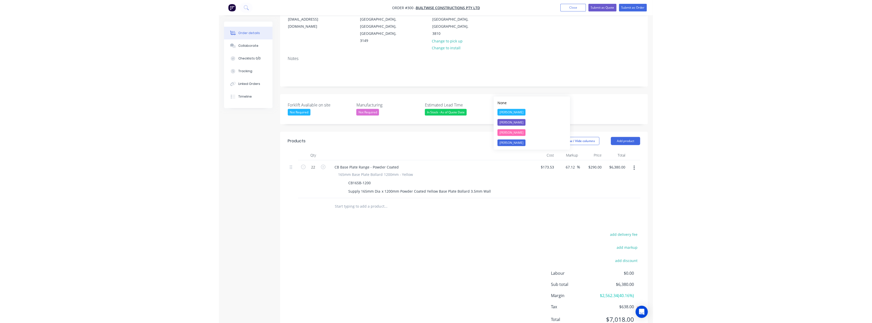
scroll to position [69, 0]
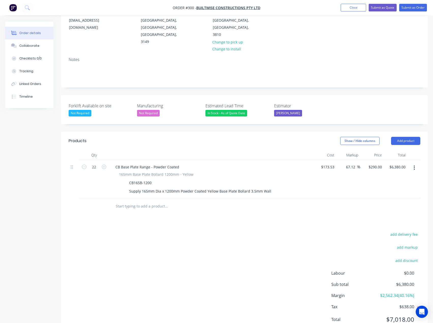
click at [215, 231] on div "add delivery fee add markup add discount Labour $0.00 Sub total $6,380.00 Margi…" at bounding box center [245, 280] width 352 height 98
click at [412, 137] on button "Add product" at bounding box center [405, 141] width 29 height 8
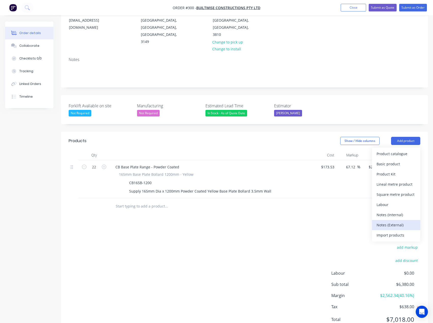
click at [391, 221] on div "Notes (External)" at bounding box center [396, 224] width 39 height 7
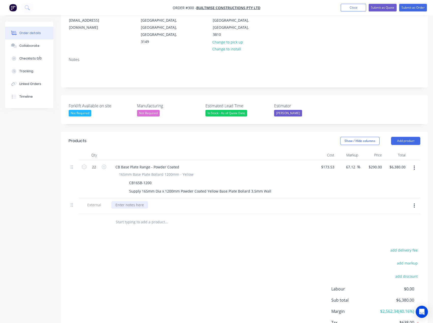
click at [133, 201] on div at bounding box center [129, 204] width 37 height 7
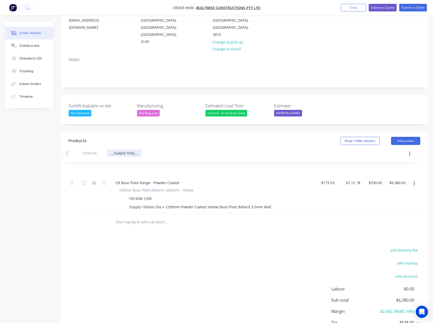
drag, startPoint x: 72, startPoint y: 185, endPoint x: 67, endPoint y: 150, distance: 34.4
click at [67, 150] on div "Qty Cost Markup Price Total 22 CB Base Plate Range - Powder Coated 165mm Base P…" at bounding box center [244, 190] width 367 height 80
click at [143, 217] on input "text" at bounding box center [167, 222] width 102 height 10
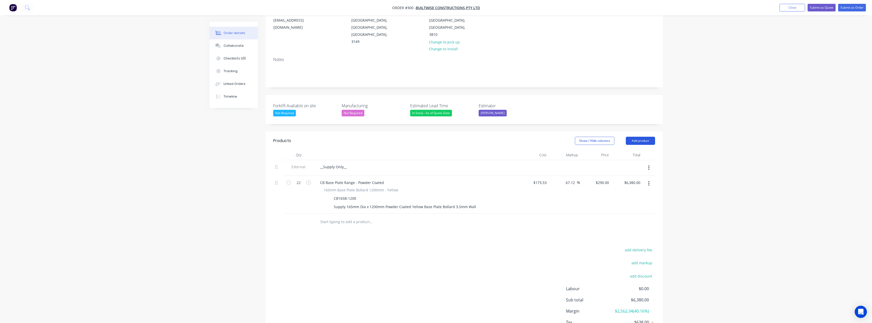
click at [433, 137] on button "Add product" at bounding box center [640, 141] width 29 height 8
click at [433, 149] on button "Product catalogue" at bounding box center [630, 154] width 48 height 10
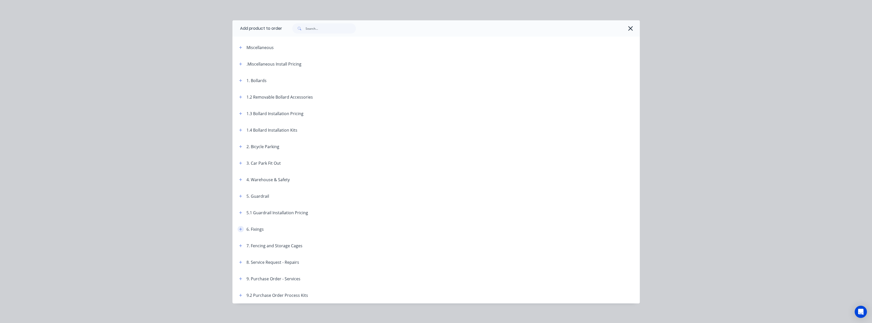
click at [237, 229] on button "button" at bounding box center [240, 229] width 6 height 6
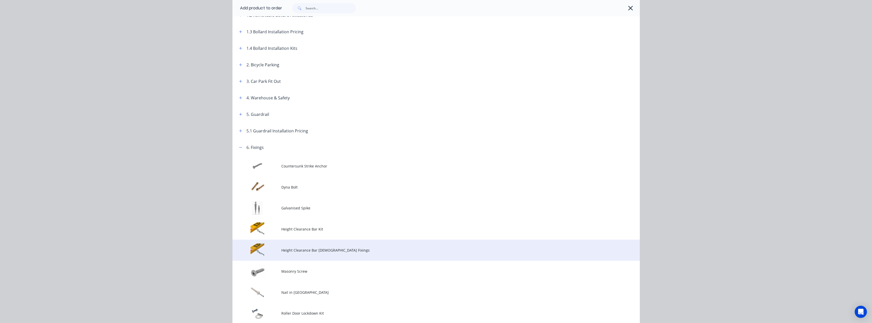
scroll to position [127, 0]
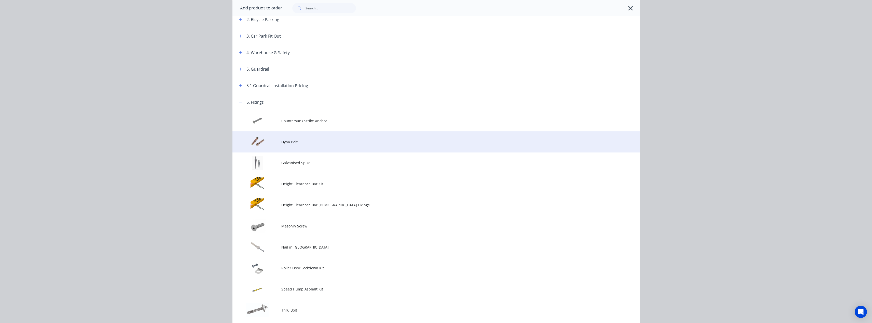
click at [284, 145] on span "Dyna Bolt" at bounding box center [424, 141] width 287 height 5
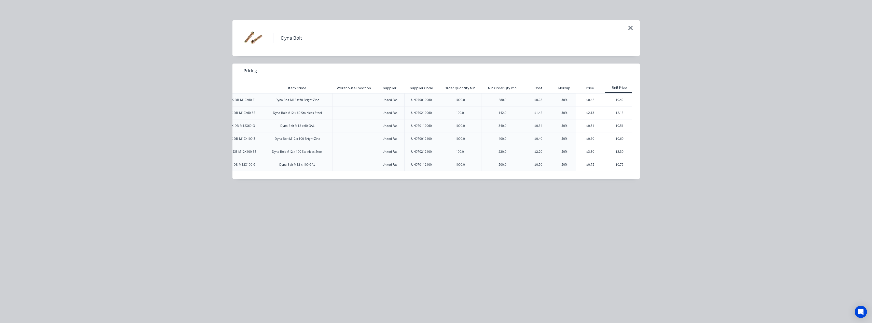
scroll to position [0, 54]
click at [433, 164] on div "$0.75" at bounding box center [588, 165] width 29 height 13
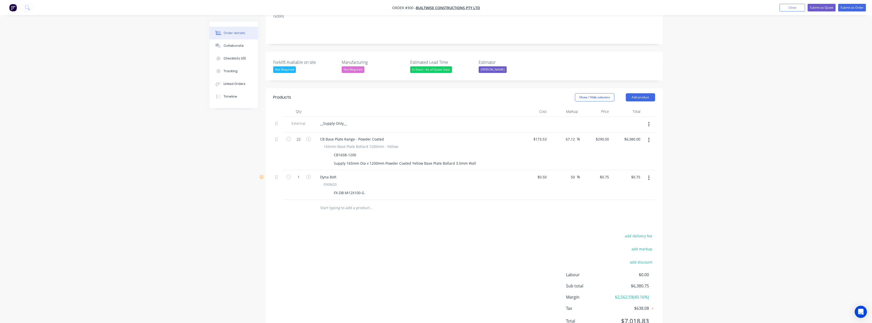
scroll to position [114, 0]
click at [433, 209] on div "Products Show / Hide columns Add product Qty Cost Markup Price Total External _…" at bounding box center [463, 212] width 397 height 250
click at [433, 234] on div "add delivery fee add markup add discount Labour $0.00 Sub total $6,380.75 Margi…" at bounding box center [464, 280] width 382 height 98
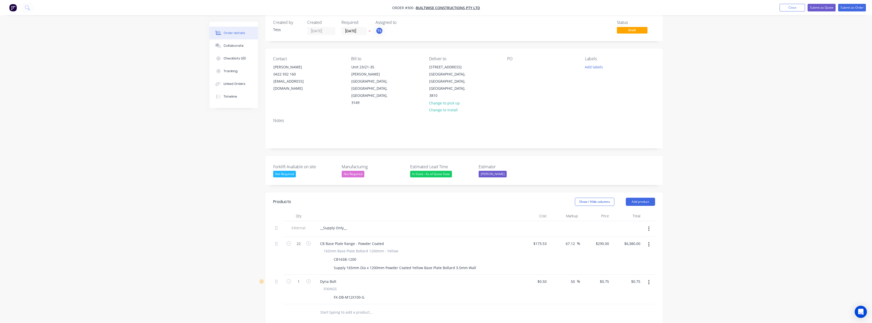
scroll to position [0, 0]
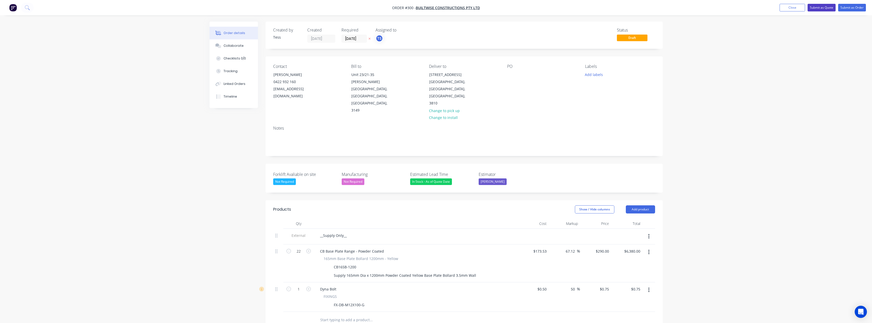
click at [433, 8] on button "Submit as Quote" at bounding box center [821, 8] width 28 height 8
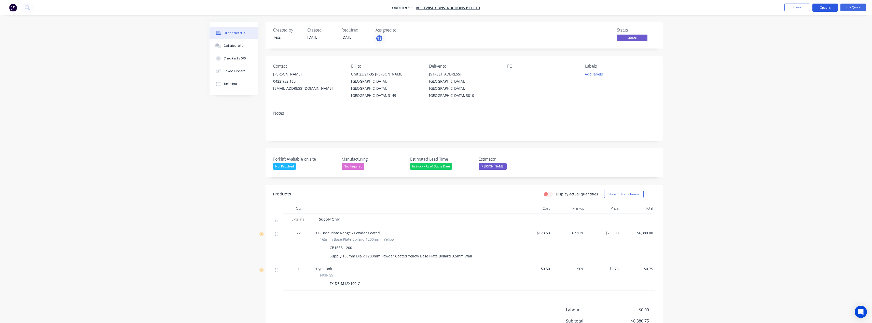
click at [433, 8] on button "Options" at bounding box center [824, 8] width 25 height 8
click at [298, 266] on span "1" at bounding box center [299, 268] width 2 height 5
click at [433, 6] on button "Edit Quote" at bounding box center [852, 8] width 25 height 8
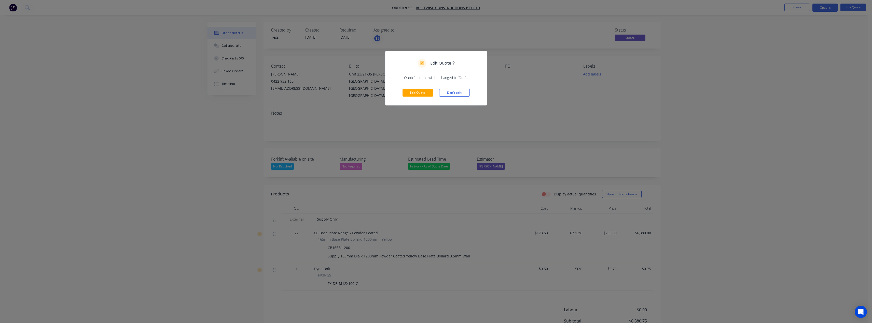
click at [407, 88] on div "Edit Quote Don't edit" at bounding box center [435, 92] width 101 height 25
click at [412, 93] on button "Edit Quote" at bounding box center [417, 93] width 31 height 8
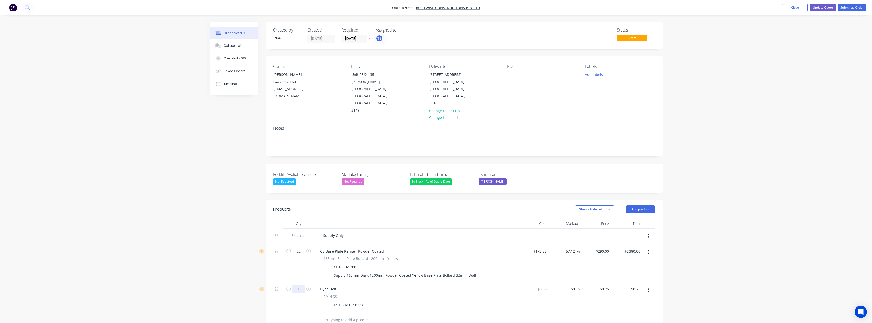
click at [301, 256] on input "1" at bounding box center [298, 252] width 13 height 8
type input "88"
type input "$66.00"
click at [313, 312] on div at bounding box center [298, 320] width 31 height 17
click at [343, 232] on div "__Supply Only__" at bounding box center [333, 235] width 35 height 7
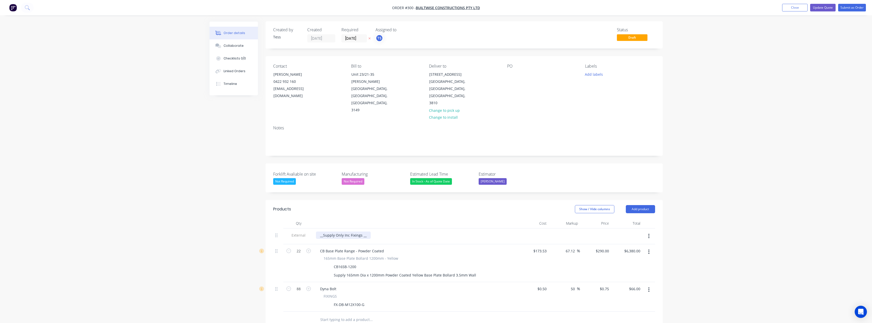
scroll to position [114, 0]
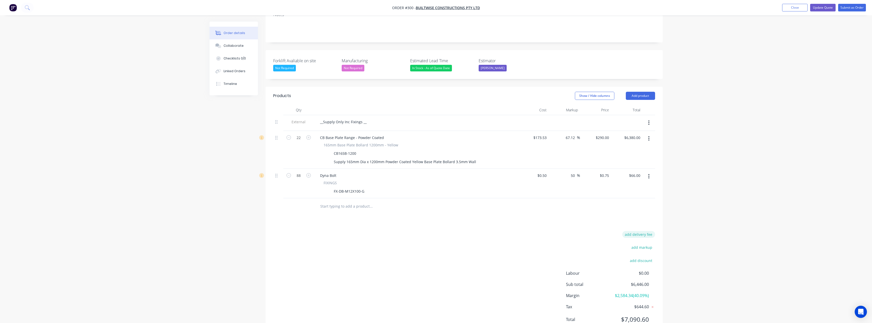
click at [433, 231] on button "add delivery fee" at bounding box center [638, 234] width 33 height 7
type input "75"
click at [433, 234] on div "Delivery fee $75.00 add markup add discount Labour $0.00 Sub total $6,521.00 Ma…" at bounding box center [463, 282] width 397 height 96
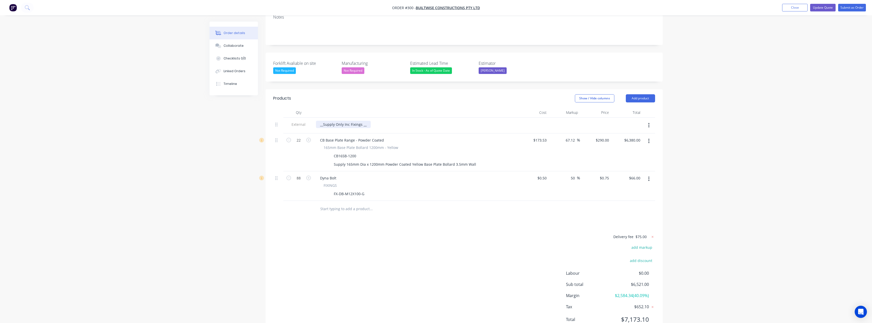
click at [366, 121] on div "__Supply Only Inc Fixings __" at bounding box center [343, 124] width 55 height 7
click at [320, 121] on div "__Supply Only Inc Fixings __ Freight included to [GEOGRAPHIC_DATA]" at bounding box center [354, 127] width 77 height 13
click at [320, 121] on div "__Supply Only Inc Fixings __ 150NB)Freight included to [GEOGRAPHIC_DATA]" at bounding box center [360, 127] width 89 height 13
click at [333, 121] on div "__Supply Only Inc Fixings __ (150NB)Freight included to [GEOGRAPHIC_DATA]" at bounding box center [361, 127] width 90 height 13
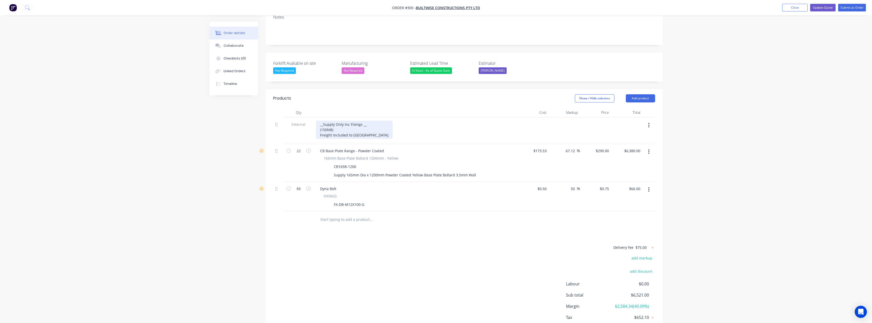
click at [332, 121] on div "__Supply Only Inc Fixings __ (150NB) Freight included to [GEOGRAPHIC_DATA]" at bounding box center [354, 130] width 77 height 18
click at [386, 121] on div "__Supply Only Inc Fixings __ (150NB) Freight has been included to [GEOGRAPHIC_D…" at bounding box center [362, 130] width 93 height 18
click at [419, 245] on div "Delivery fee $75.00 add markup add discount Labour $0.00 Sub total $6,521.00 Ma…" at bounding box center [464, 293] width 382 height 96
click at [348, 121] on div "__Supply Only Inc Fixings __ (150NB) Freight has been included to Pakenham 3810" at bounding box center [358, 130] width 85 height 18
click at [370, 210] on div "Products Show / Hide columns Add product Qty Cost Markup Price Total External _…" at bounding box center [463, 218] width 397 height 259
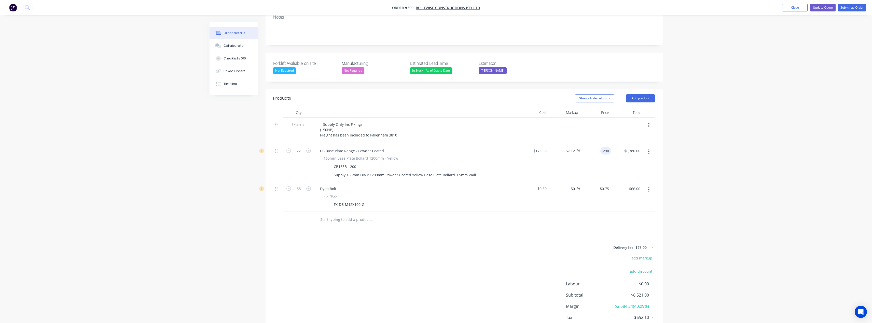
click at [433, 147] on input "290" at bounding box center [606, 150] width 9 height 7
type input "270"
type input "55.59"
type input "$270.00"
type input "$5,940.00"
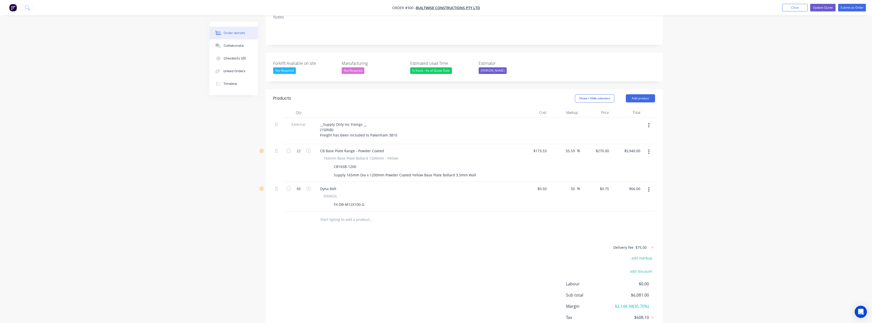
click at [433, 132] on div "Order details Collaborate Checklists 0/0 Linked Orders Timeline Order details C…" at bounding box center [436, 122] width 872 height 467
click at [333, 121] on div "__Supply Only Inc Fixings __ (150NB) Freight has been included to Pakenham 3810" at bounding box center [358, 130] width 85 height 18
click at [320, 121] on div "__Supply Only Inc Fixings __ (150NB) Freight has been included to Pakenham 3810" at bounding box center [358, 130] width 85 height 18
click at [334, 121] on div "__Supply Only Inc Fixings __ (150NB) Freight has been included to Pakenham 3810" at bounding box center [358, 130] width 85 height 18
click at [433, 6] on button "Update Quote" at bounding box center [822, 8] width 25 height 8
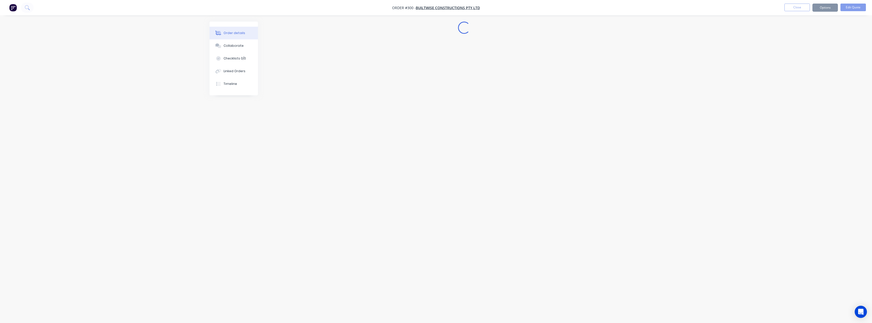
scroll to position [0, 0]
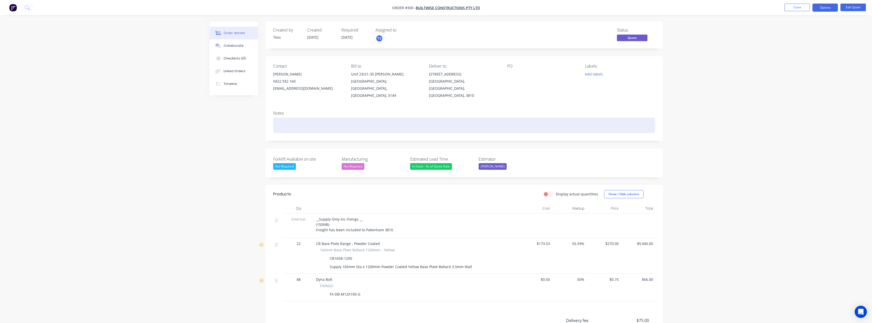
click at [284, 118] on div at bounding box center [464, 126] width 382 height 16
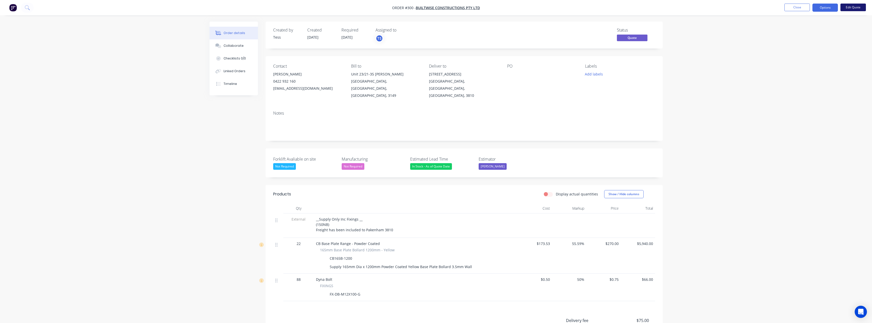
click at [433, 5] on button "Edit Quote" at bounding box center [852, 8] width 25 height 8
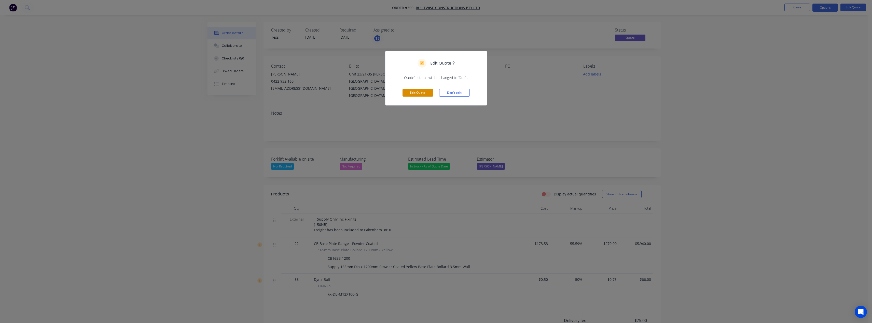
drag, startPoint x: 413, startPoint y: 92, endPoint x: 496, endPoint y: 83, distance: 84.0
click at [413, 92] on button "Edit Quote" at bounding box center [417, 93] width 31 height 8
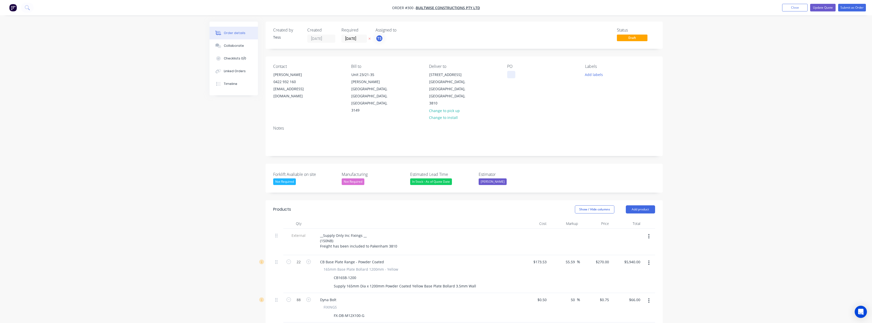
click at [433, 78] on div at bounding box center [511, 74] width 8 height 7
click at [433, 76] on div "Supply Only- 165Dia" at bounding box center [528, 74] width 43 height 7
click at [433, 81] on div "Order details Collaborate Checklists 0/0 Linked Orders Timeline Order details C…" at bounding box center [436, 233] width 872 height 467
click at [433, 7] on button "Update Quote" at bounding box center [822, 8] width 25 height 8
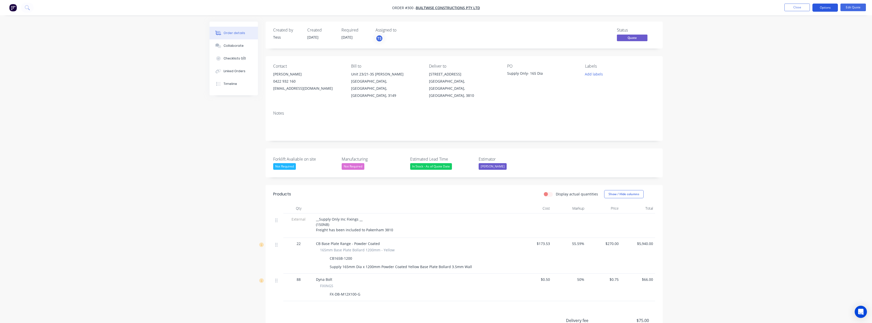
click at [433, 6] on button "Options" at bounding box center [824, 8] width 25 height 8
click at [433, 93] on div "Duplicate" at bounding box center [809, 91] width 47 height 7
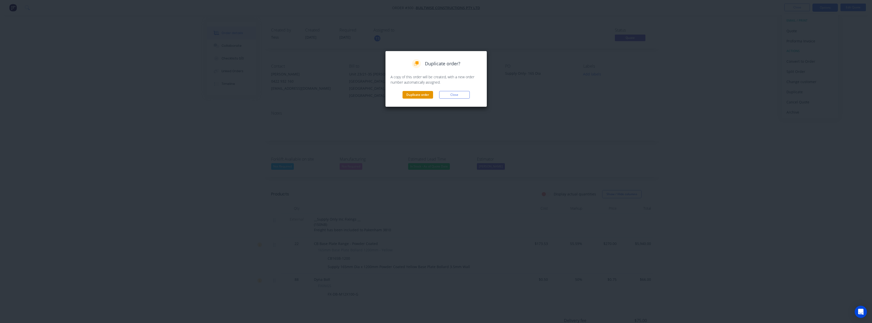
click at [411, 97] on button "Duplicate order" at bounding box center [417, 95] width 31 height 8
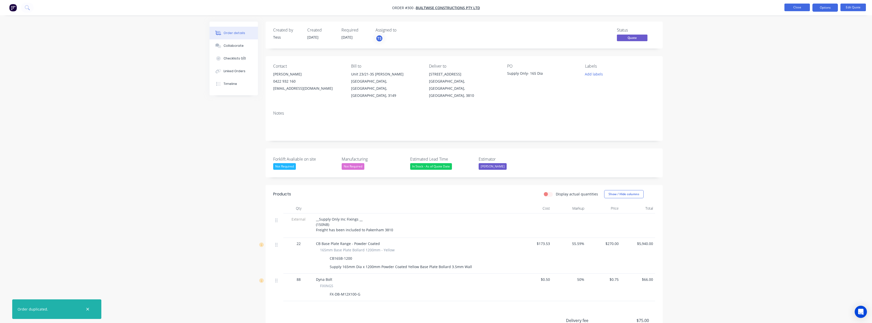
click at [433, 9] on button "Close" at bounding box center [796, 8] width 25 height 8
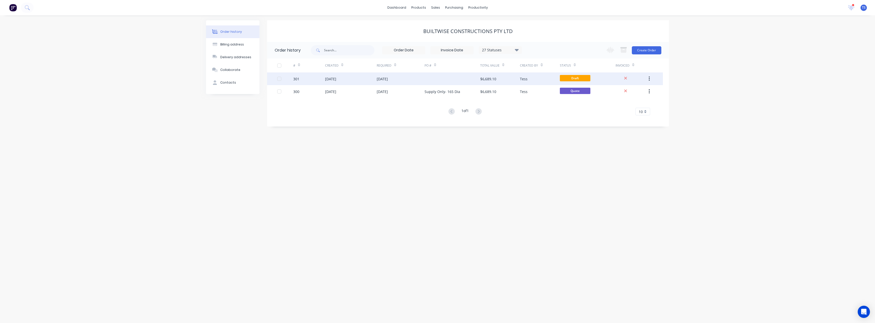
click at [406, 79] on div "[DATE]" at bounding box center [401, 79] width 48 height 13
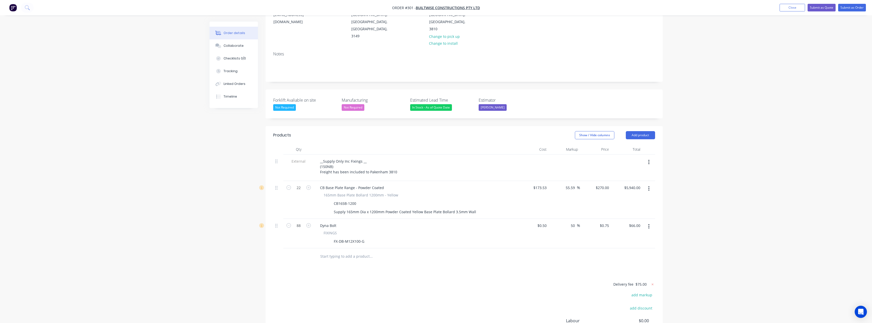
scroll to position [76, 0]
click at [339, 250] on input "text" at bounding box center [371, 255] width 102 height 10
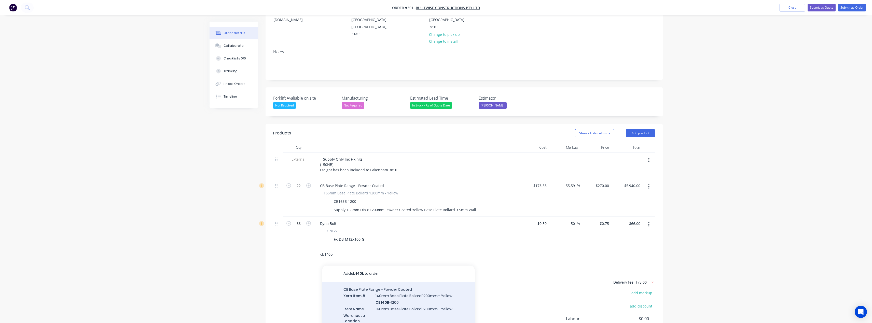
type input "cb140b"
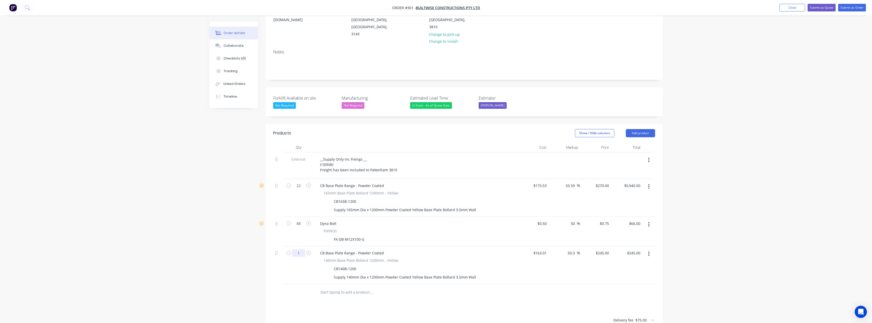
click at [297, 190] on input "1" at bounding box center [298, 186] width 13 height 8
type input "22"
type input "$5,390.00"
click at [300, 290] on div "Products Show / Hide columns Add product Qty Cost Markup Price Total External _…" at bounding box center [463, 272] width 397 height 296
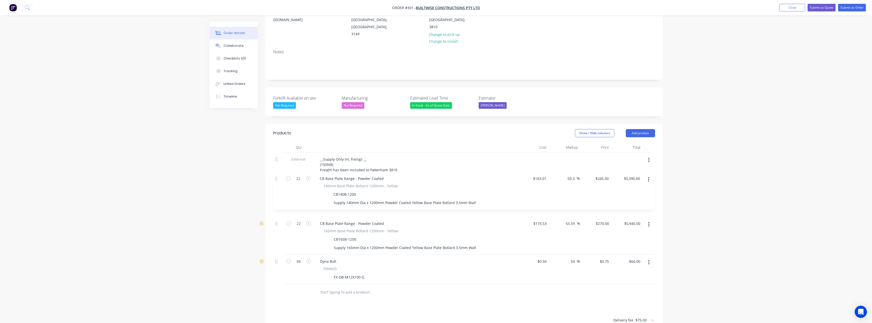
drag, startPoint x: 276, startPoint y: 233, endPoint x: 276, endPoint y: 169, distance: 63.9
click at [276, 169] on div "External __Supply Only Inc Fixings __ (150NB) Freight has been included to Pake…" at bounding box center [464, 219] width 382 height 132
click at [433, 182] on input "245" at bounding box center [603, 185] width 16 height 7
type input "225"
type input "38.03"
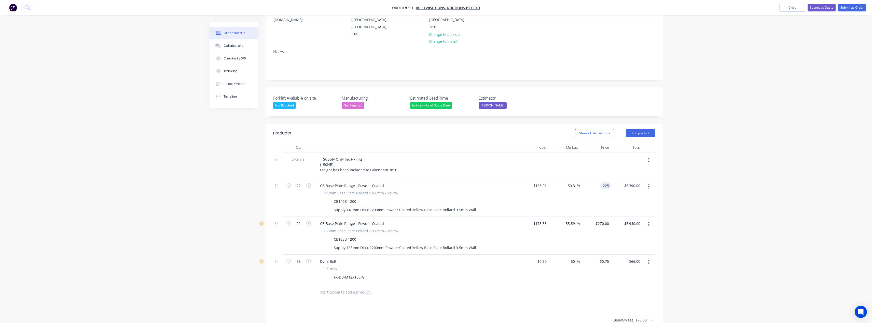
type input "$225.00"
type input "$4,950.00"
click at [433, 290] on div "Products Show / Hide columns Add product Qty Cost Markup Price Total External _…" at bounding box center [463, 272] width 397 height 296
click at [433, 220] on button "button" at bounding box center [649, 224] width 12 height 9
click at [433, 265] on div "Delete" at bounding box center [630, 268] width 39 height 7
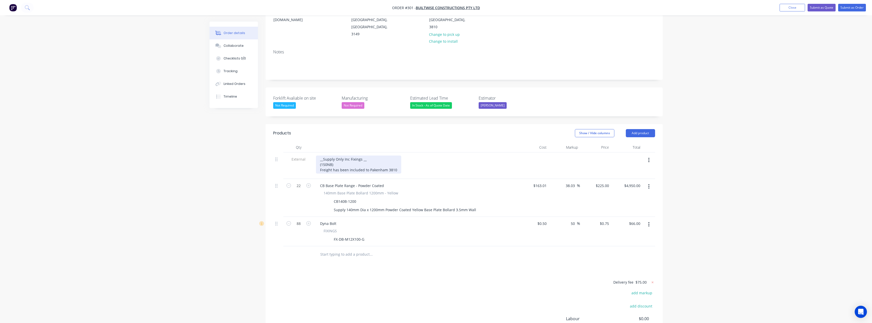
click at [324, 156] on div "__Supply Only Inc Fixings __ (150NB) Freight has been included to Pakenham 3810" at bounding box center [358, 165] width 85 height 18
click at [355, 156] on div "__Supply Only Inc Fixings __ (125NB) Freight has been included to Pakenham 3810" at bounding box center [358, 165] width 85 height 18
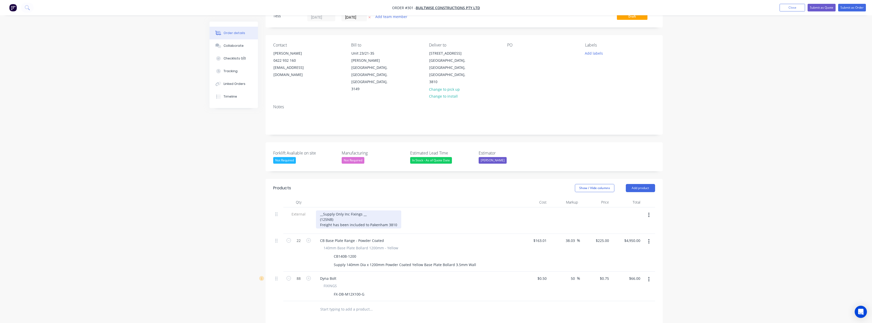
scroll to position [0, 0]
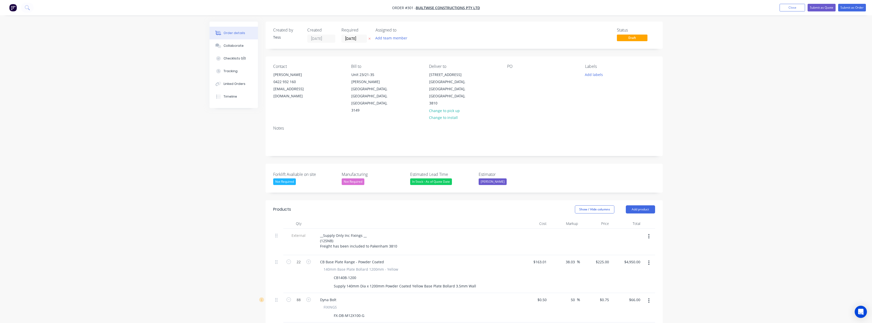
click at [426, 179] on div "In Stock - As of Quote Date" at bounding box center [431, 182] width 42 height 7
click at [398, 40] on button "Add team member" at bounding box center [390, 38] width 37 height 7
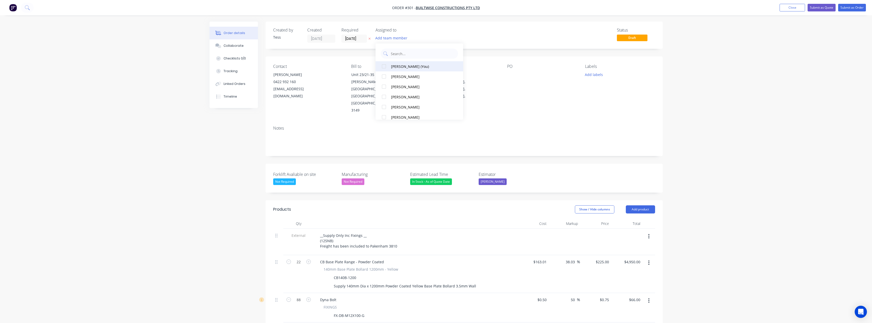
click at [399, 67] on div "[PERSON_NAME] (You)" at bounding box center [421, 66] width 60 height 5
click at [420, 37] on div "TS" at bounding box center [400, 39] width 51 height 8
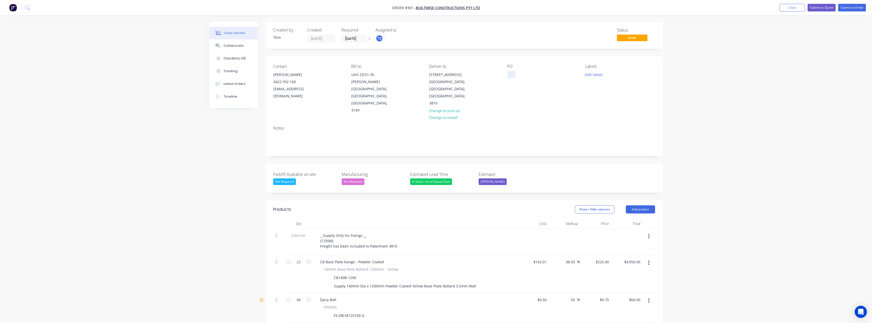
click at [433, 75] on div at bounding box center [511, 74] width 8 height 7
click at [433, 106] on div "Order details Collaborate Checklists 0/0 Tracking Linked Orders Timeline Order …" at bounding box center [436, 233] width 872 height 467
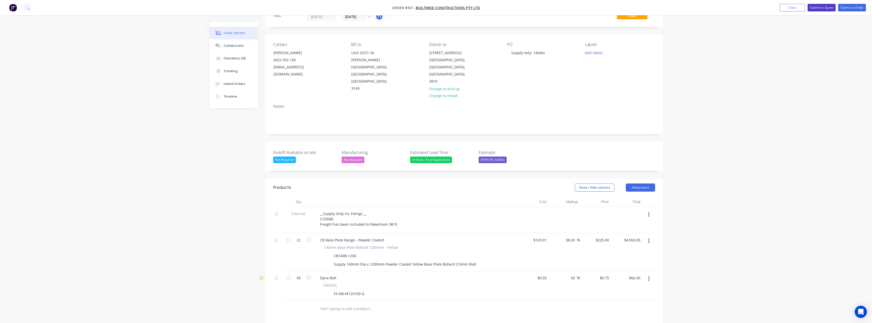
scroll to position [20, 0]
click at [433, 7] on button "Submit as Quote" at bounding box center [821, 8] width 28 height 8
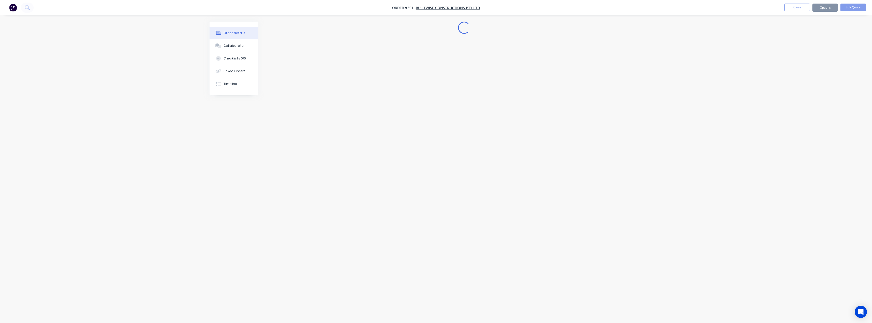
scroll to position [0, 0]
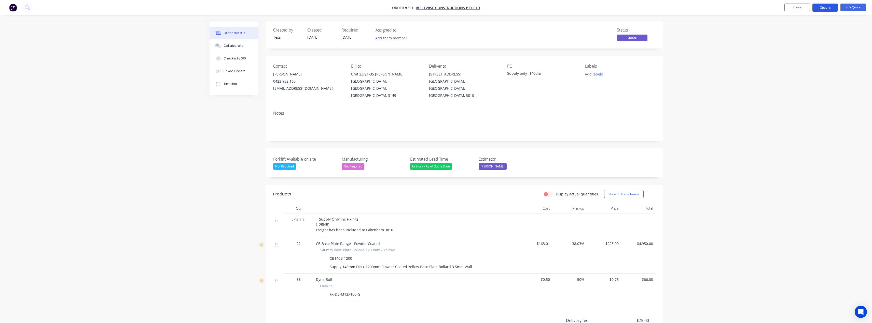
click at [433, 6] on button "Options" at bounding box center [824, 8] width 25 height 8
click at [433, 91] on div "Duplicate" at bounding box center [809, 91] width 47 height 7
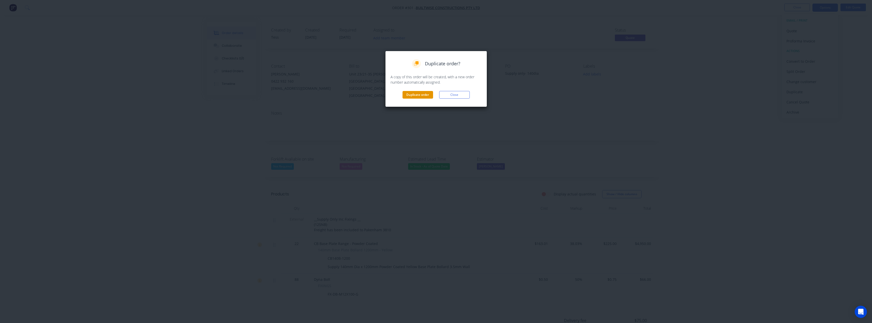
click at [424, 95] on button "Duplicate order" at bounding box center [417, 95] width 31 height 8
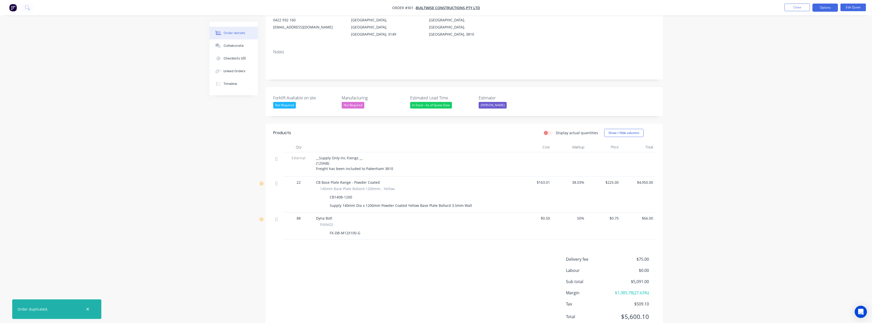
scroll to position [73, 0]
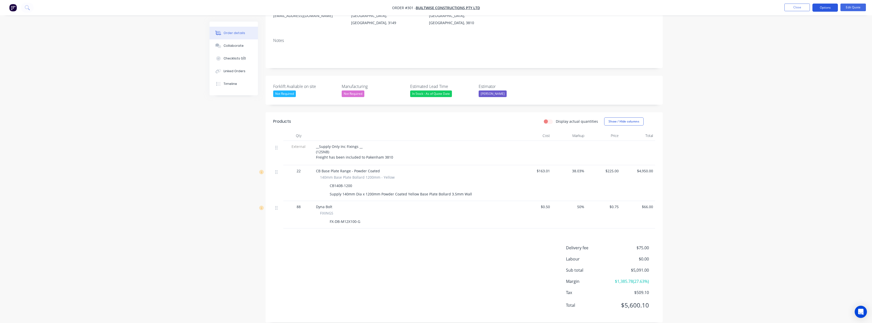
click at [433, 7] on button "Options" at bounding box center [824, 8] width 25 height 8
click at [336, 141] on div "__Supply Only Inc Fixings __ (125NB) Freight has been included to Pakenham 3810" at bounding box center [416, 153] width 204 height 24
click at [330, 144] on span "__Supply Only Inc Fixings __ (125NB) Freight has been included to Pakenham 3810" at bounding box center [354, 152] width 77 height 16
click at [433, 6] on button "Edit Quote" at bounding box center [852, 8] width 25 height 8
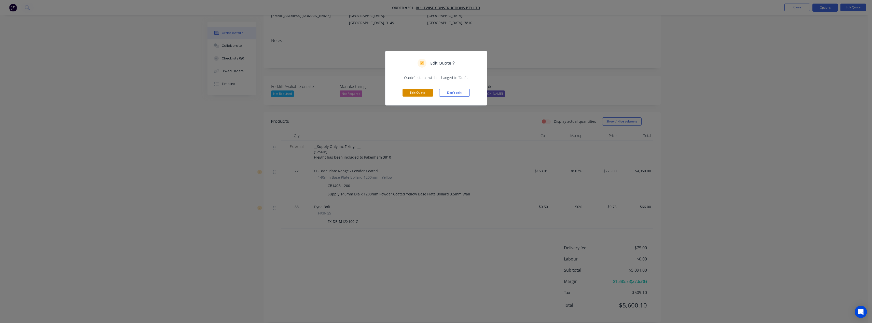
click at [419, 94] on button "Edit Quote" at bounding box center [417, 93] width 31 height 8
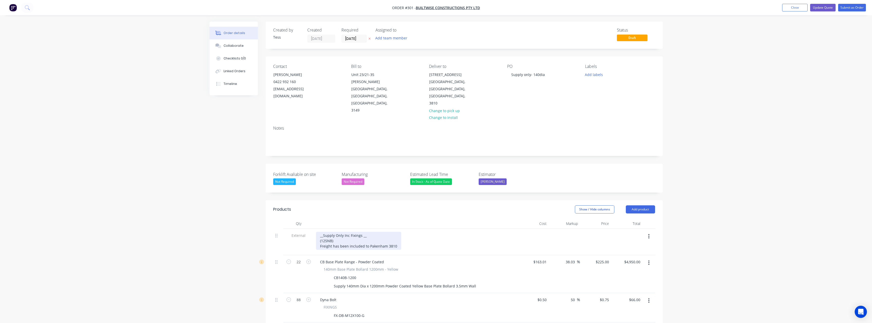
click at [349, 232] on div "__Supply Only Inc Fixings __ (125NB) Freight has been included to Pakenham 3810" at bounding box center [358, 241] width 85 height 18
drag, startPoint x: 361, startPoint y: 215, endPoint x: 335, endPoint y: 217, distance: 26.0
click at [335, 232] on div "__Supply Only Inc Fixings __ (125NB) Freight has been included to Pakenham 3810" at bounding box center [358, 241] width 85 height 18
click at [358, 232] on div "__Supply Only Inc Fixings __ (125NB) Freight has been included to Pakenham 3810" at bounding box center [358, 241] width 85 height 18
drag, startPoint x: 360, startPoint y: 215, endPoint x: 335, endPoint y: 215, distance: 24.7
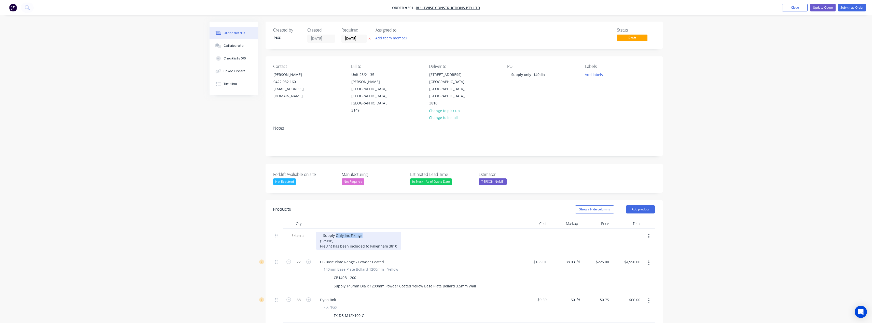
click at [335, 232] on div "__Supply Only Inc Fixings __ (125NB) Freight has been included to Pakenham 3810" at bounding box center [358, 241] width 85 height 18
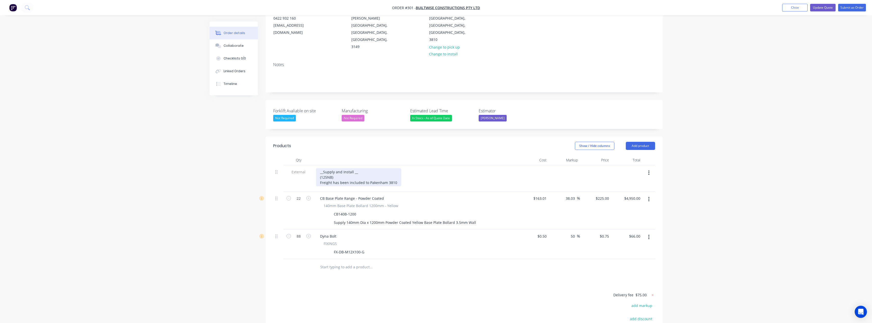
scroll to position [122, 0]
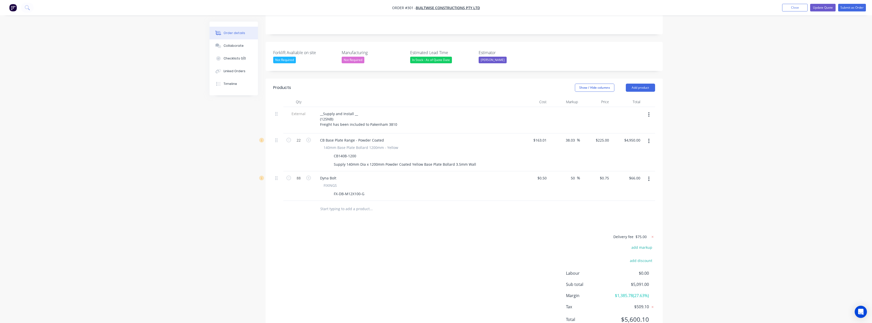
click at [333, 204] on input "text" at bounding box center [371, 209] width 102 height 10
type input "call out 1"
drag, startPoint x: 337, startPoint y: 189, endPoint x: 300, endPoint y: 189, distance: 36.9
click at [300, 201] on div "call out 1 Add call out 1 to order No results found" at bounding box center [464, 209] width 382 height 17
click at [433, 84] on button "Add product" at bounding box center [640, 88] width 29 height 8
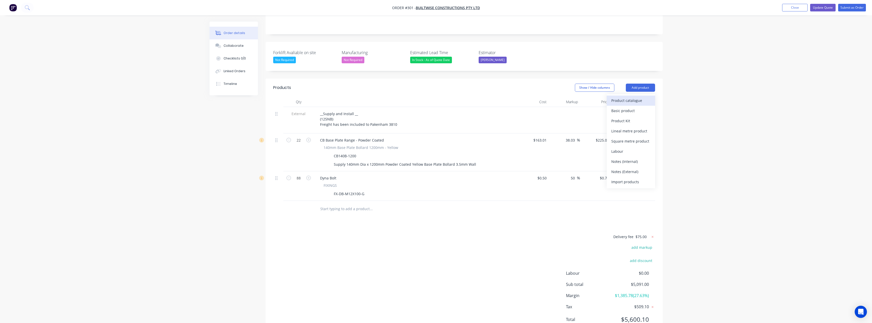
click at [433, 97] on div "Product catalogue" at bounding box center [630, 100] width 39 height 7
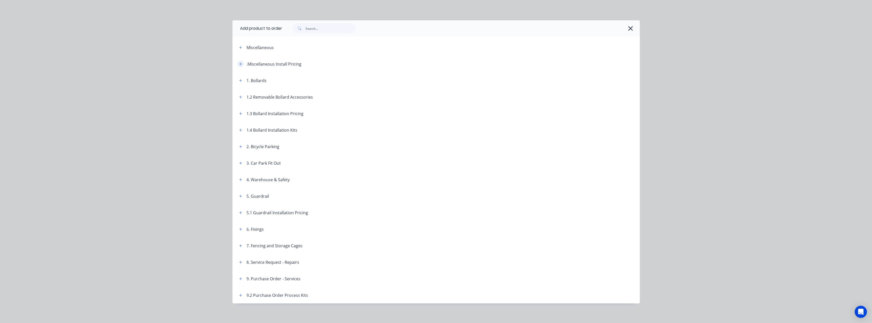
click at [239, 63] on icon "button" at bounding box center [240, 64] width 3 height 4
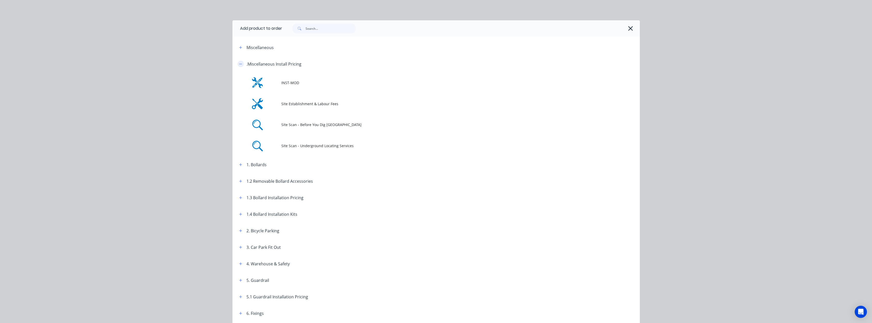
click at [239, 63] on icon "button" at bounding box center [240, 64] width 3 height 4
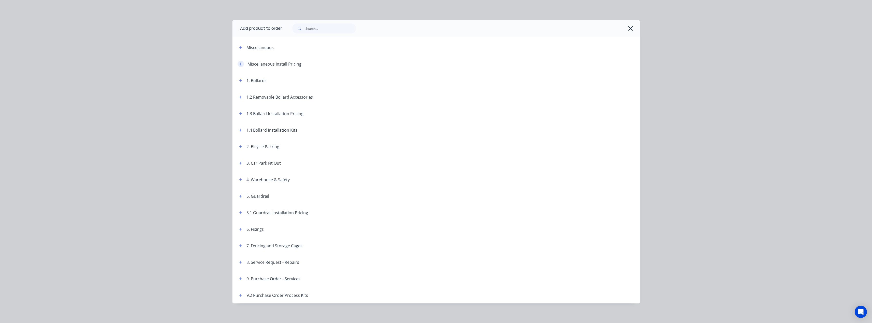
click at [239, 63] on icon "button" at bounding box center [240, 64] width 3 height 4
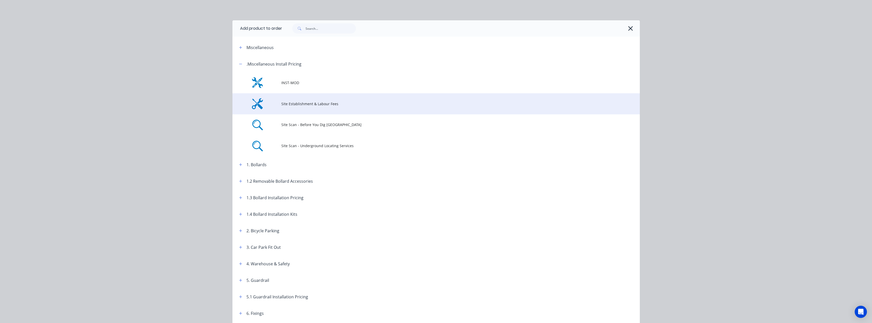
click at [291, 101] on span "Site Establishment & Labour Fees" at bounding box center [424, 103] width 287 height 5
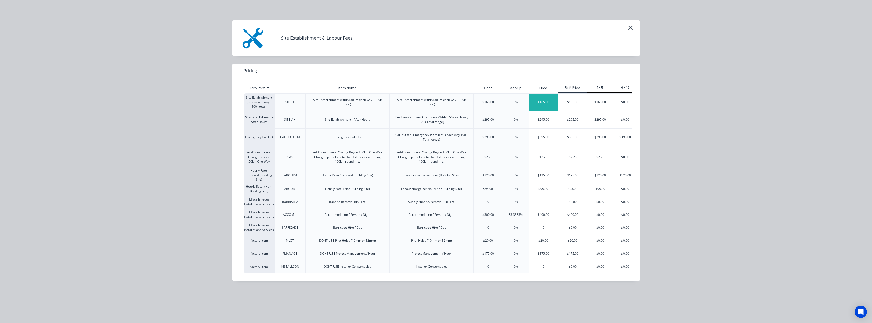
click at [433, 103] on div "$165.00" at bounding box center [543, 102] width 29 height 17
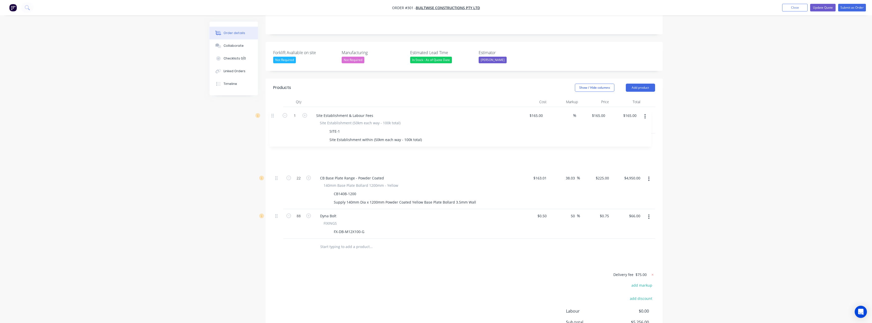
drag, startPoint x: 276, startPoint y: 188, endPoint x: 272, endPoint y: 115, distance: 73.1
click at [272, 115] on div "Qty Cost Markup Price Total External __Supply and Install __ (125NB) Freight ha…" at bounding box center [463, 176] width 397 height 159
click at [331, 242] on input "text" at bounding box center [371, 247] width 102 height 10
click at [433, 84] on button "Add product" at bounding box center [640, 88] width 29 height 8
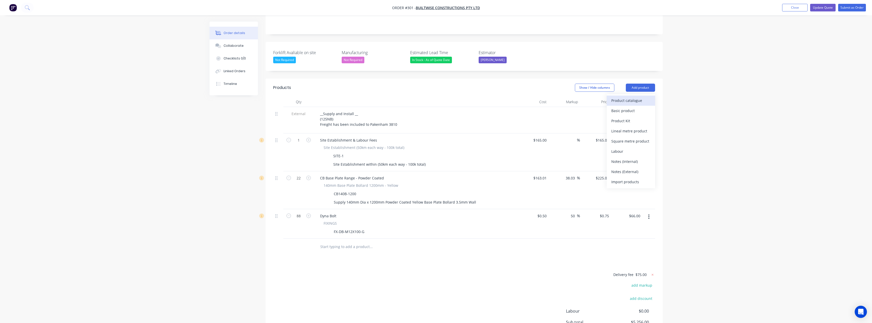
click at [433, 97] on div "Product catalogue" at bounding box center [630, 100] width 39 height 7
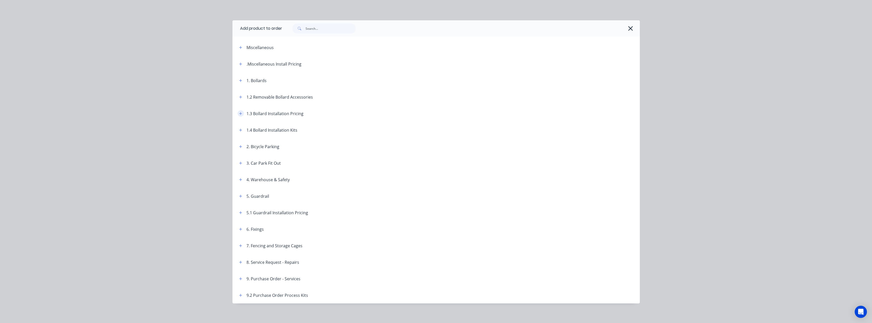
click at [239, 114] on icon "button" at bounding box center [240, 113] width 3 height 3
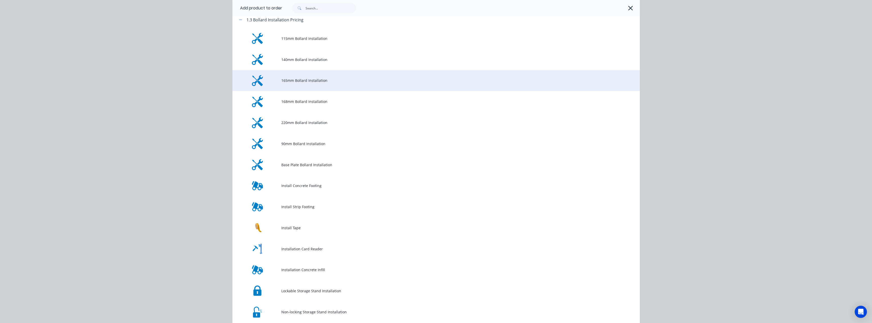
scroll to position [102, 0]
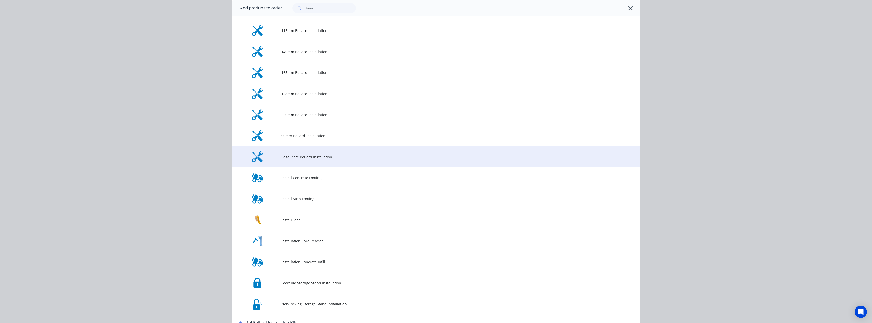
click at [296, 158] on span "Base Plate Bollard Installation" at bounding box center [424, 156] width 287 height 5
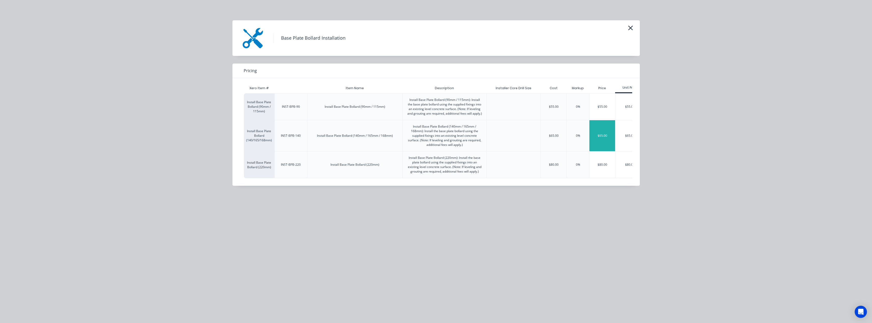
click at [433, 139] on div "$65.00" at bounding box center [602, 135] width 26 height 31
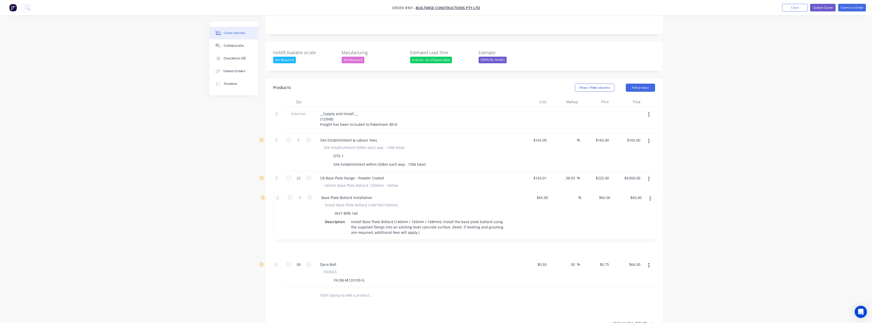
drag, startPoint x: 276, startPoint y: 225, endPoint x: 278, endPoint y: 197, distance: 28.8
click at [278, 197] on div "External __Supply and Install __ (125NB) Freight has been included to [GEOGRAPH…" at bounding box center [464, 197] width 382 height 180
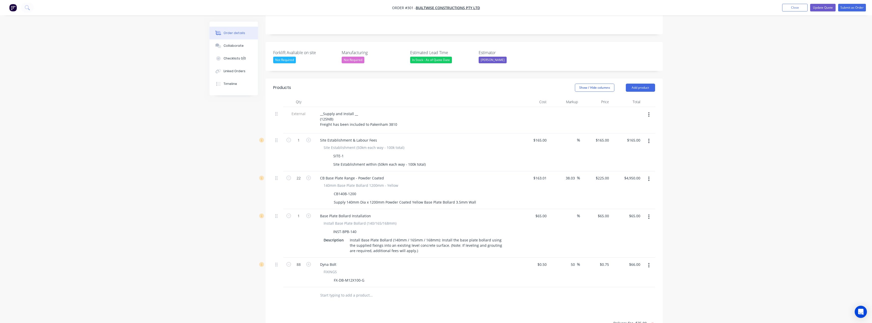
click at [433, 263] on icon "button" at bounding box center [648, 266] width 1 height 6
click at [433, 306] on div "Delete" at bounding box center [630, 309] width 39 height 7
click at [433, 213] on input "65" at bounding box center [604, 216] width 14 height 7
type input "55"
type input "-15.38"
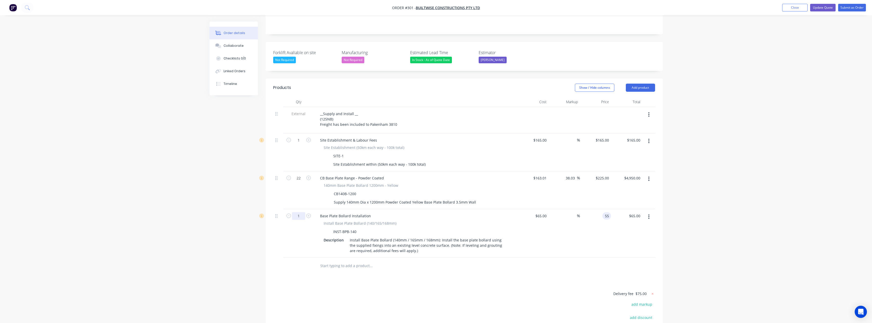
type input "$55.00"
click at [300, 144] on input "1" at bounding box center [298, 141] width 13 height 8
type input "22"
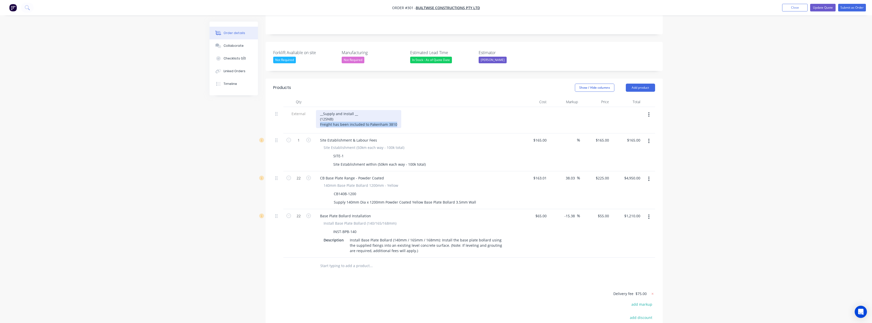
drag, startPoint x: 397, startPoint y: 102, endPoint x: 320, endPoint y: 103, distance: 76.6
click at [320, 110] on div "__Supply and Install __ (125NB) Freight has been included to Pakenham 3810" at bounding box center [358, 119] width 85 height 18
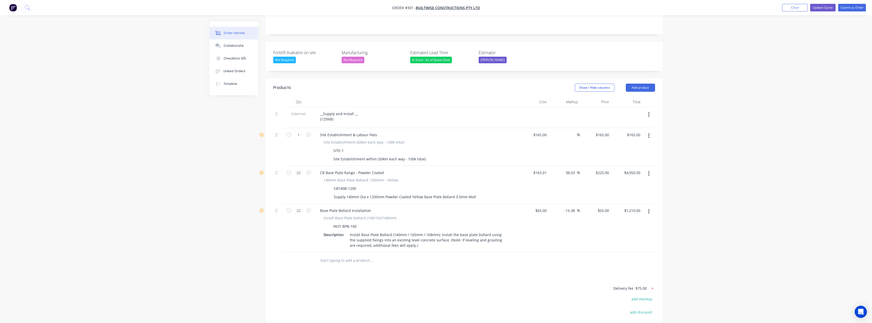
click at [433, 286] on div "Delivery fee $75.00" at bounding box center [623, 291] width 64 height 11
click at [433, 288] on icon at bounding box center [652, 289] width 2 height 2
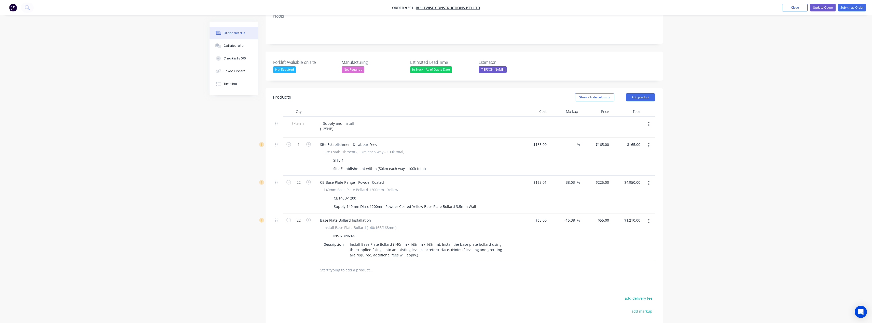
scroll to position [71, 0]
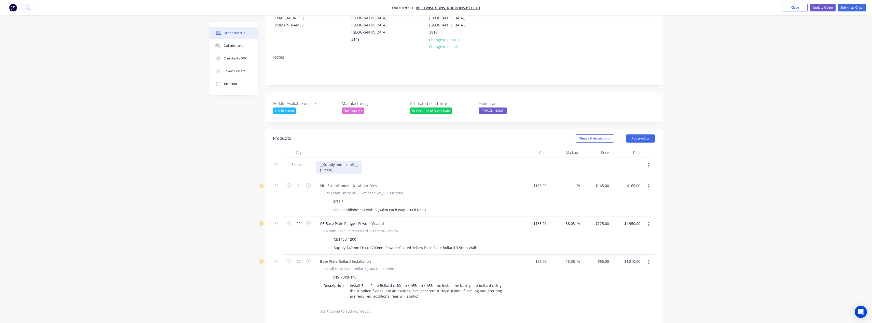
click at [353, 161] on div "__Supply and Install __ (125NB)" at bounding box center [339, 167] width 46 height 13
click at [342, 161] on div "__Supply and Install 22no 140dia Base Plate Bollard__ (125NB)" at bounding box center [365, 167] width 99 height 13
click at [433, 258] on input "65" at bounding box center [542, 261] width 14 height 7
click at [433, 258] on input "0.8462" at bounding box center [604, 261] width 14 height 7
click at [433, 221] on div "Order details Collaborate Checklists 0/0 Linked Orders Timeline Order details C…" at bounding box center [436, 189] width 872 height 521
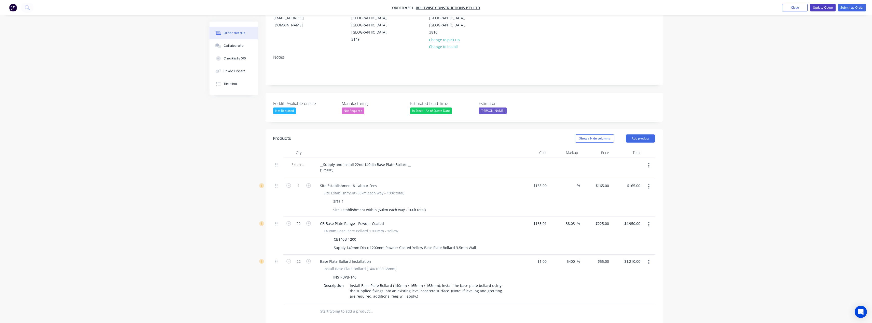
click at [433, 5] on button "Update Quote" at bounding box center [822, 8] width 25 height 8
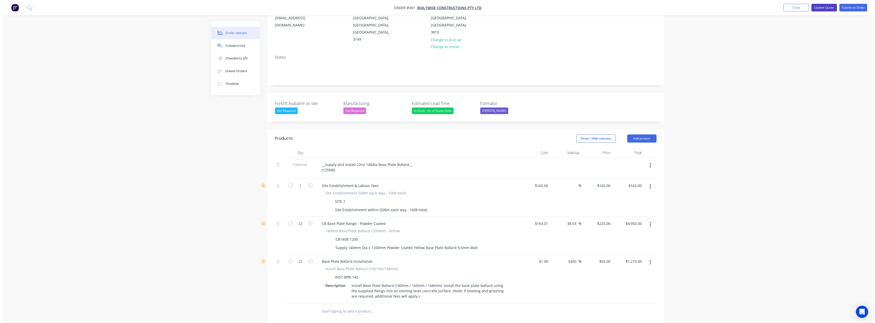
scroll to position [0, 0]
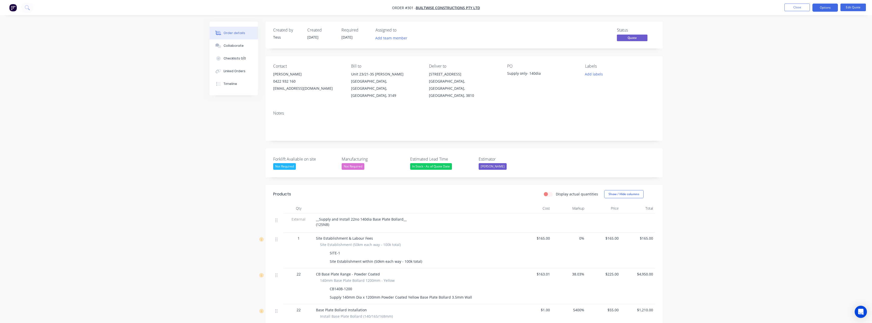
click at [433, 74] on div "Supply only- 140dia" at bounding box center [539, 74] width 64 height 7
click at [433, 6] on button "Edit Quote" at bounding box center [852, 8] width 25 height 8
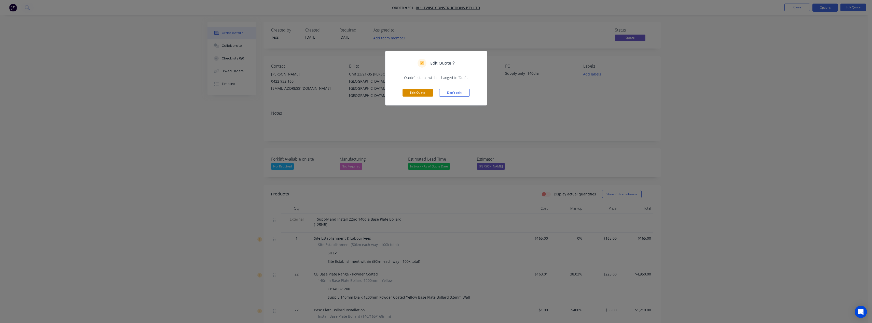
click at [423, 92] on button "Edit Quote" at bounding box center [417, 93] width 31 height 8
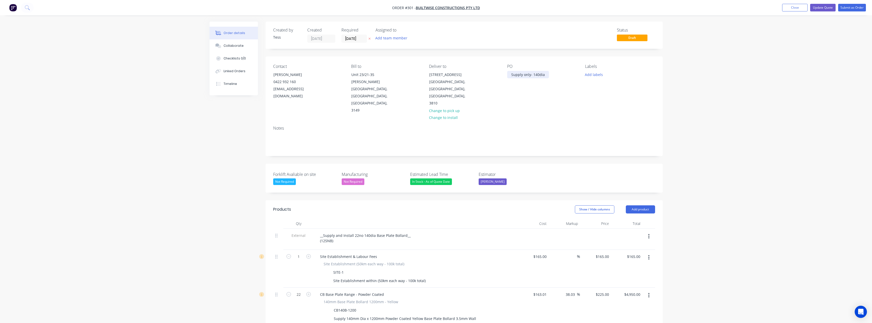
click at [433, 74] on div "Supply only- 140dia" at bounding box center [528, 74] width 42 height 7
click at [433, 75] on div "Supply only- 140dia" at bounding box center [528, 74] width 42 height 7
drag, startPoint x: 544, startPoint y: 74, endPoint x: 538, endPoint y: 74, distance: 6.4
click at [433, 74] on div "Supply & Insatll only- 140dia" at bounding box center [535, 74] width 57 height 7
click at [433, 75] on div "Supply & Insatll - 140dia" at bounding box center [532, 74] width 50 height 7
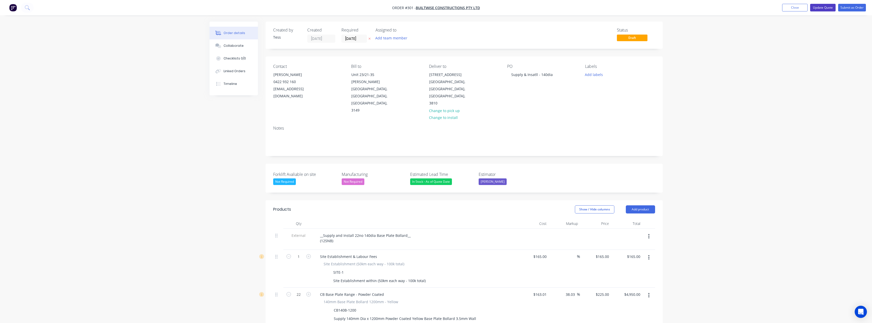
click at [433, 8] on button "Update Quote" at bounding box center [822, 8] width 25 height 8
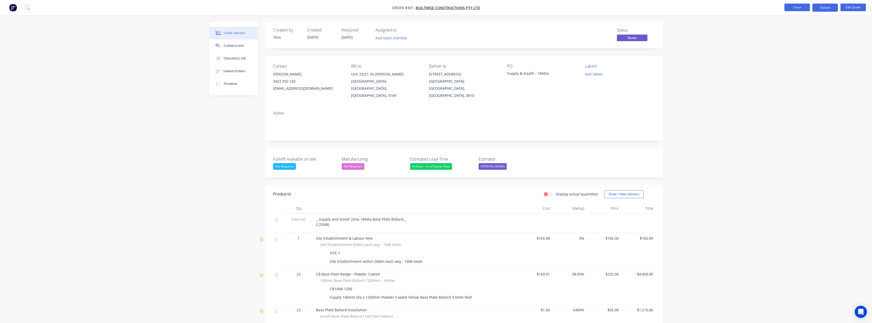
click at [433, 7] on button "Close" at bounding box center [796, 8] width 25 height 8
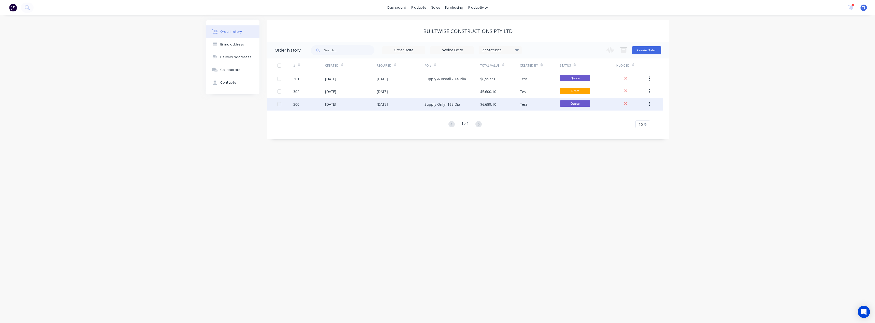
click at [429, 104] on div "Supply Only- 165 Dia" at bounding box center [443, 104] width 36 height 5
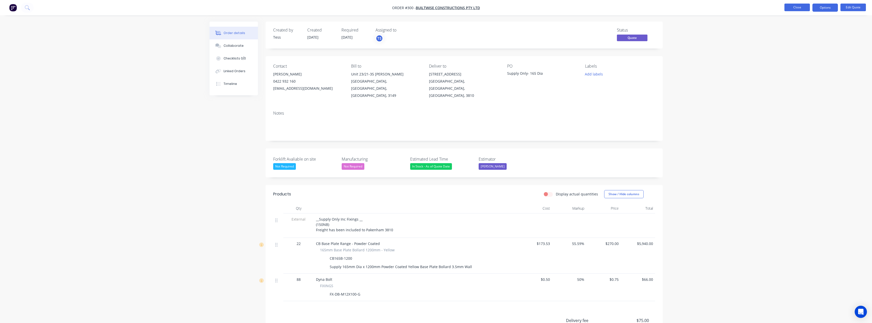
click at [790, 8] on button "Close" at bounding box center [796, 8] width 25 height 8
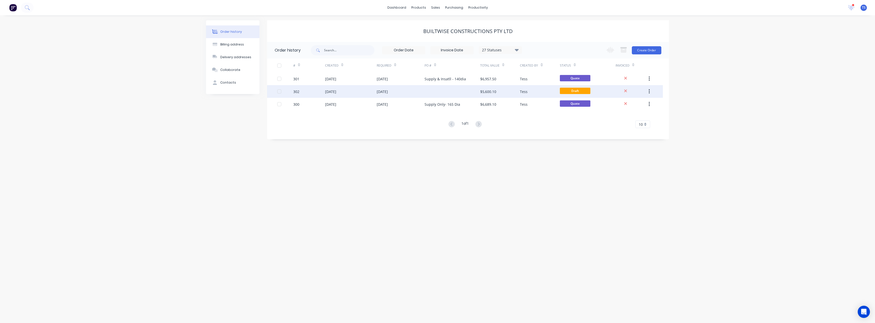
click at [388, 90] on div "[DATE]" at bounding box center [382, 91] width 11 height 5
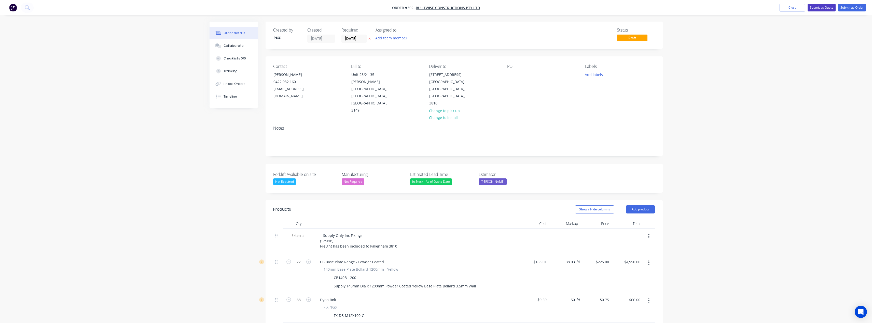
click at [818, 8] on button "Submit as Quote" at bounding box center [821, 8] width 28 height 8
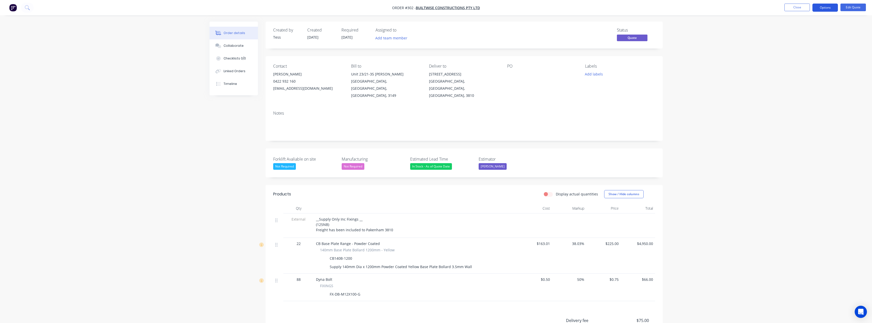
click at [826, 6] on button "Options" at bounding box center [824, 8] width 25 height 8
click at [855, 8] on button "Edit Quote" at bounding box center [852, 8] width 25 height 8
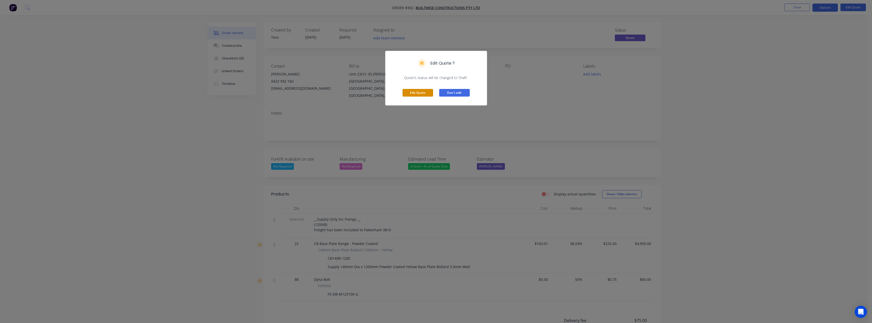
drag, startPoint x: 426, startPoint y: 92, endPoint x: 457, endPoint y: 88, distance: 31.6
click at [426, 92] on button "Edit Quote" at bounding box center [417, 93] width 31 height 8
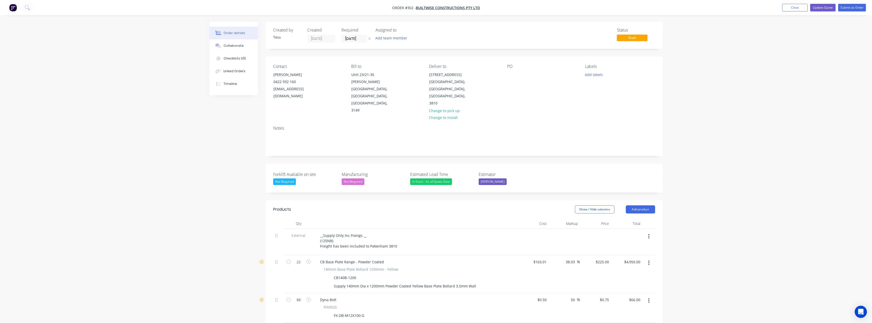
click at [520, 75] on div "PO" at bounding box center [542, 89] width 70 height 50
click at [516, 76] on div "PO" at bounding box center [542, 89] width 70 height 50
click at [510, 74] on div at bounding box center [511, 74] width 8 height 7
click at [537, 74] on div "Supply Only-1450Dia" at bounding box center [529, 74] width 44 height 7
click at [538, 75] on div "Supply Only-140Dia" at bounding box center [528, 74] width 42 height 7
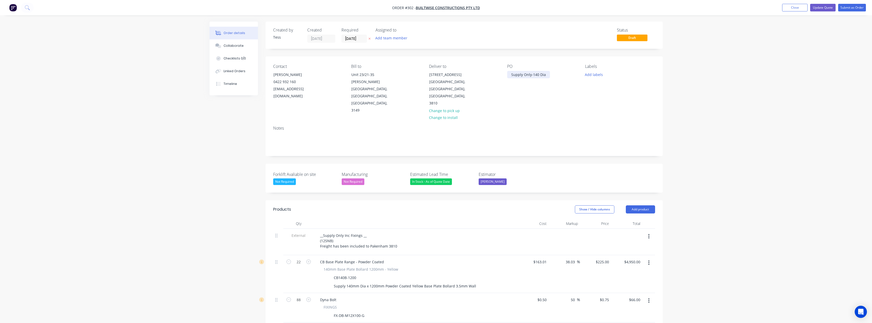
click at [533, 75] on div "Supply Only-140 Dia" at bounding box center [528, 74] width 43 height 7
click at [532, 76] on div "Supply Only-140 Dia" at bounding box center [528, 74] width 43 height 7
click at [546, 74] on div "Supply Only- 140 Dia" at bounding box center [529, 74] width 44 height 7
click at [539, 75] on div "Supply Only- 140 Dia" at bounding box center [529, 74] width 44 height 7
click at [553, 74] on div "Supply Only- 140mm Dia" at bounding box center [532, 74] width 50 height 7
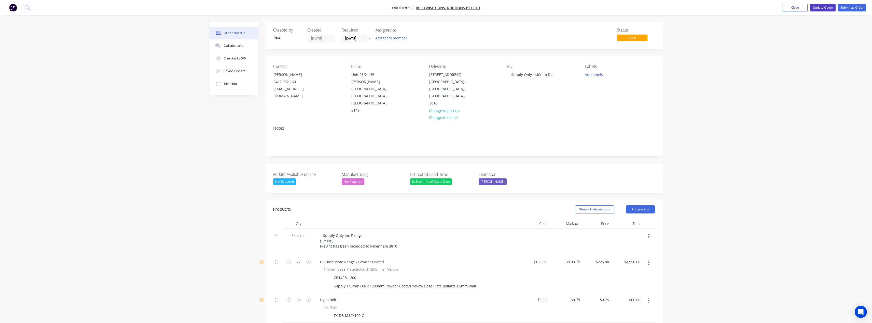
click at [827, 7] on button "Update Quote" at bounding box center [822, 8] width 25 height 8
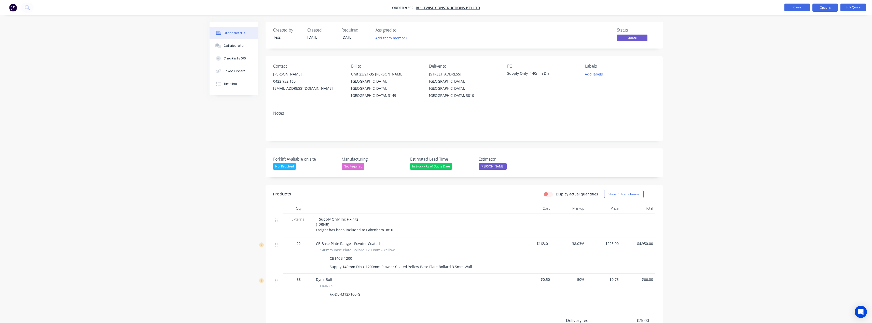
click at [796, 6] on button "Close" at bounding box center [796, 8] width 25 height 8
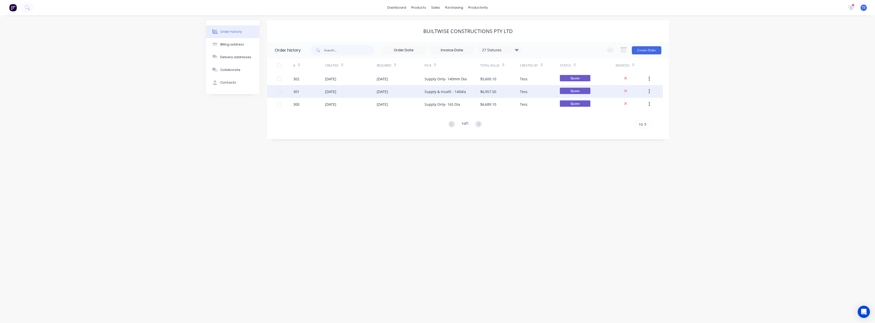
click at [446, 90] on div "Supply & Insatll - 140dia" at bounding box center [445, 91] width 41 height 5
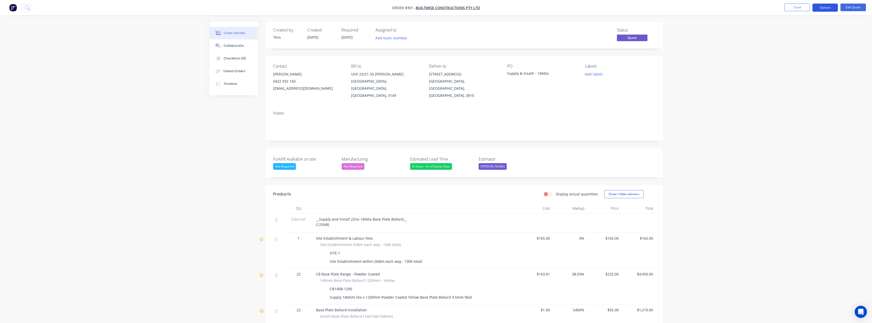
click at [825, 9] on button "Options" at bounding box center [824, 8] width 25 height 8
click at [798, 93] on div "Duplicate" at bounding box center [809, 91] width 47 height 7
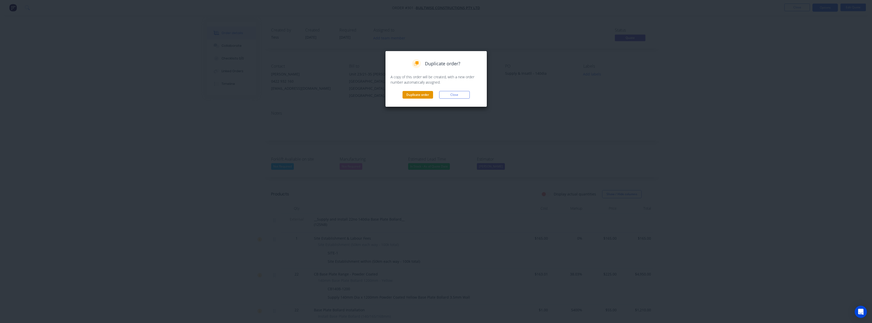
click at [424, 96] on button "Duplicate order" at bounding box center [417, 95] width 31 height 8
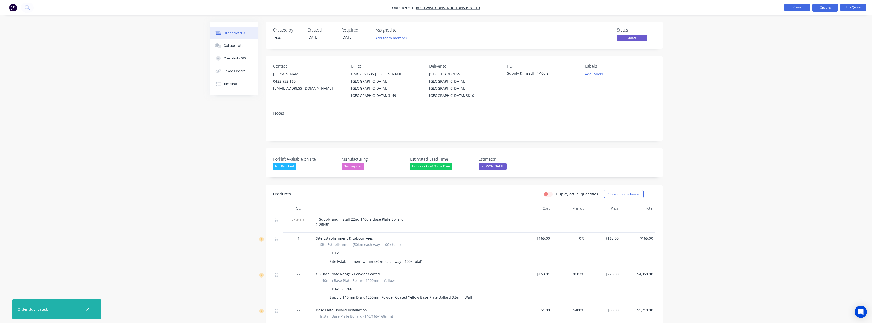
click at [797, 7] on button "Close" at bounding box center [796, 8] width 25 height 8
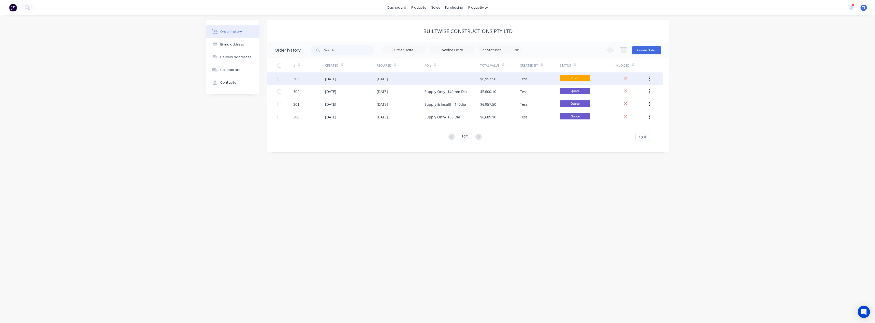
click at [438, 78] on div at bounding box center [453, 79] width 56 height 13
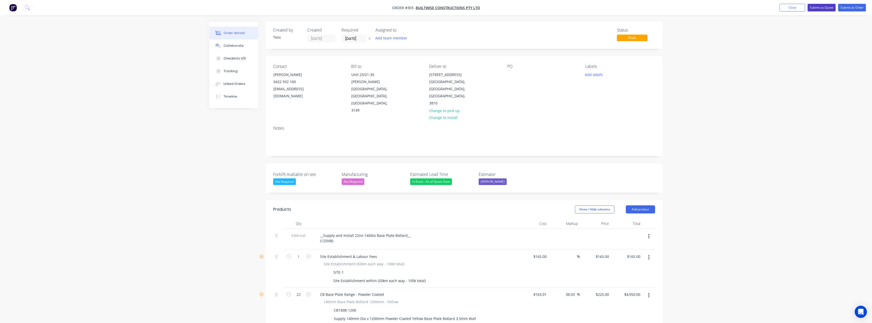
click at [827, 8] on button "Submit as Quote" at bounding box center [821, 8] width 28 height 8
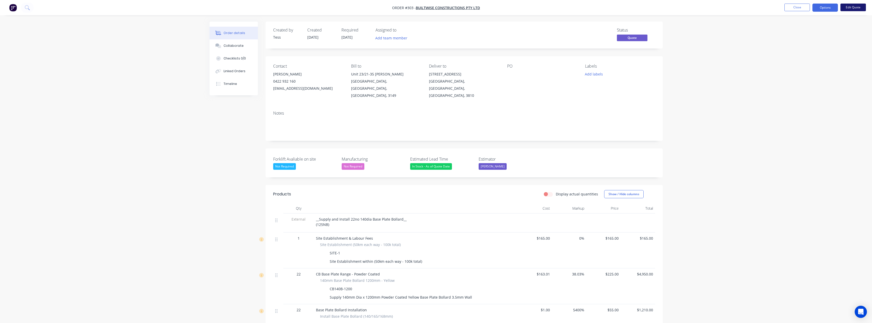
click at [853, 6] on button "Edit Quote" at bounding box center [852, 8] width 25 height 8
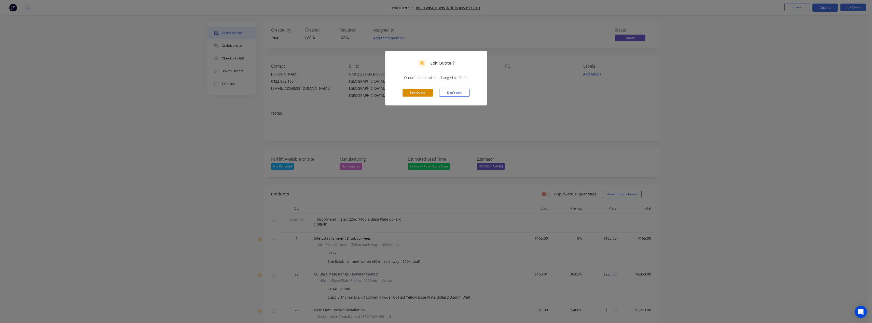
click at [423, 92] on button "Edit Quote" at bounding box center [417, 93] width 31 height 8
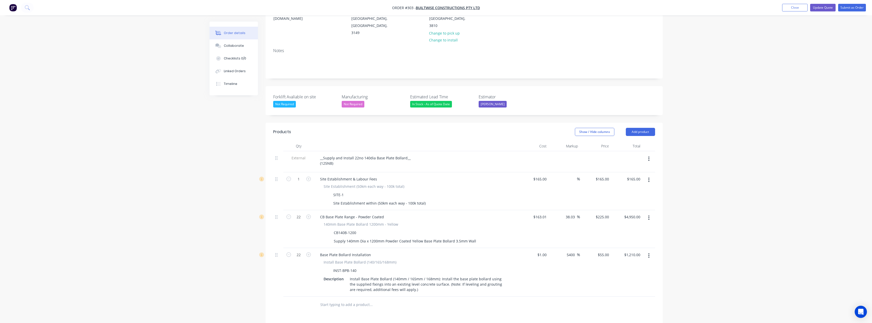
scroll to position [102, 0]
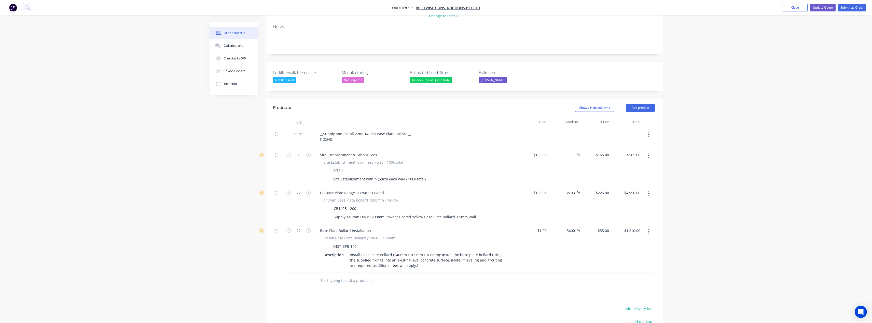
click at [339, 276] on input "text" at bounding box center [371, 281] width 102 height 10
type input "cb165b-1200"
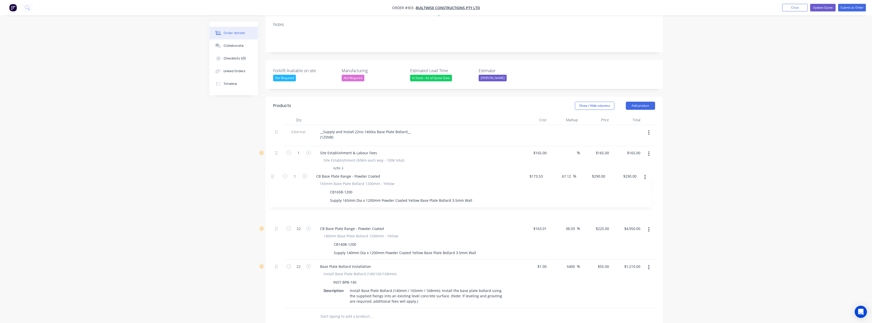
drag, startPoint x: 276, startPoint y: 260, endPoint x: 273, endPoint y: 176, distance: 84.1
click at [273, 176] on div "Qty Cost Markup Price Total External __Supply and Install 22no 140dia Base Plat…" at bounding box center [463, 220] width 397 height 210
click at [299, 157] on input "1" at bounding box center [298, 153] width 13 height 8
type input "22"
type input "290"
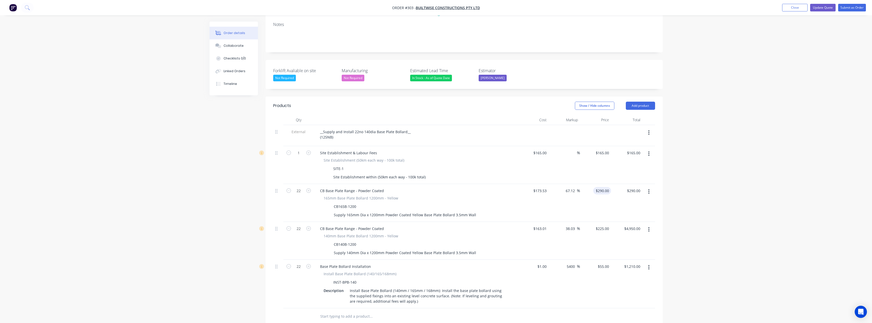
type input "$6,380.00"
click at [600, 184] on div "290 $290.00" at bounding box center [595, 203] width 31 height 38
type input "$290.00"
click at [650, 225] on button "button" at bounding box center [649, 229] width 12 height 9
click at [620, 270] on div "Delete" at bounding box center [630, 273] width 39 height 7
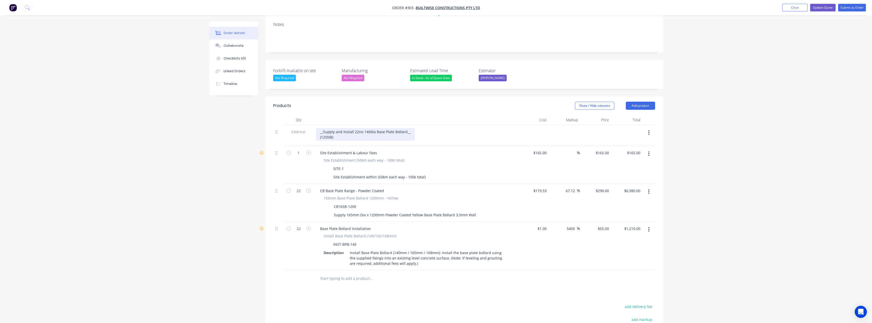
click at [368, 128] on div "__Supply and Install 22no 140dia Base Plate Bollard__ (125NB)" at bounding box center [365, 134] width 99 height 13
click at [366, 128] on div "__Supply and Install 22no 1165dia Base Plate Bollard__ (125NB)" at bounding box center [366, 134] width 101 height 13
click at [327, 128] on div "__Supply and Install 22no 165dia Base Plate Bollard__ (125NB)" at bounding box center [365, 134] width 99 height 13
click at [336, 128] on div "__Supply and Install 22no 165dia Base Plate Bollard__ (150NB)" at bounding box center [365, 134] width 99 height 13
click at [368, 128] on div "__Supply and Install 22no 165dia Base Plate Bollard__ (150NB)" at bounding box center [365, 134] width 99 height 13
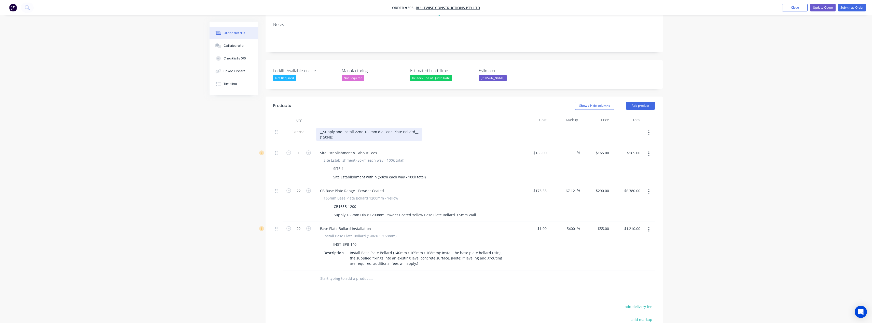
click at [374, 128] on div "__Supply and Install 22no 165mm dia Base Plate Bollard__ (150NB)" at bounding box center [369, 134] width 106 height 13
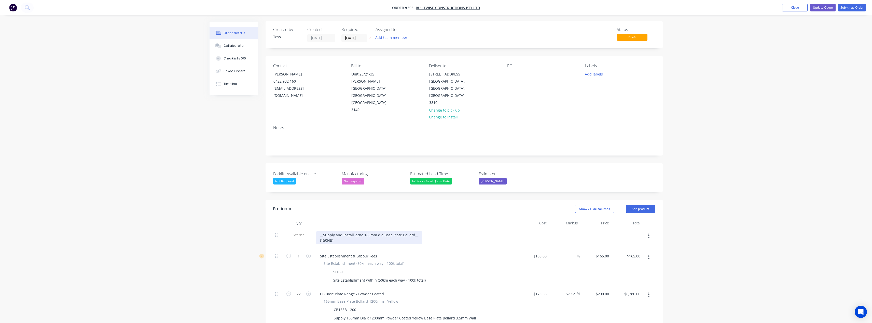
scroll to position [0, 0]
click at [514, 72] on div at bounding box center [511, 74] width 8 height 7
click at [818, 6] on button "Update Quote" at bounding box center [822, 8] width 25 height 8
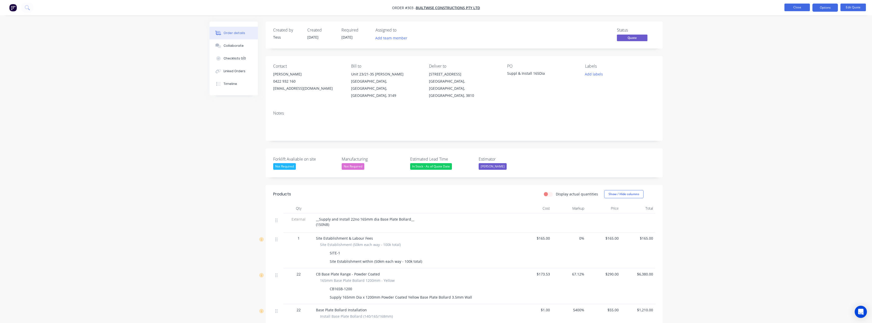
click at [796, 7] on button "Close" at bounding box center [796, 8] width 25 height 8
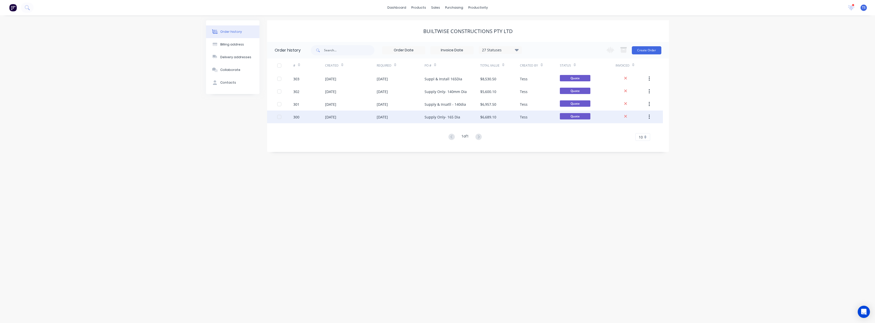
click at [433, 117] on div "Supply Only- 165 Dia" at bounding box center [443, 117] width 36 height 5
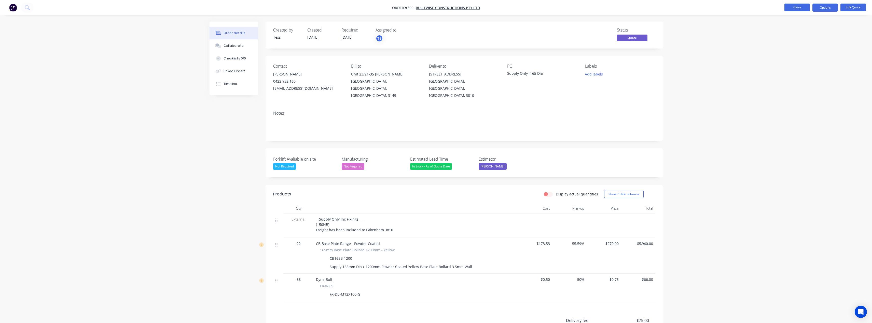
click at [799, 9] on button "Close" at bounding box center [796, 8] width 25 height 8
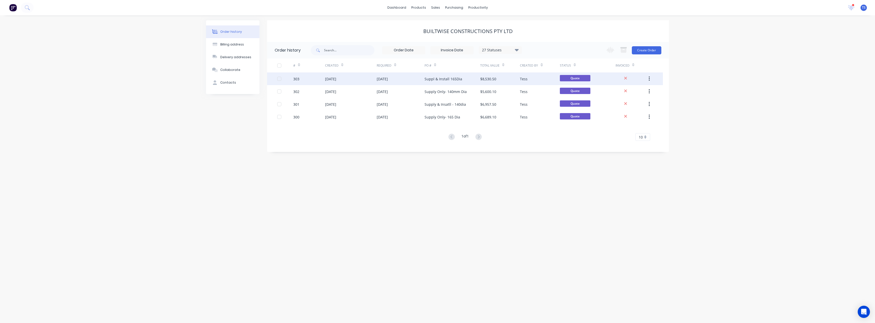
click at [442, 80] on div "Suppl & Install 165Dia" at bounding box center [444, 78] width 38 height 5
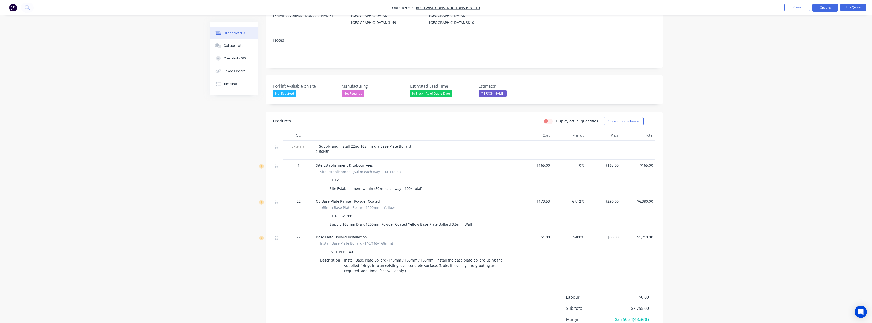
scroll to position [76, 0]
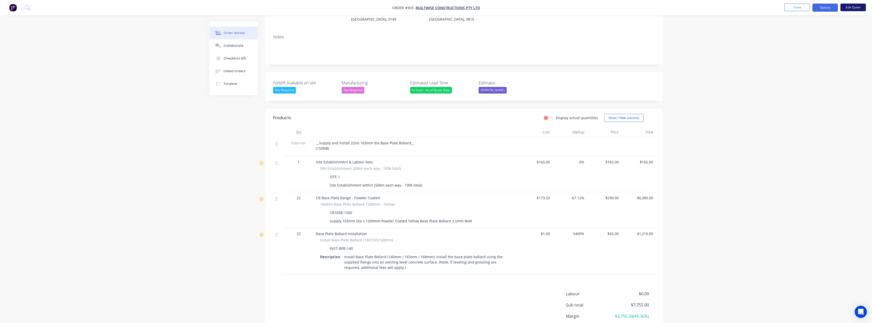
click at [851, 8] on button "Edit Quote" at bounding box center [852, 8] width 25 height 8
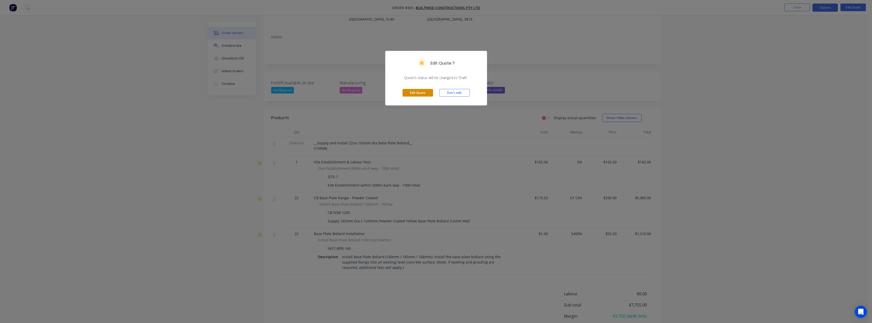
click at [419, 92] on button "Edit Quote" at bounding box center [417, 93] width 31 height 8
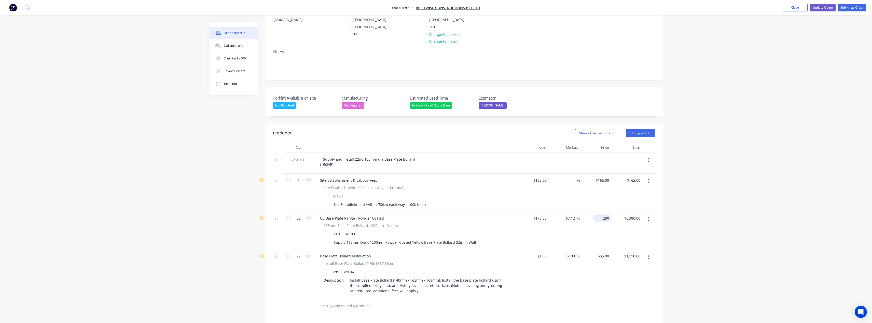
click at [604, 215] on input "290" at bounding box center [603, 218] width 16 height 7
type input "270"
type input "55.59"
type input "$270.00"
type input "$5,940.00"
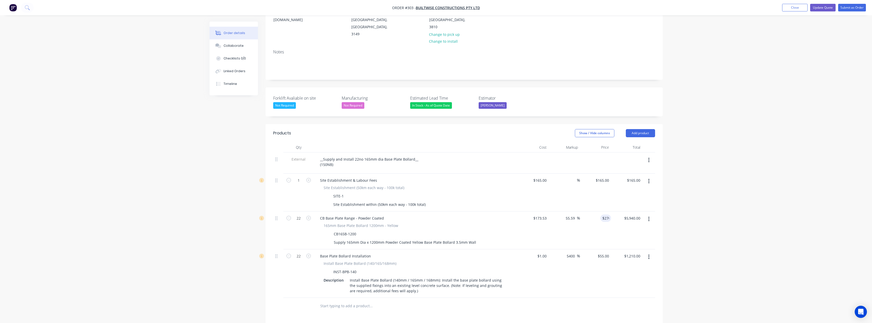
click at [738, 169] on div "Order details Collaborate Checklists 0/0 Linked Orders Timeline Order details C…" at bounding box center [436, 184] width 872 height 521
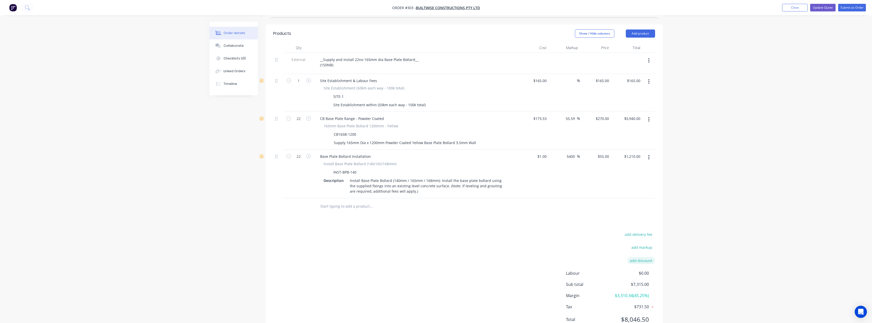
scroll to position [151, 0]
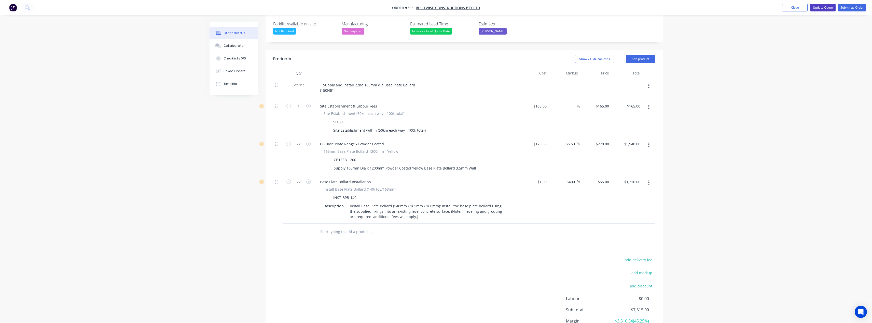
click at [829, 7] on button "Update Quote" at bounding box center [822, 8] width 25 height 8
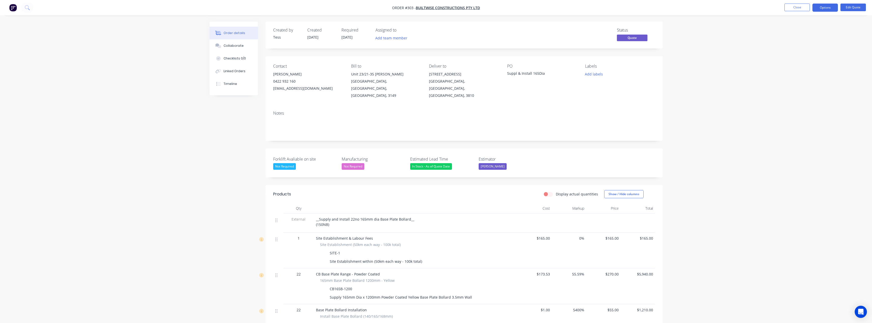
click at [516, 75] on div "Suppl & Install 165Dia" at bounding box center [539, 74] width 64 height 7
click at [854, 7] on button "Edit Quote" at bounding box center [852, 8] width 25 height 8
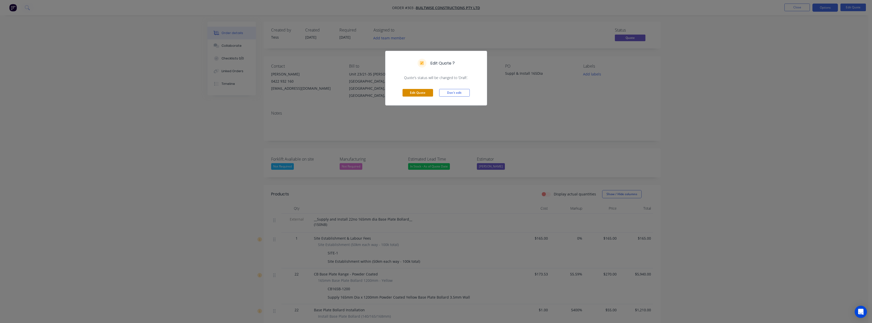
click at [422, 95] on button "Edit Quote" at bounding box center [417, 93] width 31 height 8
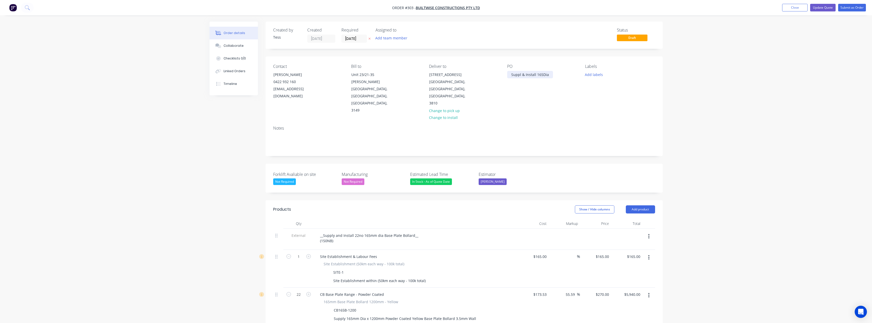
click at [520, 75] on div "Suppl & Install 165Dia" at bounding box center [530, 74] width 46 height 7
click at [549, 76] on div "Supply & Install 165Dia" at bounding box center [531, 74] width 48 height 7
click at [544, 74] on div "Supply & Install 165Dia" at bounding box center [531, 74] width 48 height 7
click at [822, 8] on button "Update Quote" at bounding box center [822, 8] width 25 height 8
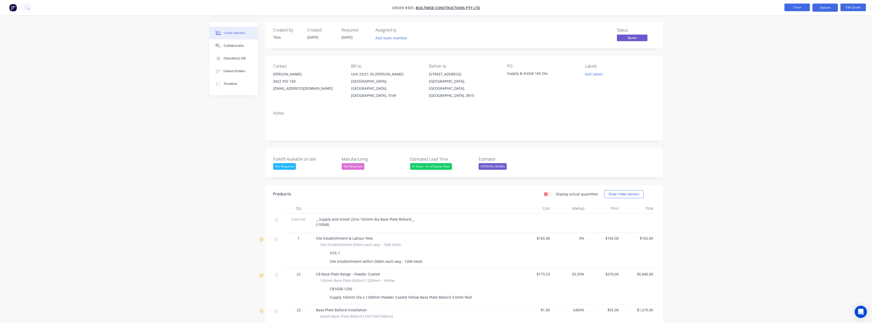
click at [799, 8] on button "Close" at bounding box center [796, 8] width 25 height 8
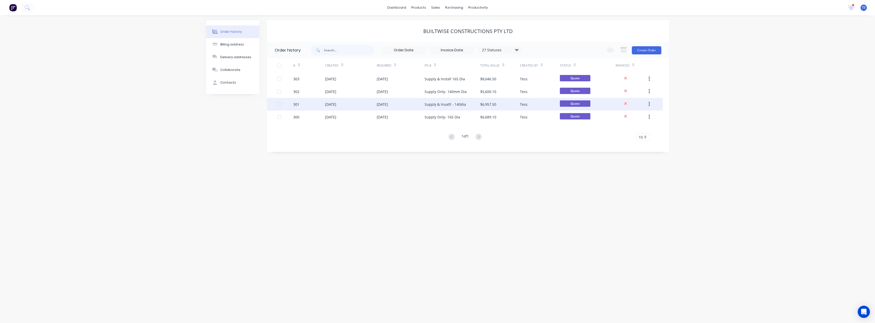
click at [440, 105] on div "Supply & Insatll - 140dia" at bounding box center [445, 104] width 41 height 5
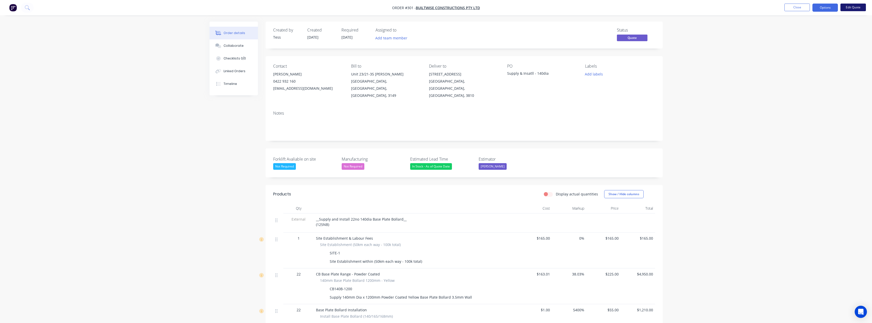
click at [852, 8] on button "Edit Quote" at bounding box center [852, 8] width 25 height 8
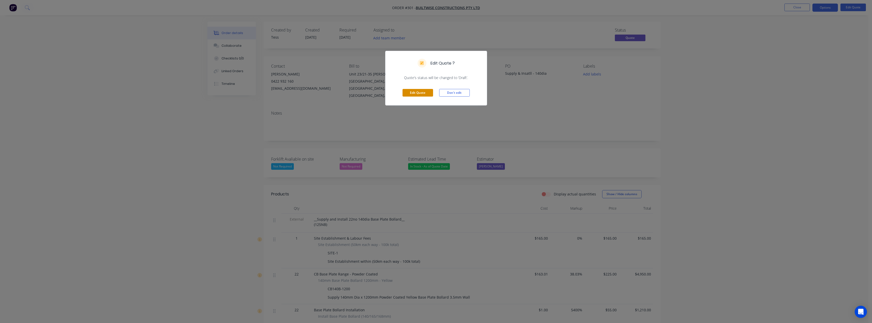
click at [419, 93] on button "Edit Quote" at bounding box center [417, 93] width 31 height 8
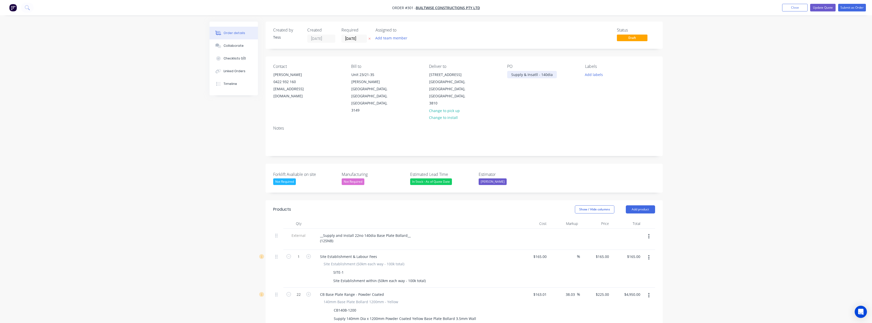
click at [535, 74] on div "Supply & Insatll - 140dia" at bounding box center [532, 74] width 50 height 7
click at [536, 75] on div "Supply & Insatll - 140dia" at bounding box center [532, 74] width 50 height 7
click at [545, 74] on div "Supply & Install - 140dia" at bounding box center [532, 74] width 50 height 7
click at [369, 232] on div "__Supply and Install 22no 140dia Base Plate Bollard__ (125NB)" at bounding box center [365, 238] width 99 height 13
click at [393, 232] on div "__Supply and Install 22no 140mm dia Base Plate Bollard__ (125NB)" at bounding box center [369, 238] width 106 height 13
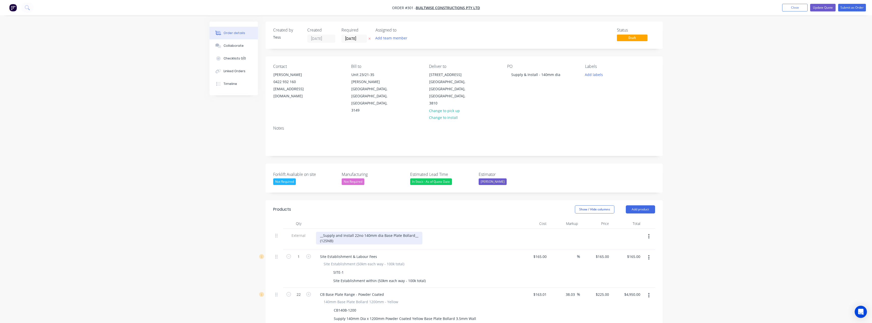
click at [412, 232] on div "__Supply and Install 22no 140mm dia Base Plate Bollard__ (125NB)" at bounding box center [369, 238] width 106 height 13
click at [817, 6] on button "Update Quote" at bounding box center [822, 8] width 25 height 8
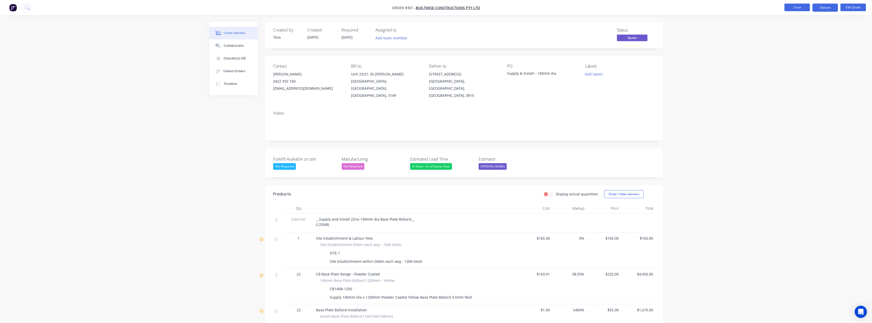
click at [798, 8] on button "Close" at bounding box center [796, 8] width 25 height 8
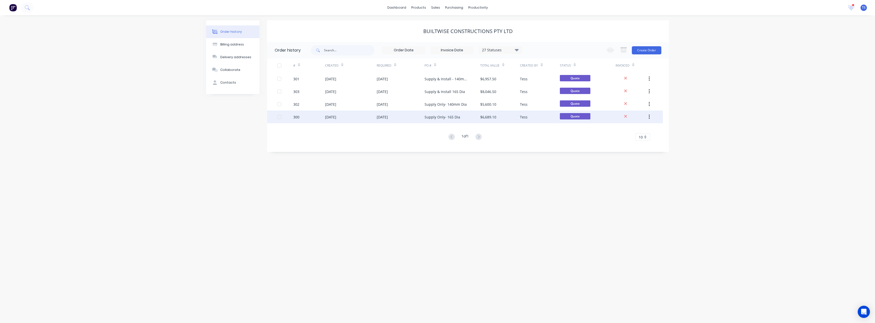
click at [401, 116] on div "[DATE]" at bounding box center [401, 117] width 48 height 13
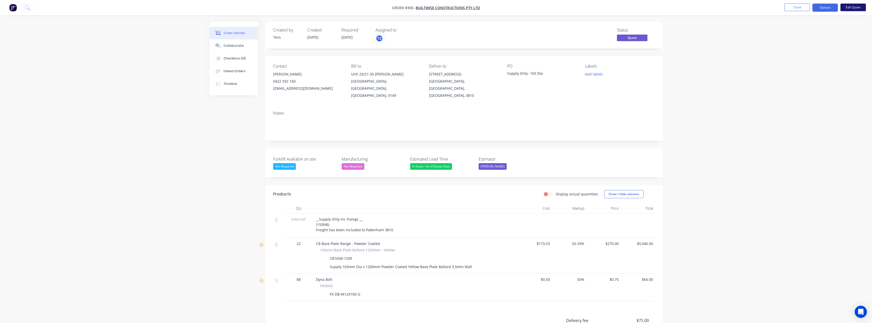
click at [851, 7] on button "Edit Quote" at bounding box center [852, 8] width 25 height 8
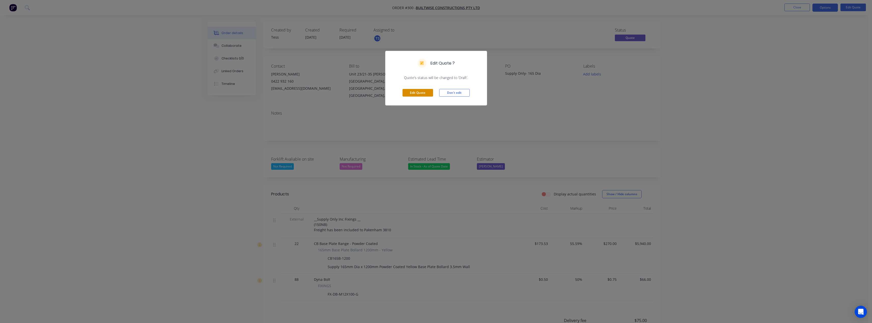
click at [423, 93] on button "Edit Quote" at bounding box center [417, 93] width 31 height 8
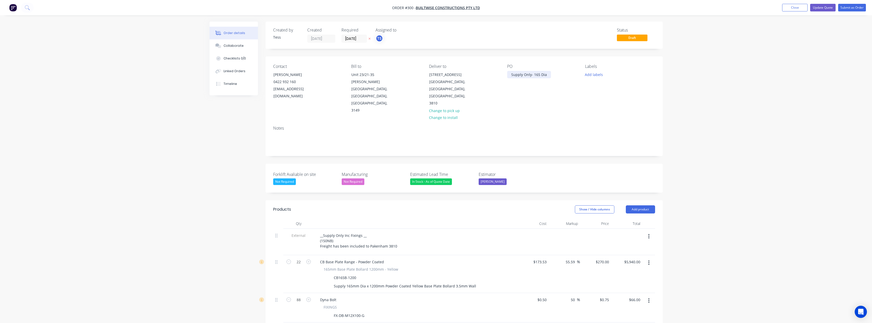
click at [539, 76] on div "Supply Only- 165 Dia" at bounding box center [529, 74] width 44 height 7
click at [699, 69] on div "Order details Collaborate Checklists 0/0 Linked Orders Timeline Order details C…" at bounding box center [436, 233] width 872 height 467
click at [829, 8] on button "Update Quote" at bounding box center [822, 8] width 25 height 8
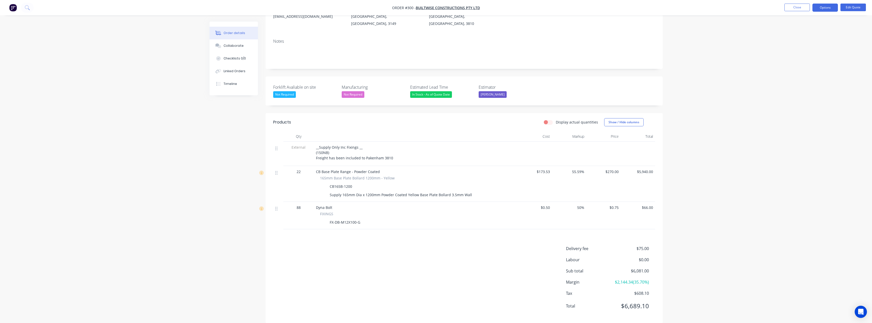
scroll to position [73, 0]
click at [803, 7] on button "Close" at bounding box center [796, 8] width 25 height 8
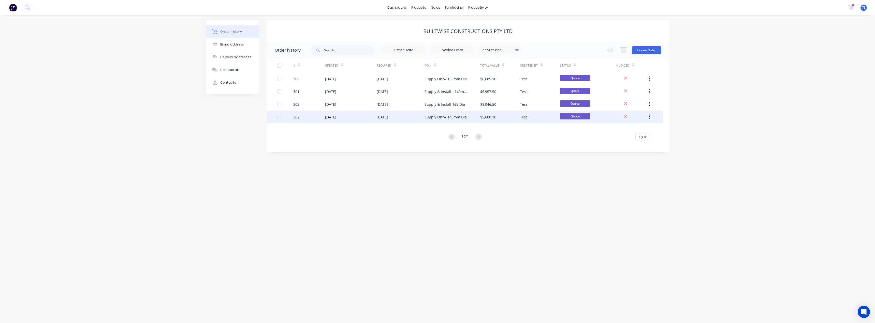
click at [439, 117] on div "Supply Only- 140mm Dia" at bounding box center [446, 117] width 42 height 5
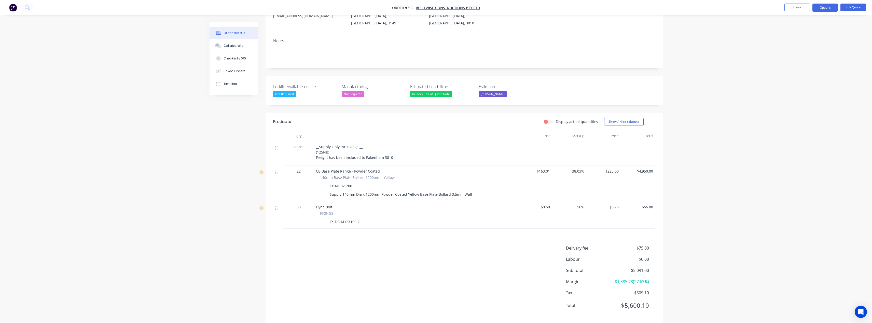
scroll to position [73, 0]
click at [797, 8] on button "Close" at bounding box center [796, 8] width 25 height 8
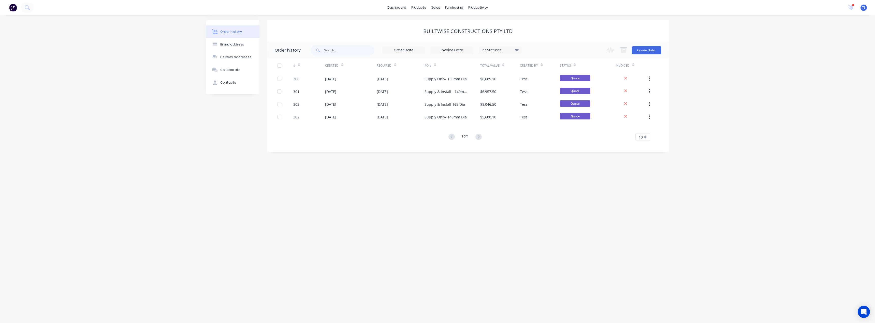
click at [551, 175] on div "Order history Billing address Delivery addresses Collaborate Contacts Builtwise…" at bounding box center [437, 169] width 875 height 308
click at [444, 77] on div "Supply Only- 165mm Dia" at bounding box center [446, 78] width 42 height 5
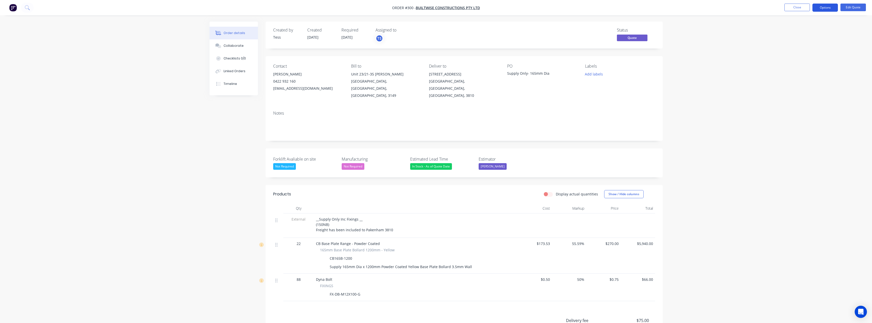
click at [832, 8] on button "Options" at bounding box center [824, 8] width 25 height 8
click at [803, 30] on div "Quote" at bounding box center [809, 30] width 47 height 7
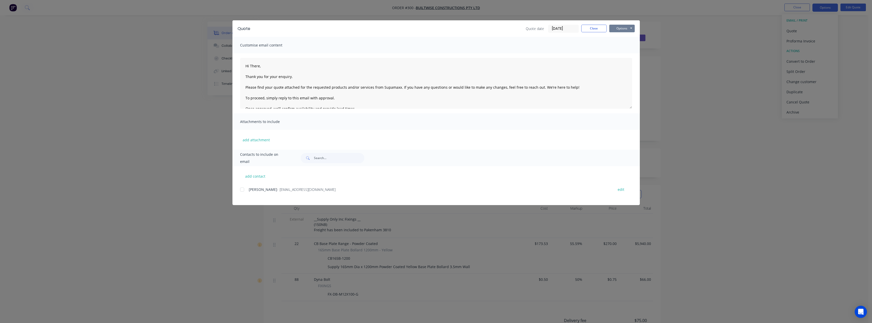
click at [624, 30] on button "Options" at bounding box center [621, 29] width 25 height 8
click at [624, 38] on button "Preview" at bounding box center [625, 37] width 33 height 8
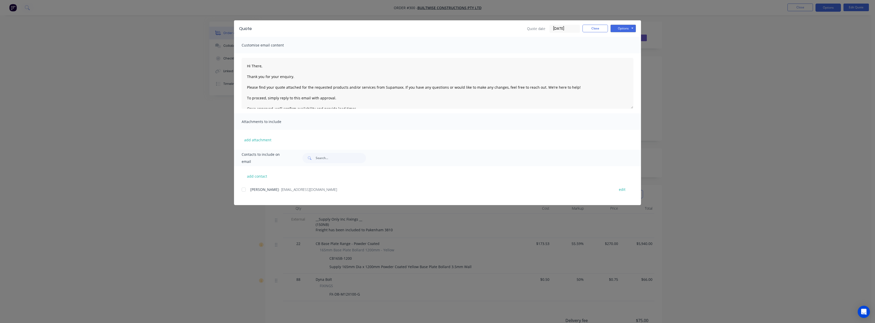
type textarea "Hi There, Thank you for your enquiry. Please find your quote attached for the r…"
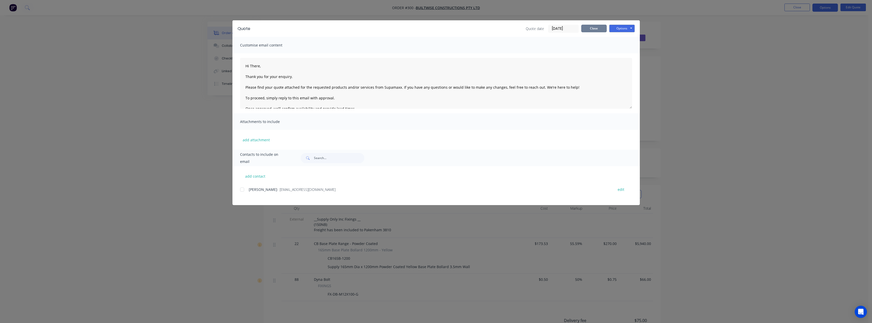
drag, startPoint x: 584, startPoint y: 26, endPoint x: 622, endPoint y: 25, distance: 38.2
click at [585, 26] on button "Close" at bounding box center [593, 29] width 25 height 8
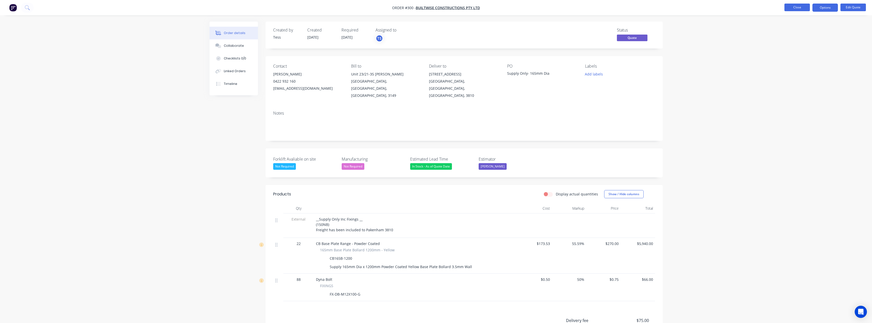
click at [802, 8] on button "Close" at bounding box center [796, 8] width 25 height 8
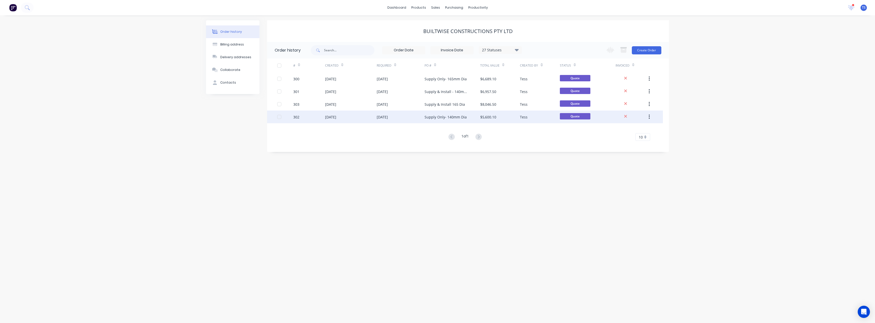
click at [443, 117] on div "Supply Only- 140mm Dia" at bounding box center [446, 117] width 42 height 5
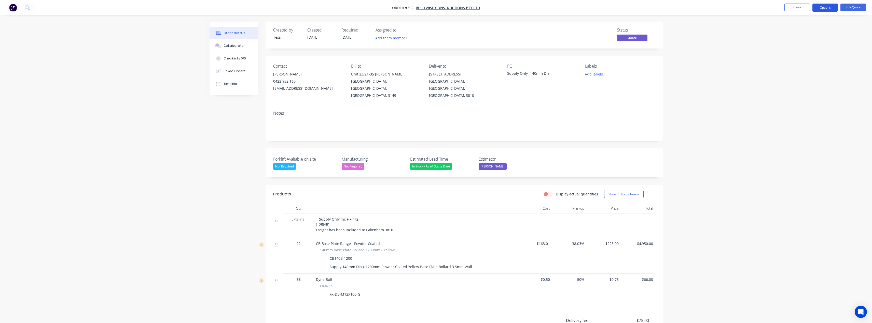
click at [830, 7] on button "Options" at bounding box center [824, 8] width 25 height 8
click at [806, 32] on div "Quote" at bounding box center [809, 30] width 47 height 7
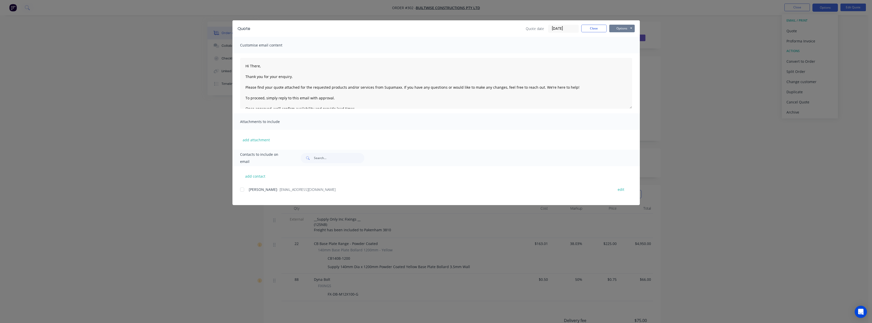
click at [618, 29] on button "Options" at bounding box center [621, 29] width 25 height 8
click at [619, 40] on button "Preview" at bounding box center [625, 37] width 33 height 8
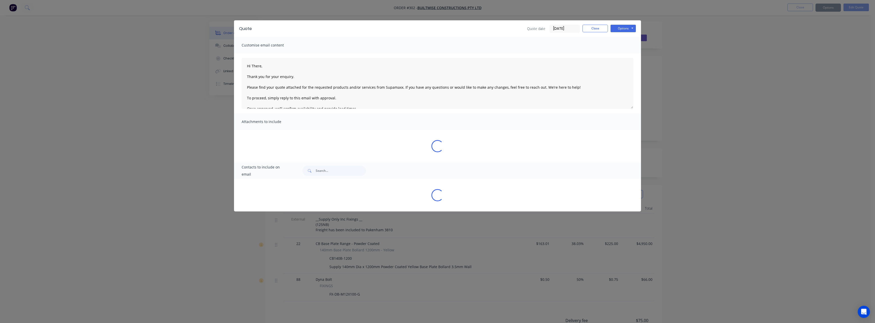
type textarea "Hi There, Thank you for your enquiry. Please find your quote attached for the r…"
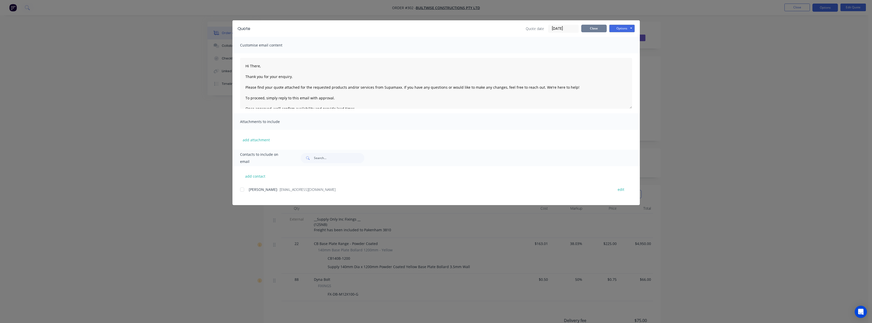
click at [587, 30] on button "Close" at bounding box center [593, 29] width 25 height 8
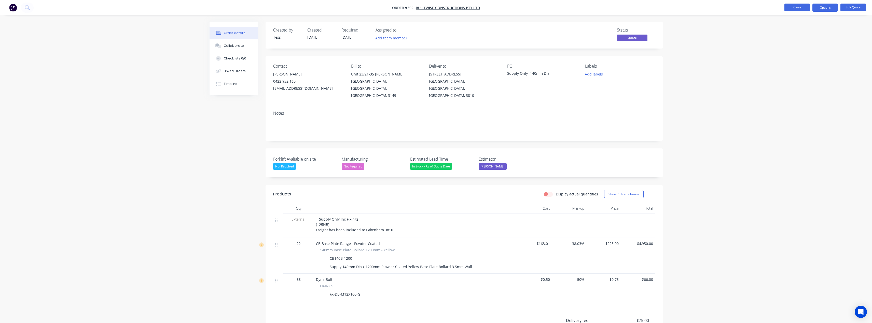
click at [789, 8] on button "Close" at bounding box center [796, 8] width 25 height 8
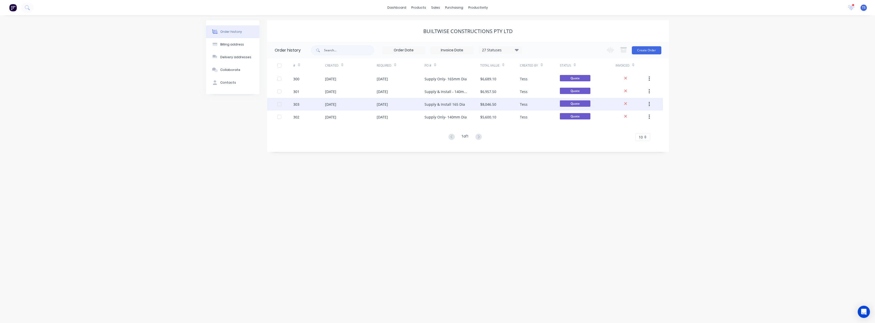
click at [435, 104] on div "Supply & Install 165 Dia" at bounding box center [445, 104] width 40 height 5
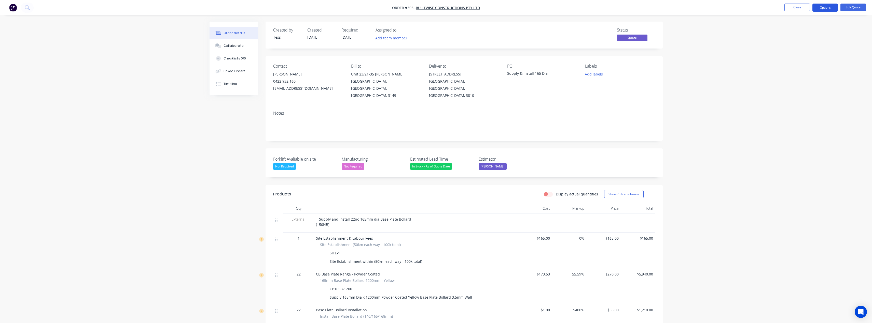
click at [828, 8] on button "Options" at bounding box center [824, 8] width 25 height 8
click at [797, 31] on div "Quote" at bounding box center [809, 30] width 47 height 7
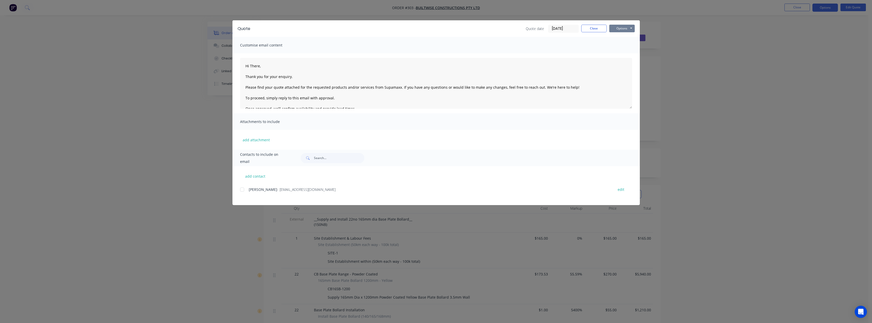
click at [627, 28] on button "Options" at bounding box center [621, 29] width 25 height 8
click at [624, 38] on button "Preview" at bounding box center [625, 37] width 33 height 8
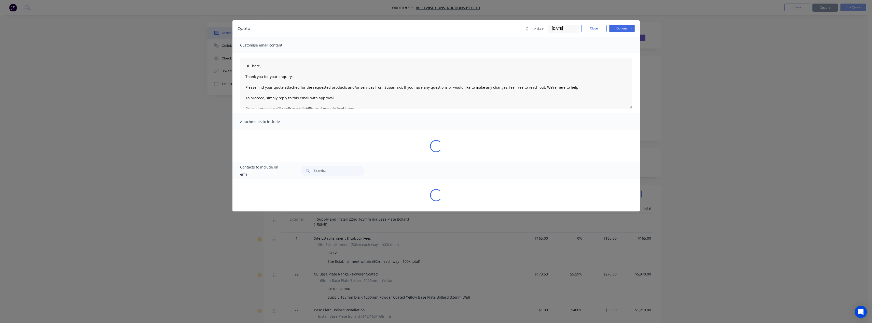
type textarea "Hi There, Thank you for your enquiry. Please find your quote attached for the r…"
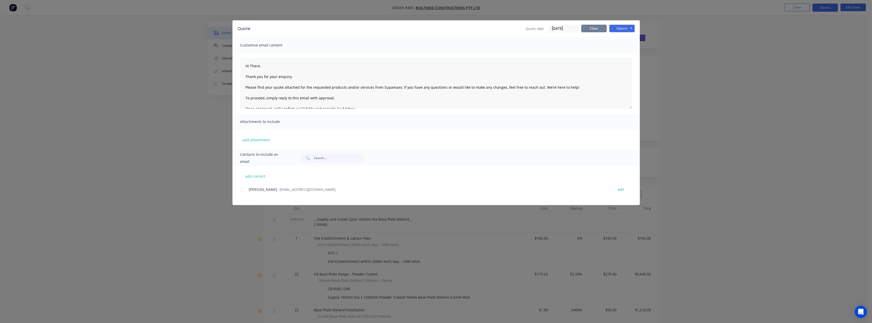
drag, startPoint x: 586, startPoint y: 30, endPoint x: 776, endPoint y: 14, distance: 191.3
click at [586, 30] on button "Close" at bounding box center [593, 29] width 25 height 8
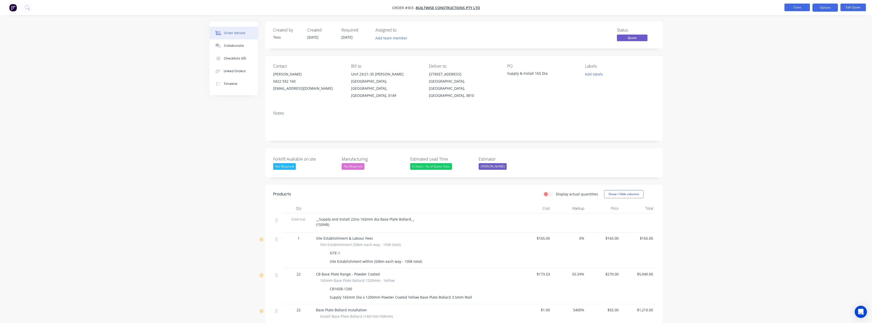
click at [793, 8] on button "Close" at bounding box center [796, 8] width 25 height 8
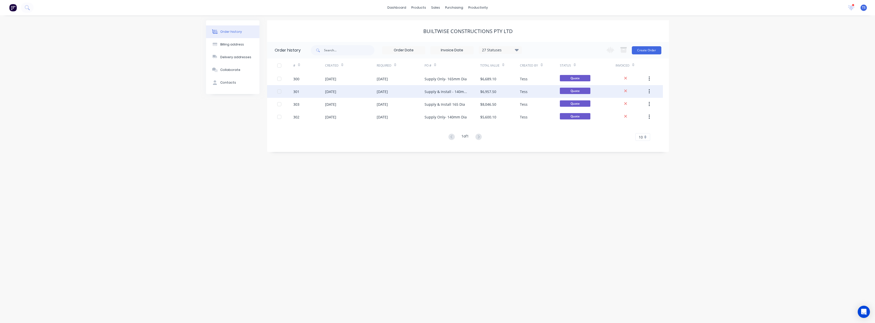
click at [443, 92] on div "Supply & Install - 140mm dia" at bounding box center [448, 91] width 46 height 5
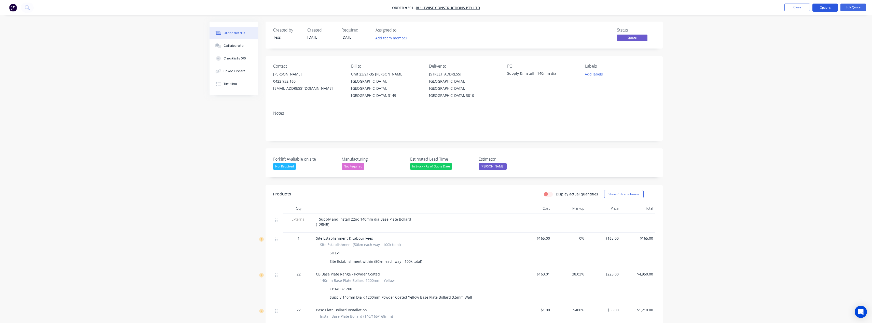
click at [830, 9] on button "Options" at bounding box center [824, 8] width 25 height 8
click at [806, 31] on div "Quote" at bounding box center [809, 30] width 47 height 7
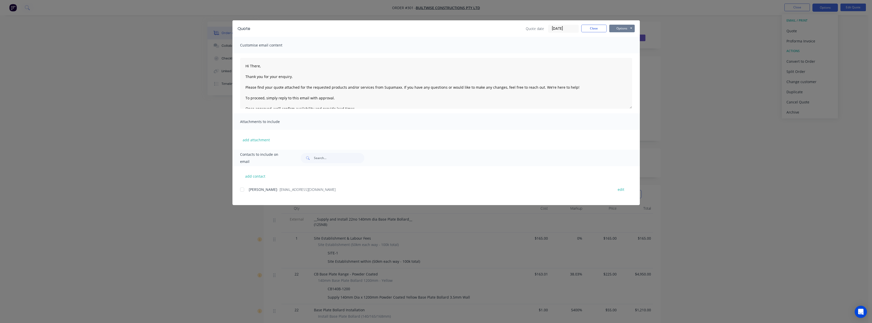
click at [623, 27] on button "Options" at bounding box center [621, 29] width 25 height 8
click at [629, 37] on button "Preview" at bounding box center [625, 37] width 33 height 8
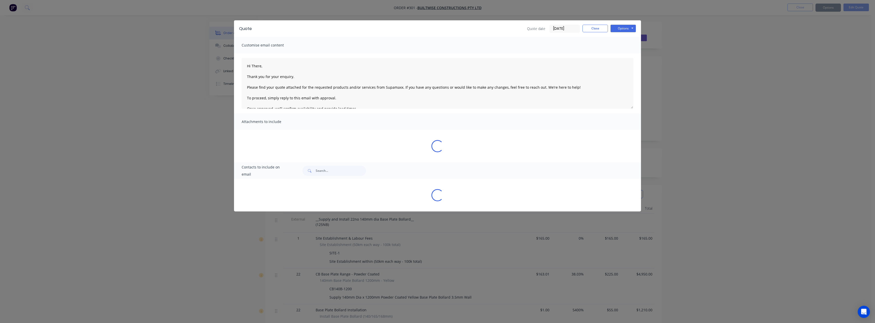
type textarea "Hi There, Thank you for your enquiry. Please find your quote attached for the r…"
